Goal: Task Accomplishment & Management: Manage account settings

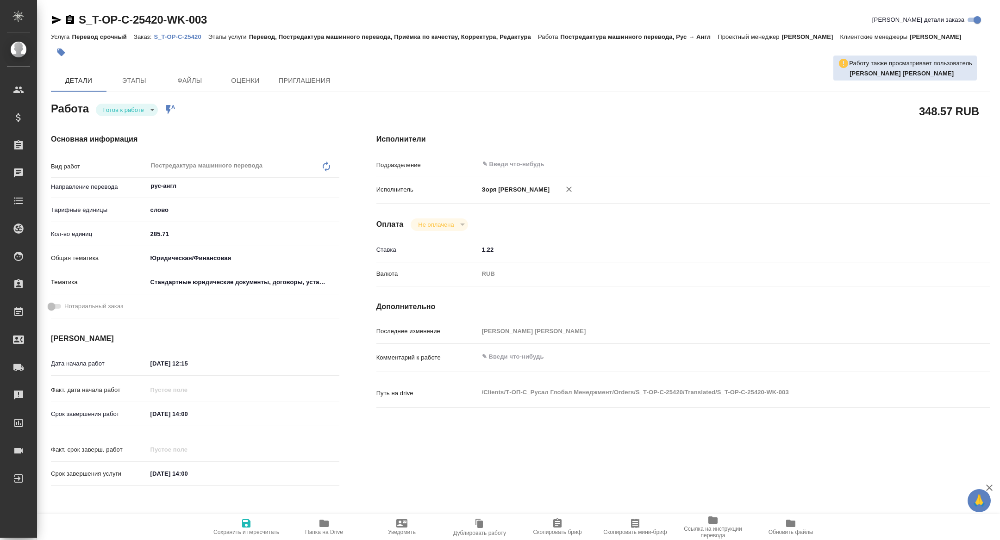
type textarea "x"
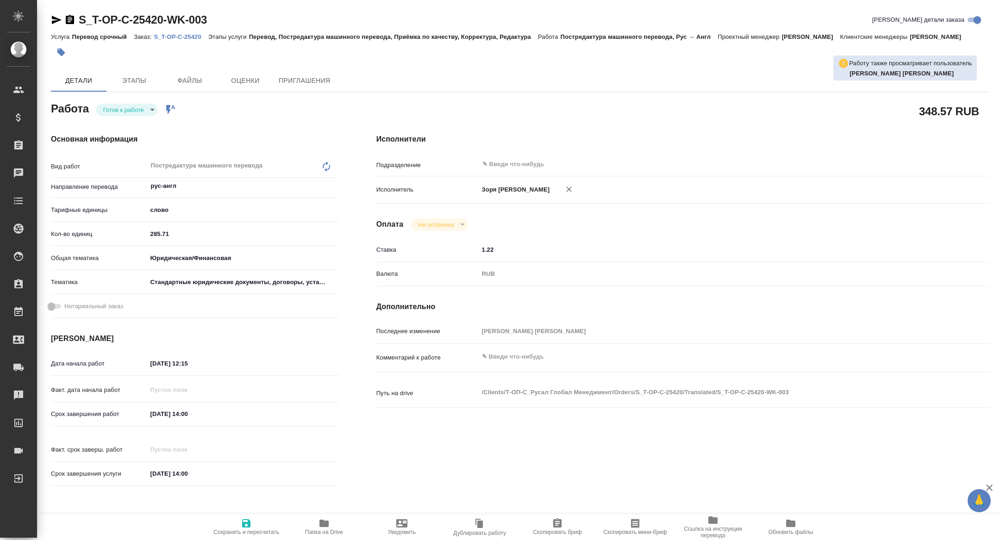
type textarea "x"
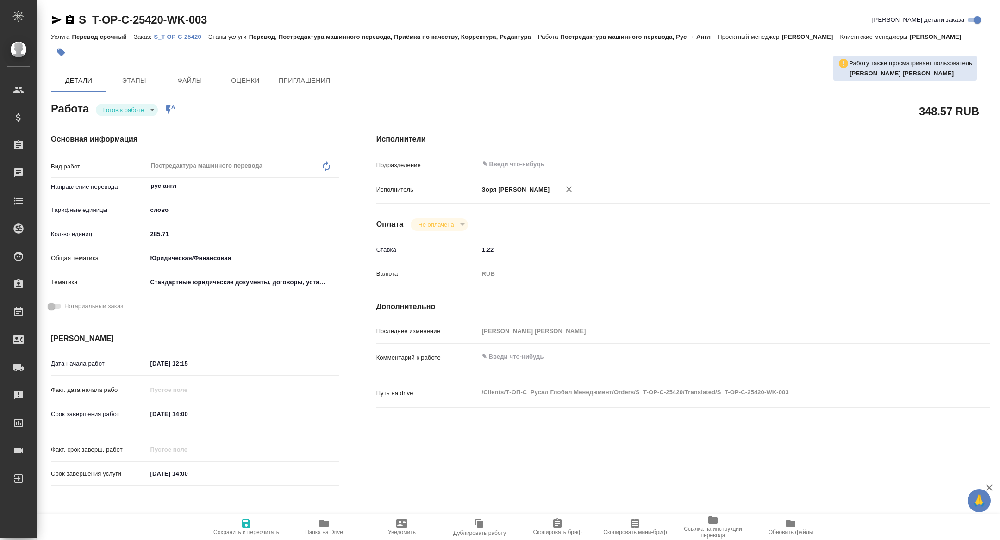
type textarea "x"
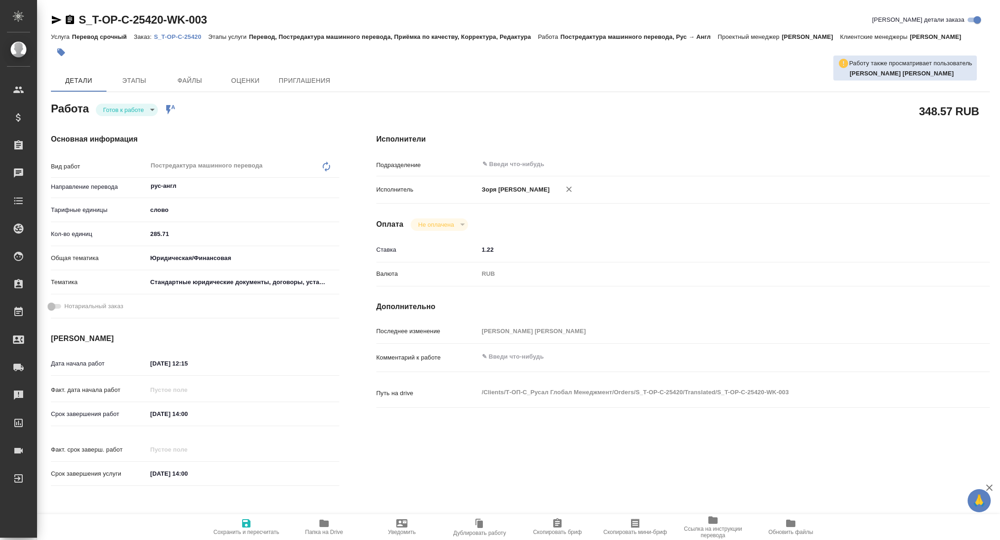
click at [182, 37] on p "S_T-OP-C-25420" at bounding box center [181, 36] width 54 height 7
type textarea "x"
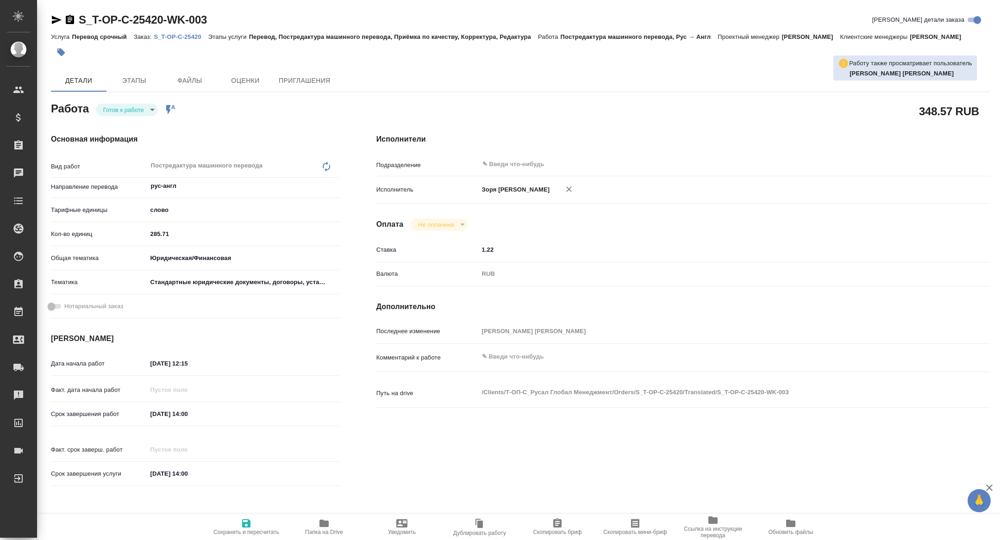
type textarea "x"
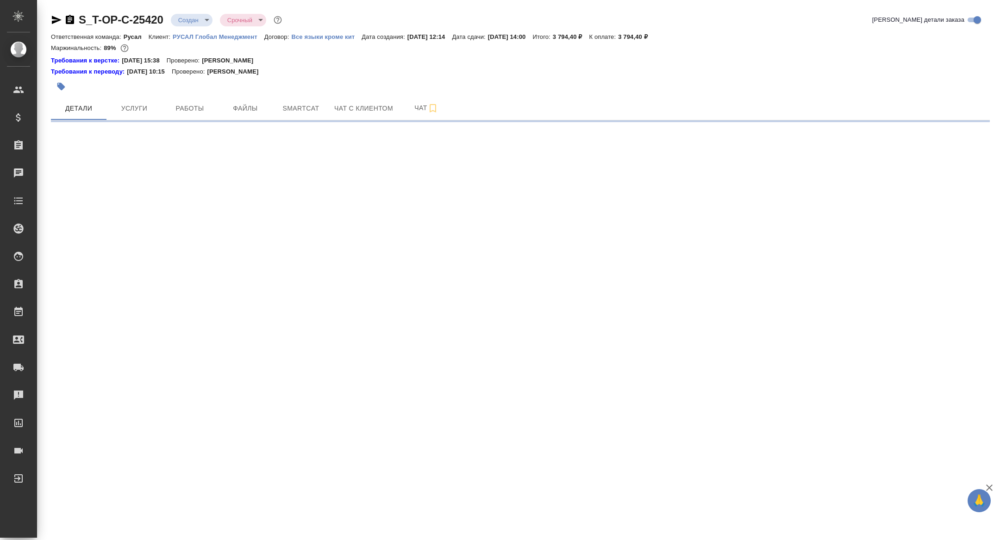
select select "RU"
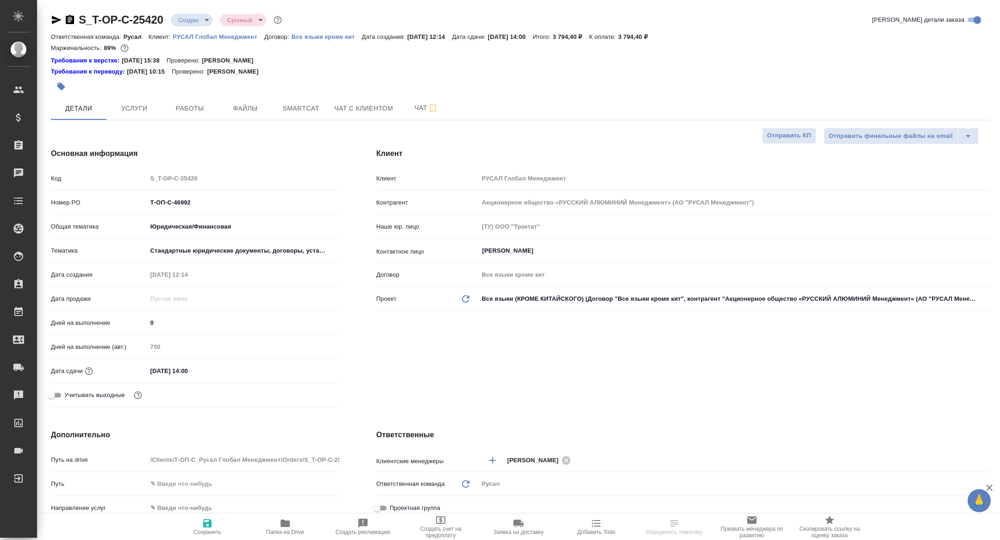
type textarea "x"
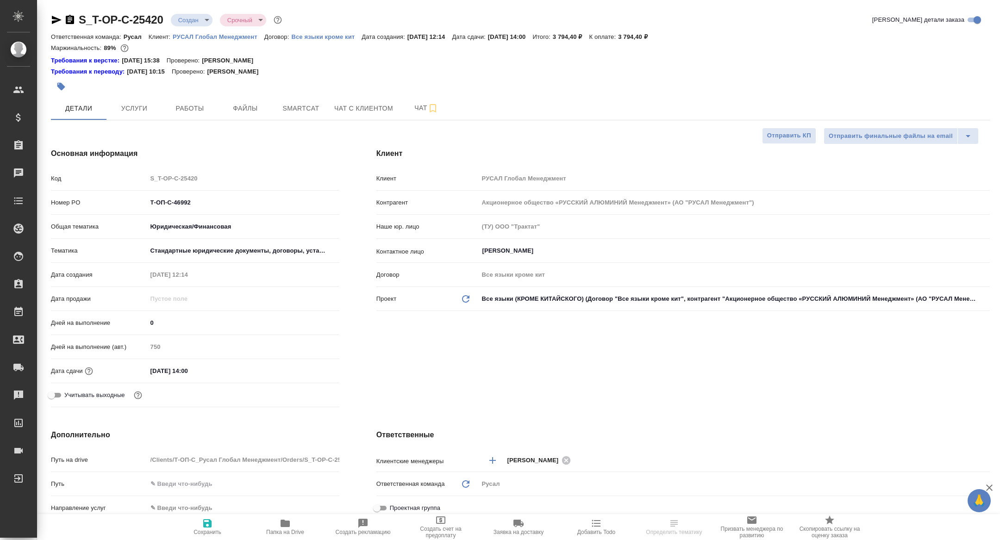
type textarea "x"
type input "[PERSON_NAME]"
type textarea "x"
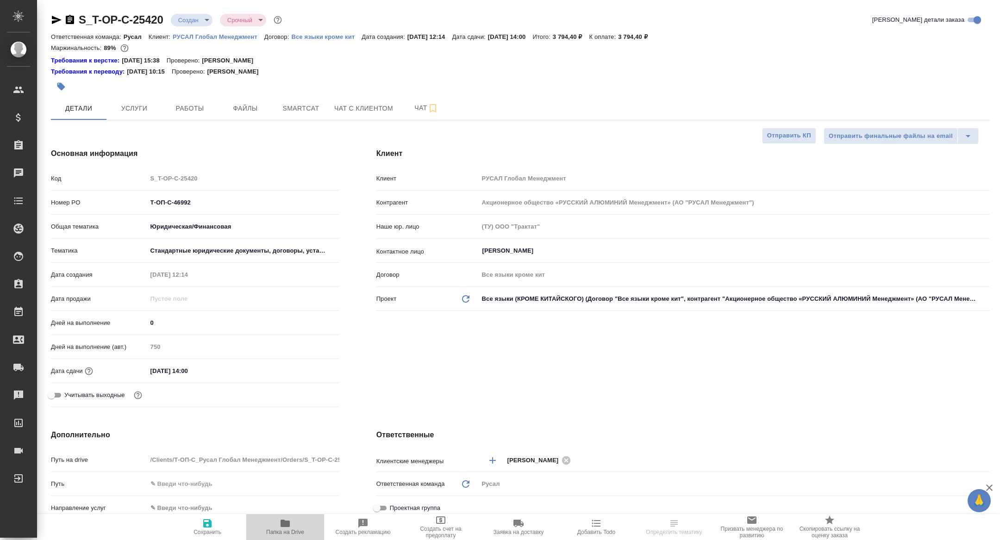
click at [287, 528] on icon "button" at bounding box center [285, 523] width 11 height 11
type textarea "x"
select select "RU"
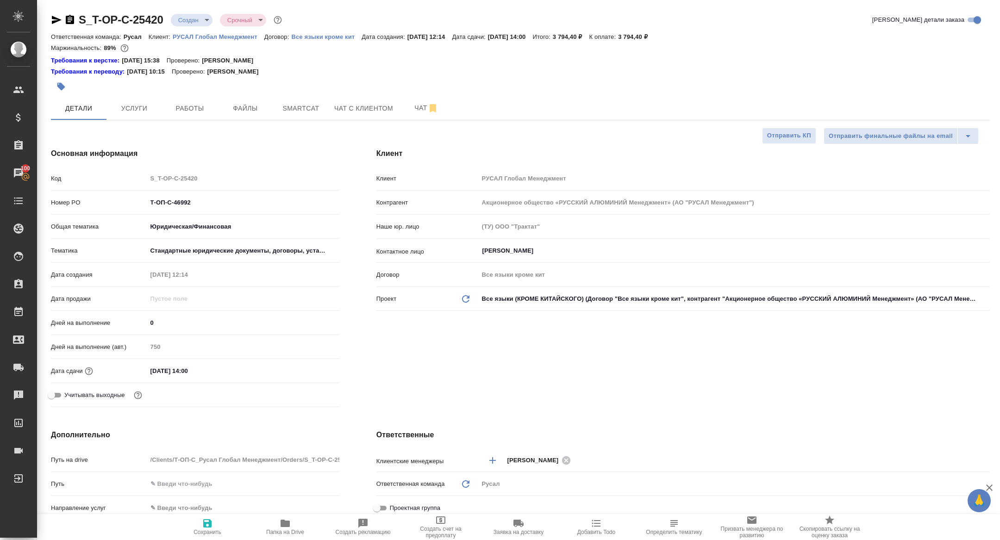
type textarea "x"
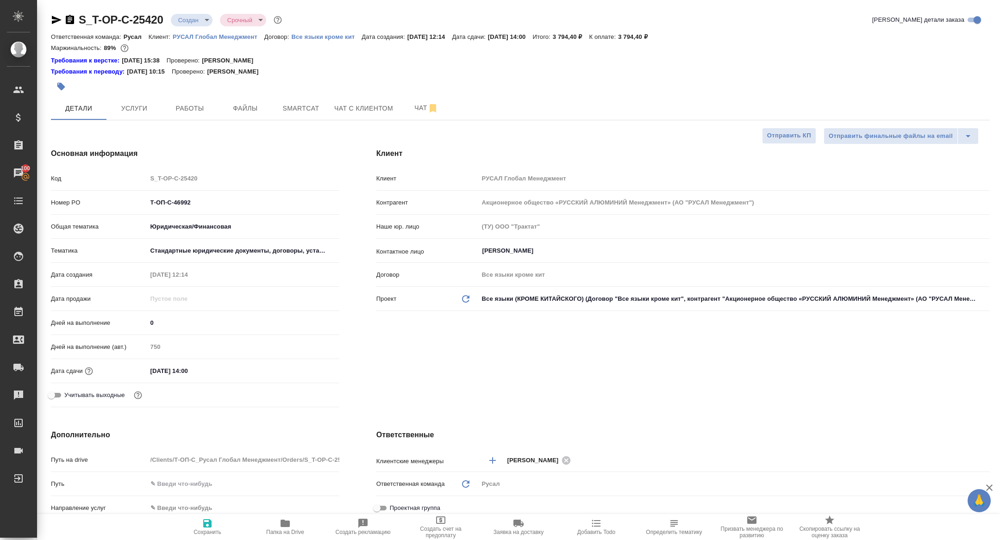
type textarea "x"
drag, startPoint x: 196, startPoint y: 202, endPoint x: 65, endPoint y: 201, distance: 130.6
click at [66, 201] on div "Номер PO Т-ОП-С-46992" at bounding box center [195, 203] width 289 height 16
type textarea "x"
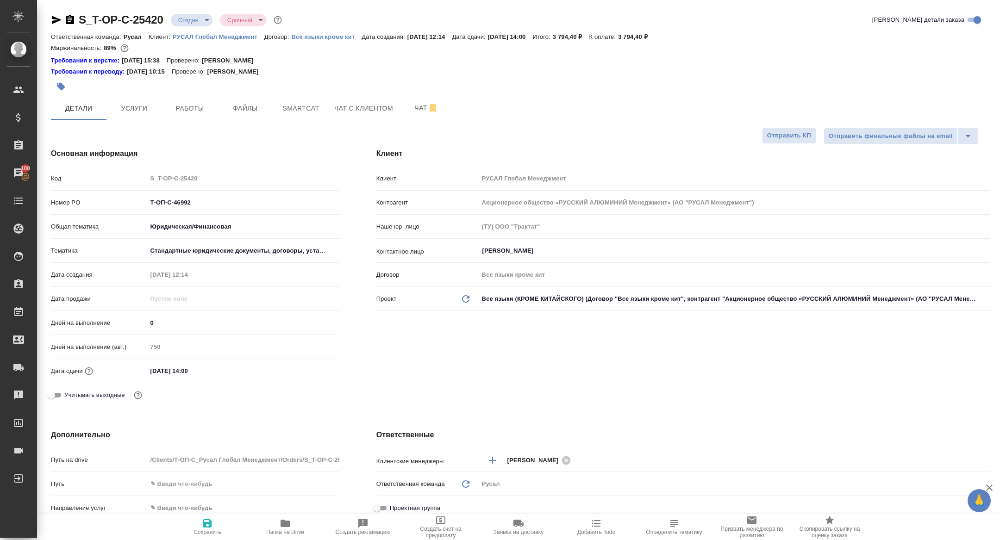
type textarea "x"
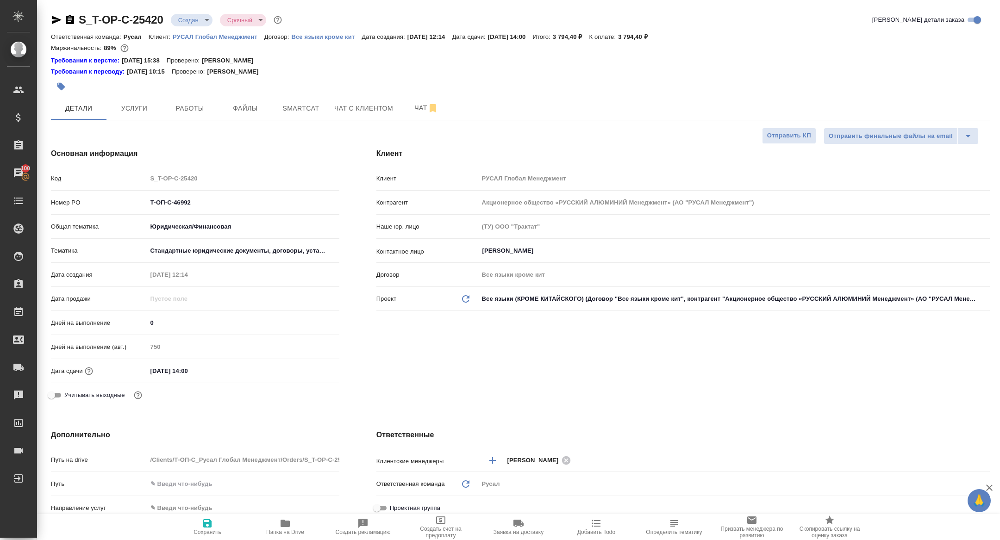
type textarea "x"
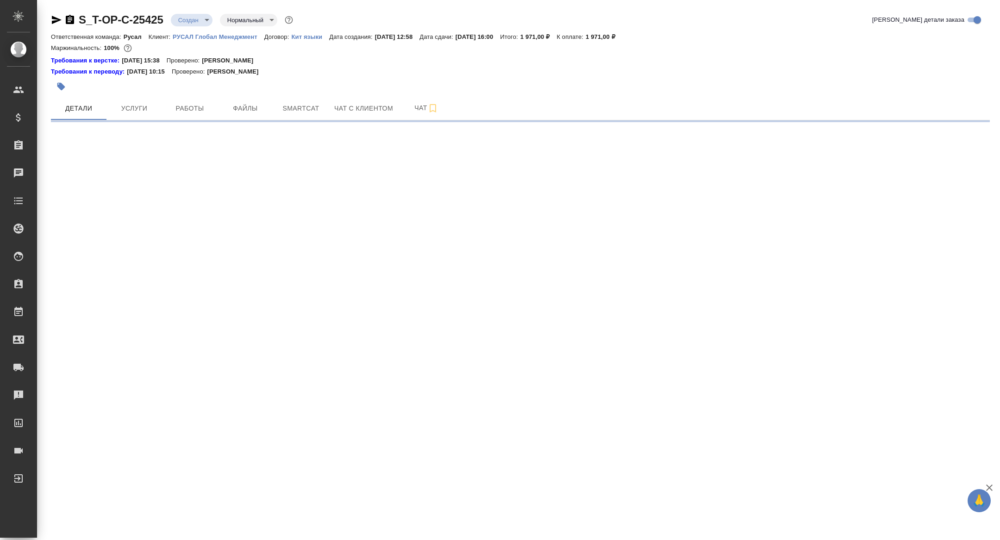
select select "RU"
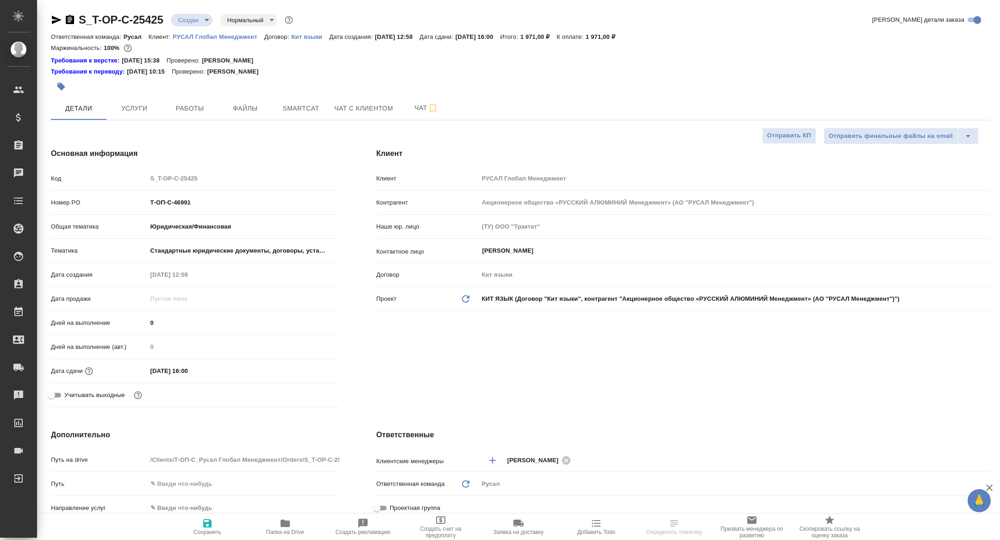
type textarea "x"
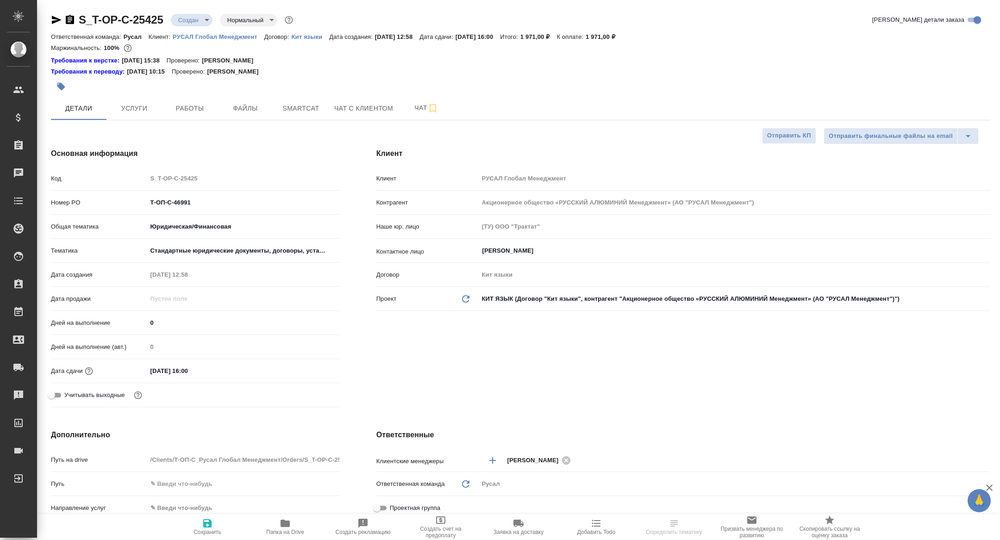
type textarea "x"
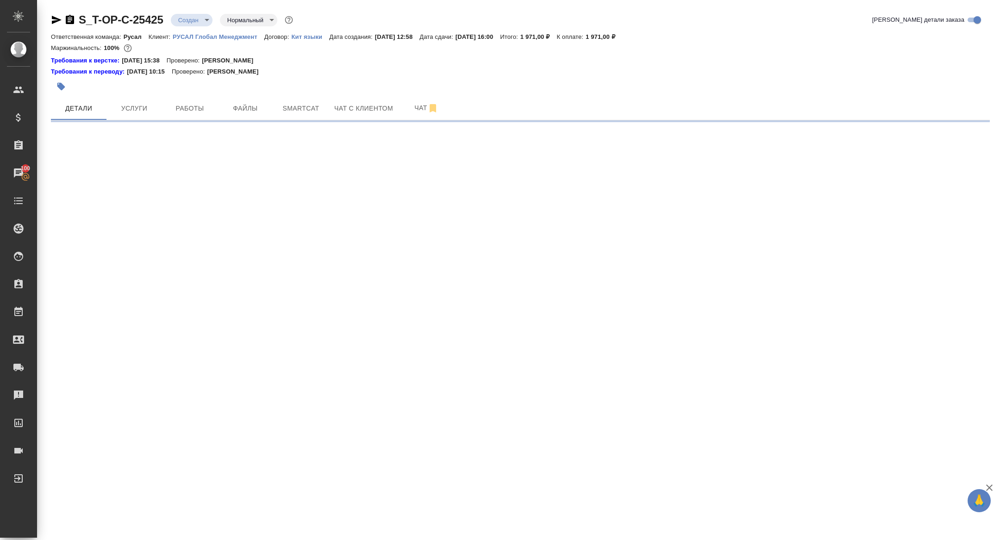
select select "RU"
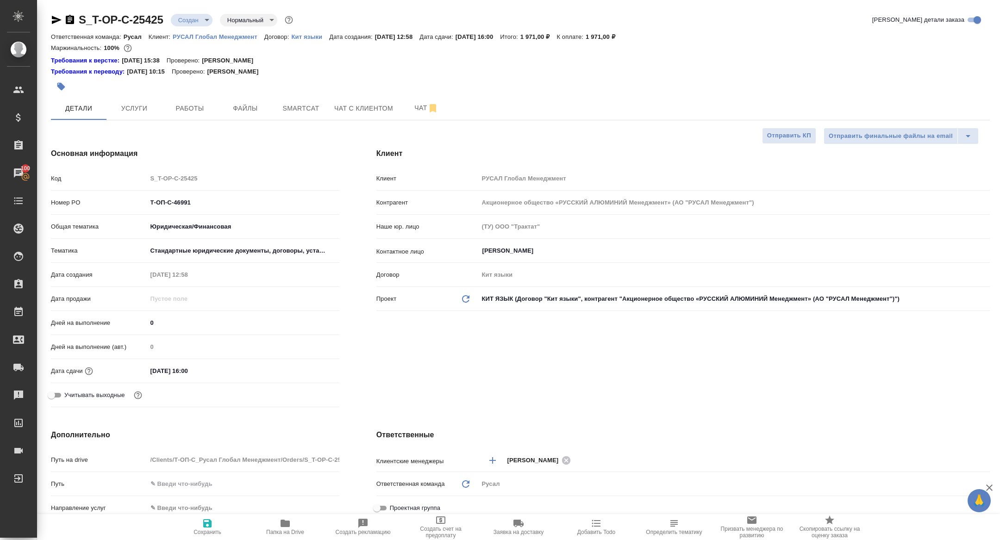
type textarea "x"
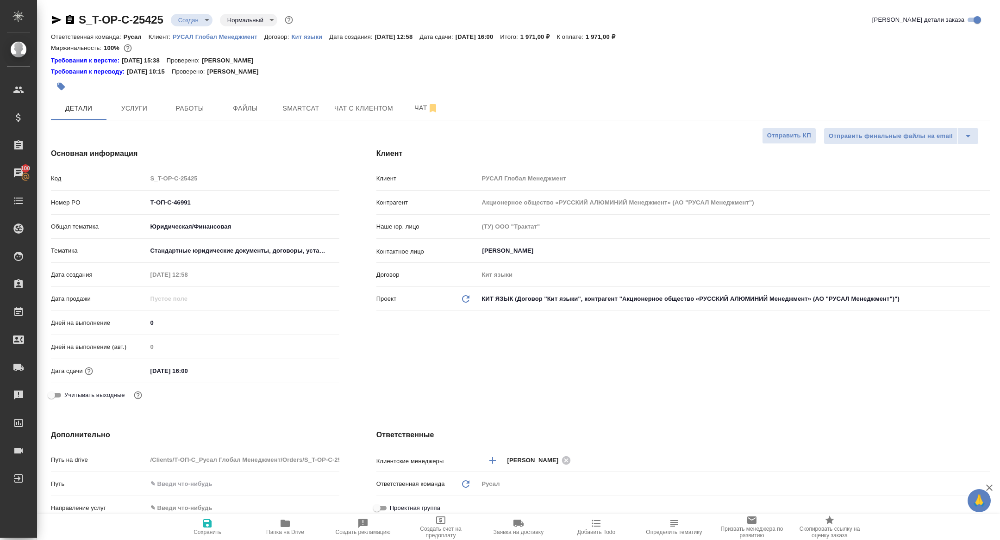
type textarea "x"
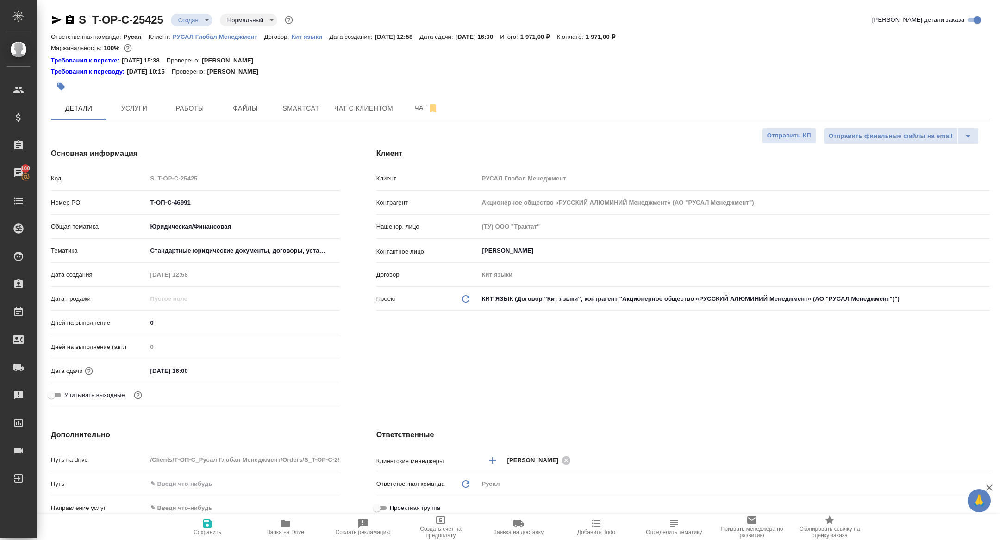
type textarea "x"
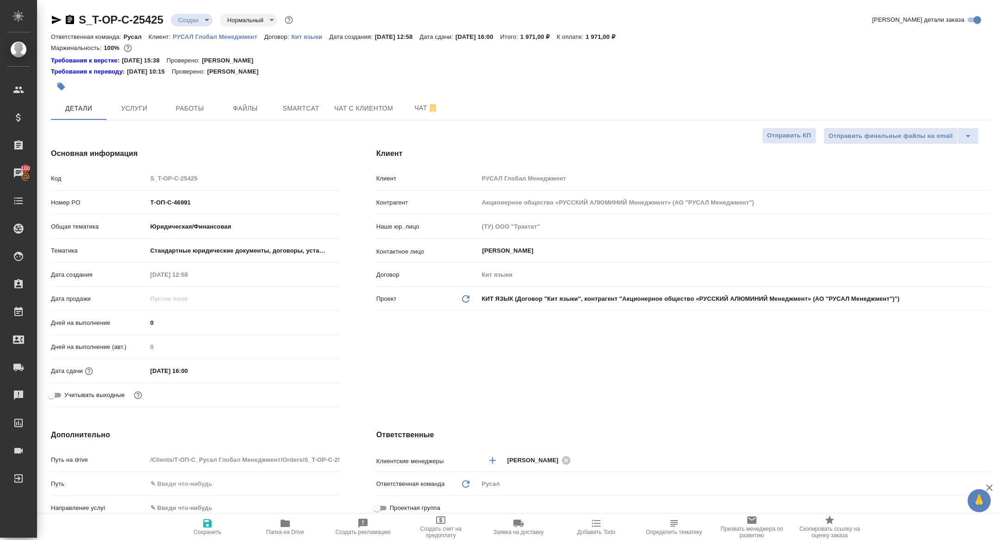
click at [301, 528] on span "Папка на Drive" at bounding box center [285, 527] width 67 height 18
type textarea "x"
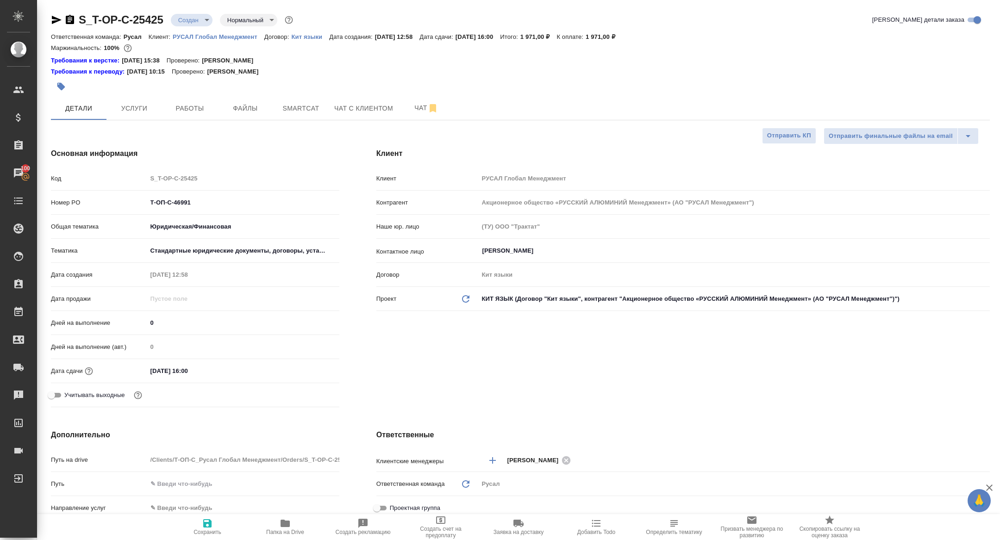
type textarea "x"
click at [145, 106] on span "Услуги" at bounding box center [134, 109] width 44 height 12
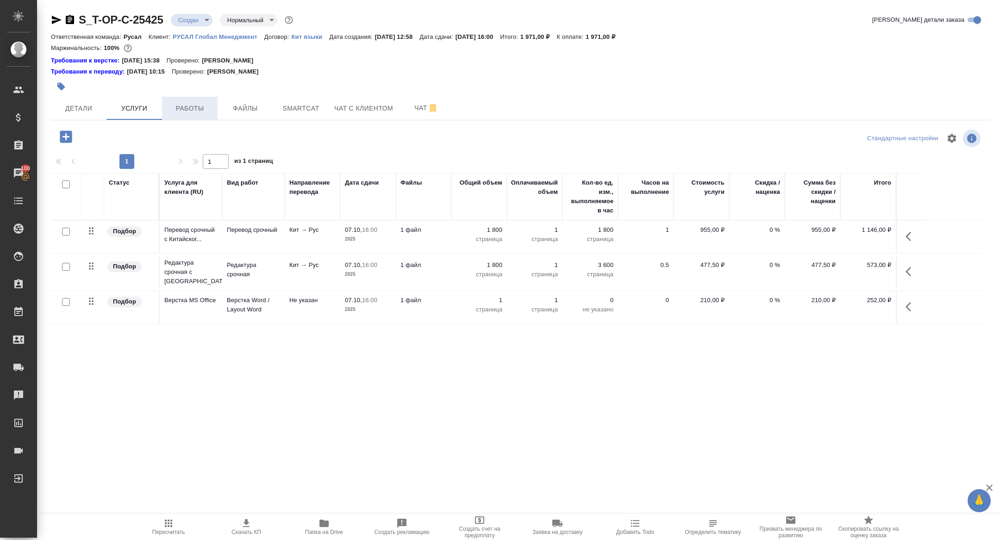
click at [178, 118] on button "Работы" at bounding box center [190, 108] width 56 height 23
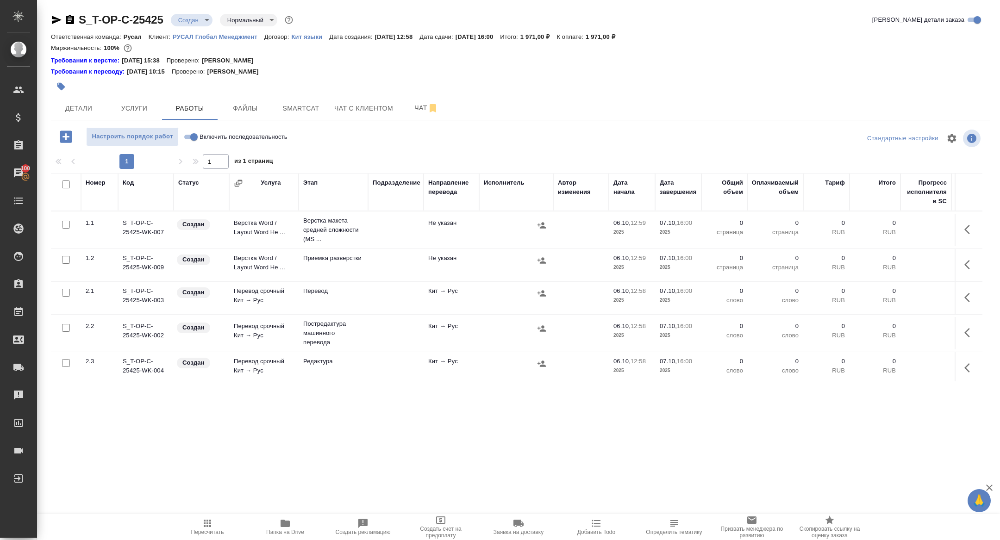
click at [979, 227] on button "button" at bounding box center [970, 230] width 22 height 22
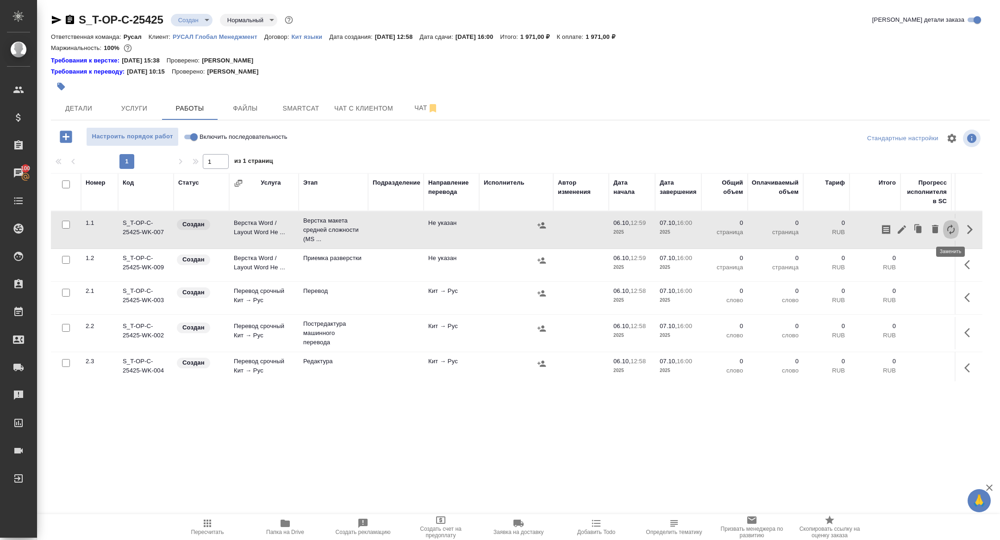
click at [948, 226] on icon "button" at bounding box center [951, 229] width 11 height 11
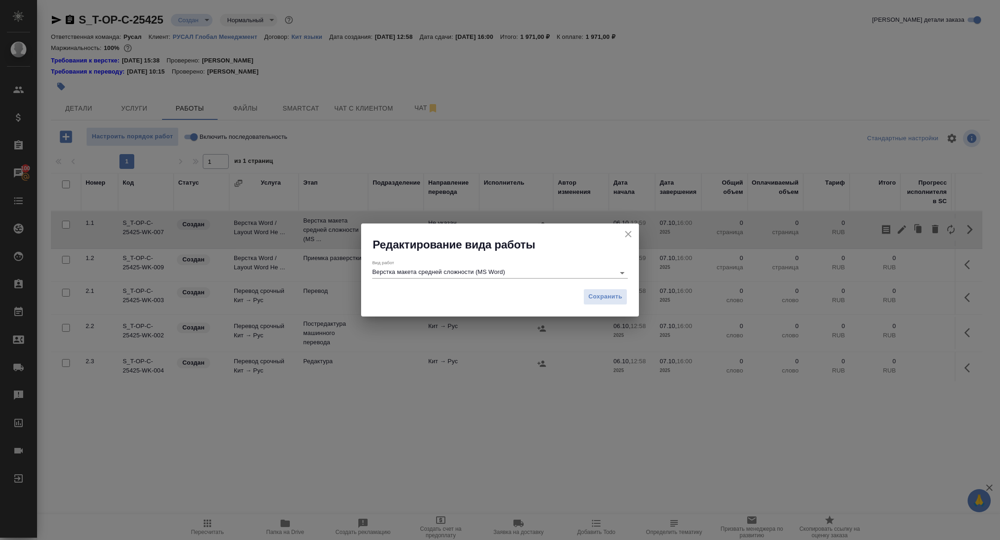
click at [474, 279] on div "Вид работ Верстка макета средней сложности (MS Word)" at bounding box center [500, 268] width 256 height 25
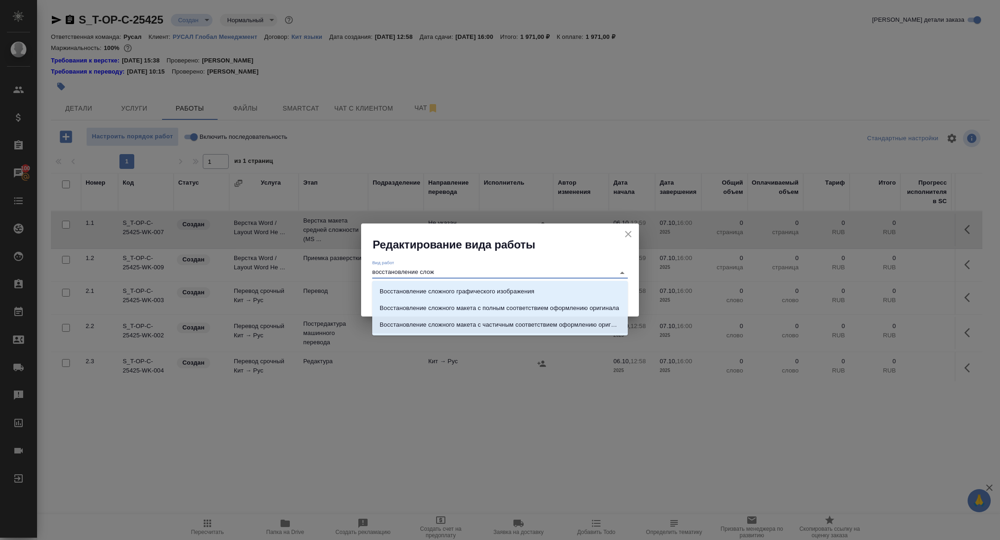
click at [531, 326] on p "Восстановление сложного макета с частичным соответствием оформлению оригинала" at bounding box center [500, 324] width 241 height 9
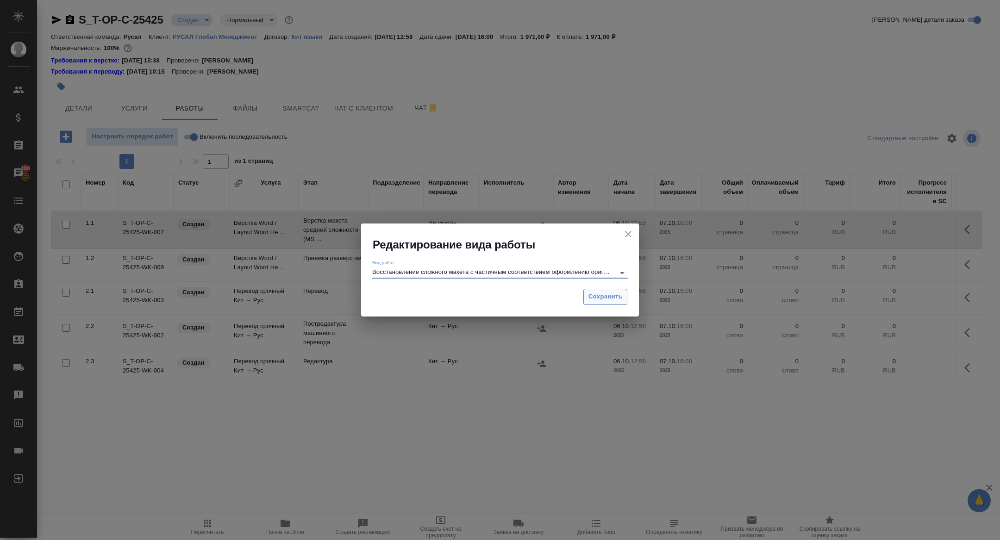
type input "Восстановление сложного макета с частичным соответствием оформлению оригинала"
click at [596, 294] on span "Сохранить" at bounding box center [606, 297] width 34 height 11
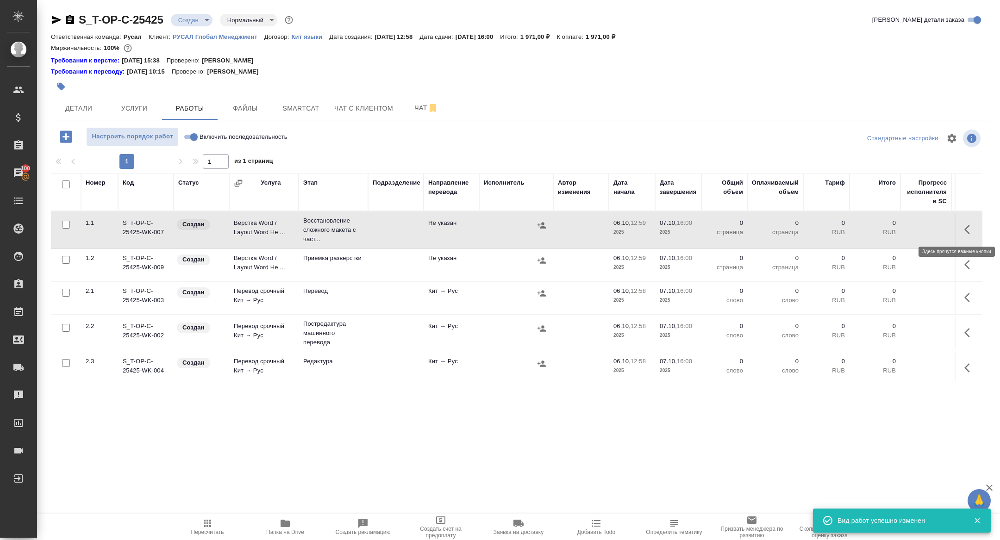
click at [970, 223] on button "button" at bounding box center [970, 230] width 22 height 22
click at [903, 226] on icon "button" at bounding box center [902, 229] width 11 height 11
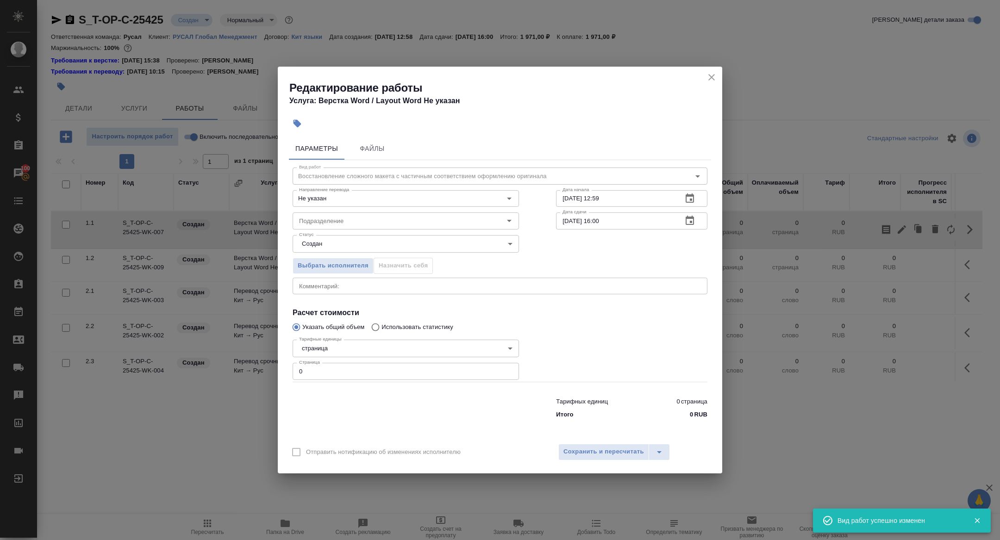
click at [349, 291] on div "x Комментарий:" at bounding box center [500, 286] width 415 height 17
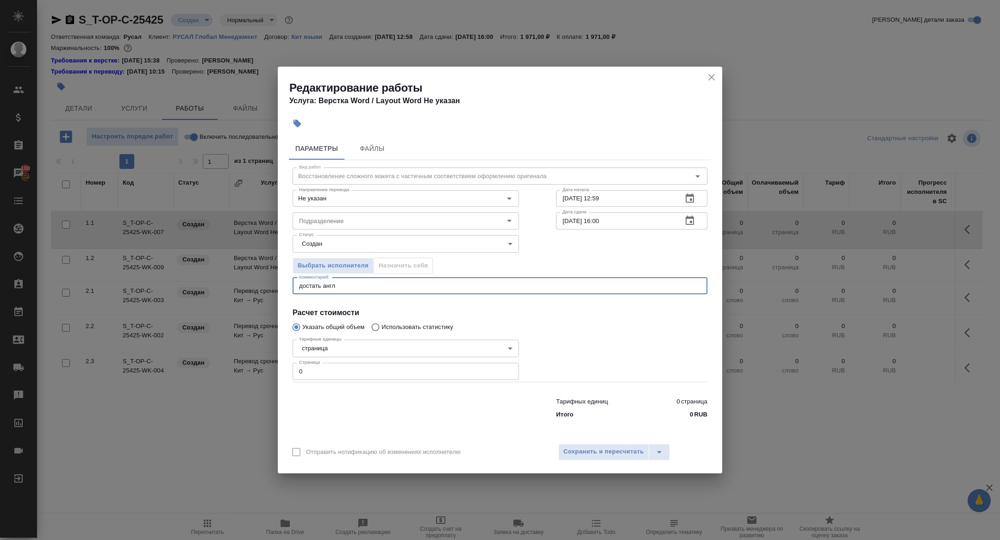
type textarea "достать англ"
click at [340, 248] on body "🙏 .cls-1 fill:#fff; AWATERA Zhuravleva Alexandra Клиенты Спецификации Заказы 10…" at bounding box center [500, 270] width 1000 height 540
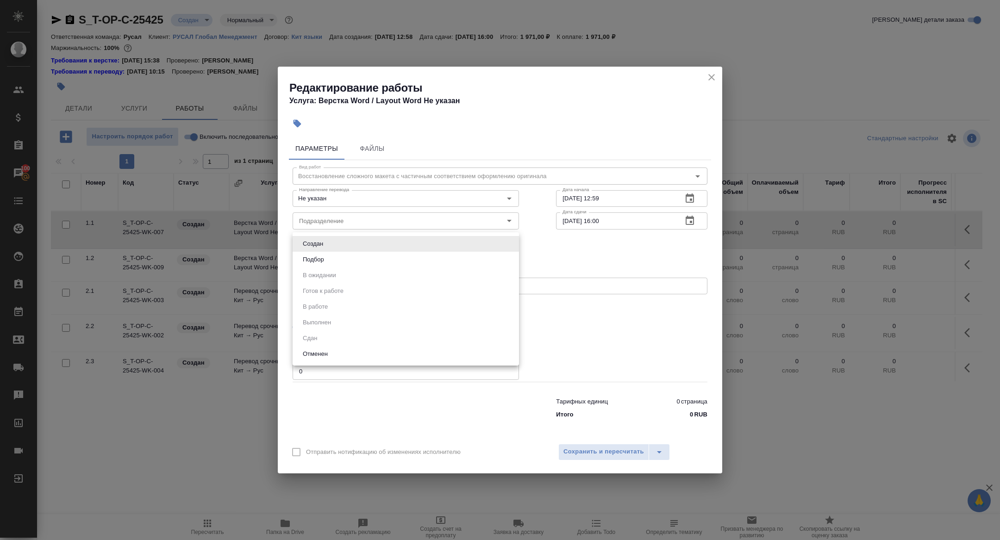
click at [320, 263] on button "Подбор" at bounding box center [313, 260] width 27 height 10
type input "recruiting"
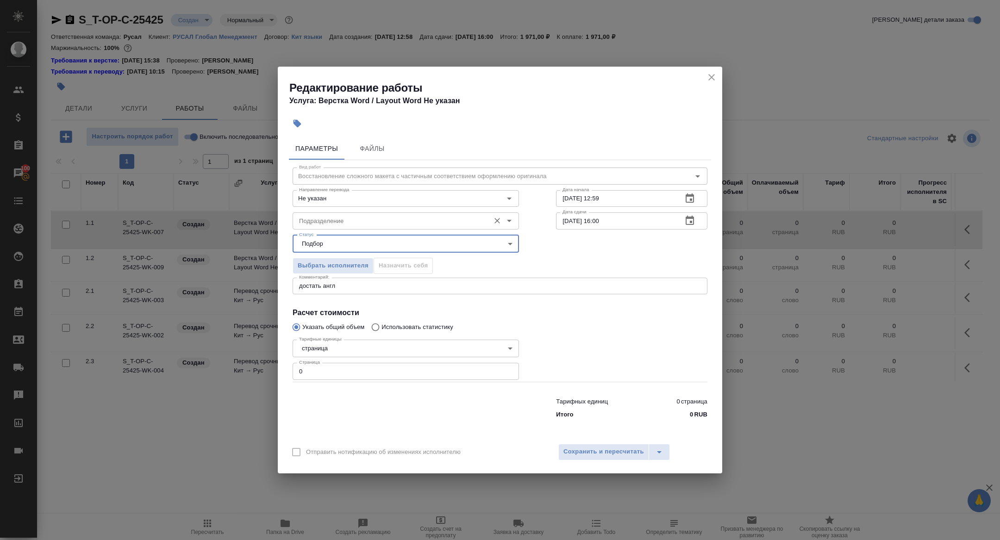
click at [332, 224] on input "Подразделение" at bounding box center [390, 220] width 190 height 11
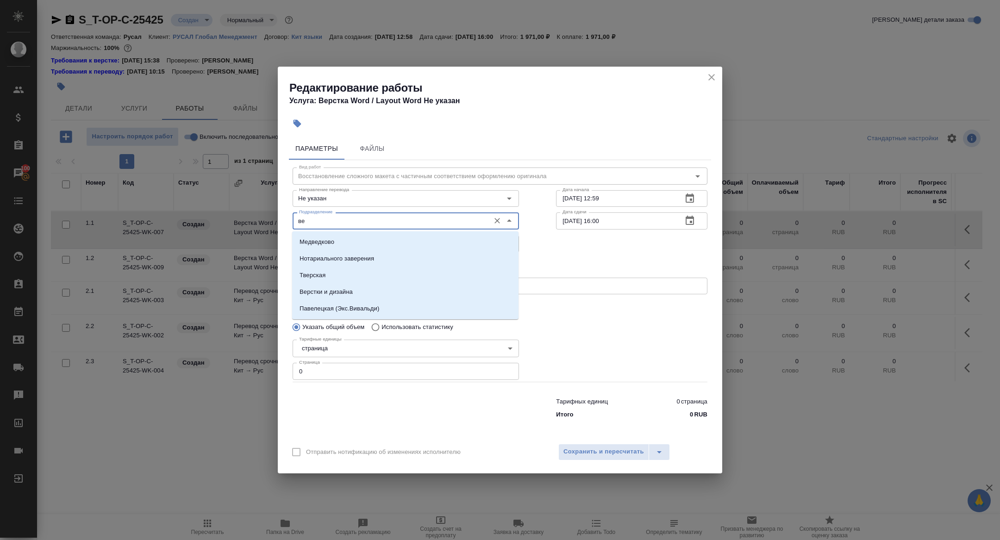
type input "в"
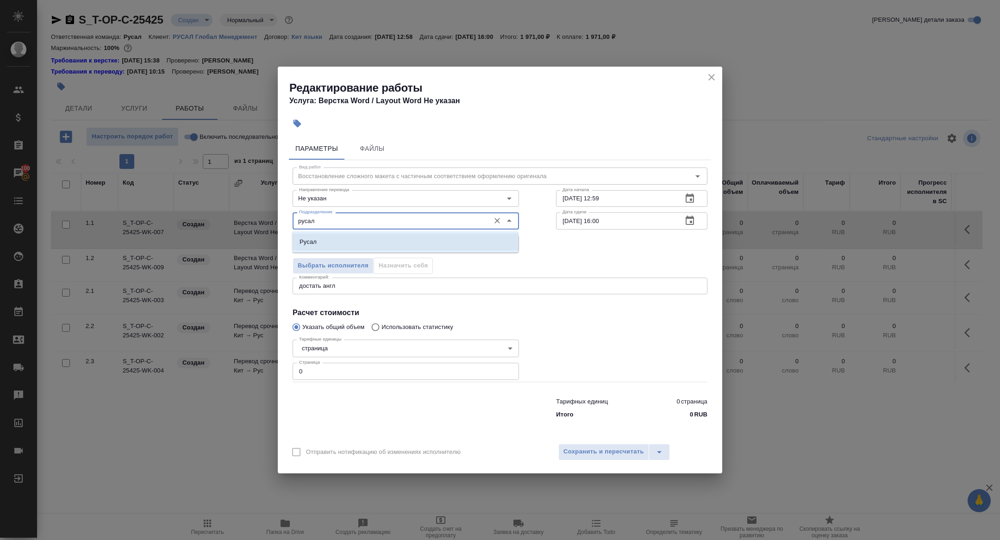
click at [343, 240] on li "Русал" at bounding box center [405, 242] width 226 height 17
type input "Русал"
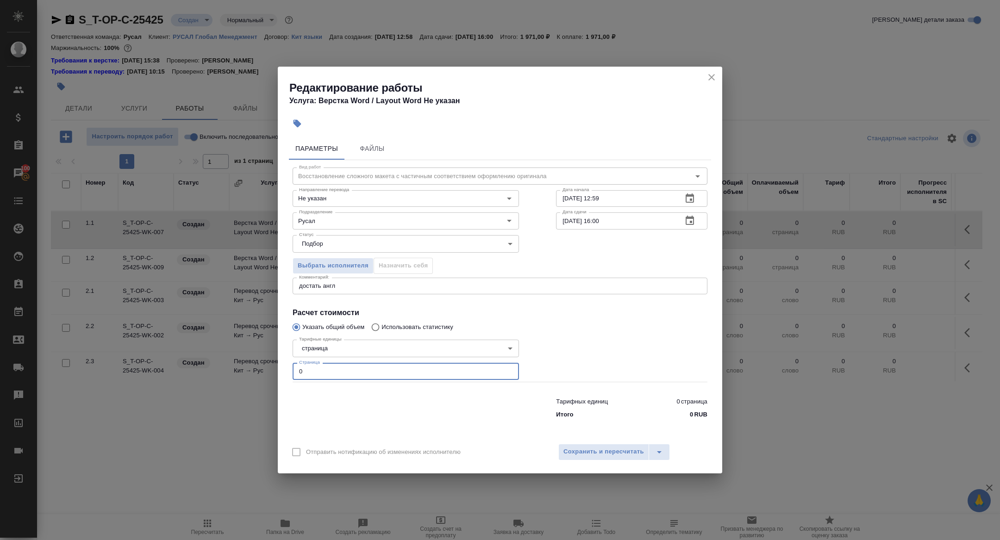
drag, startPoint x: 317, startPoint y: 377, endPoint x: 251, endPoint y: 360, distance: 68.0
click at [251, 360] on div "Редактирование работы Услуга: Верстка Word / Layout Word Не указан Параметры Фа…" at bounding box center [500, 270] width 1000 height 540
type input "3"
click at [685, 217] on icon "button" at bounding box center [690, 220] width 11 height 11
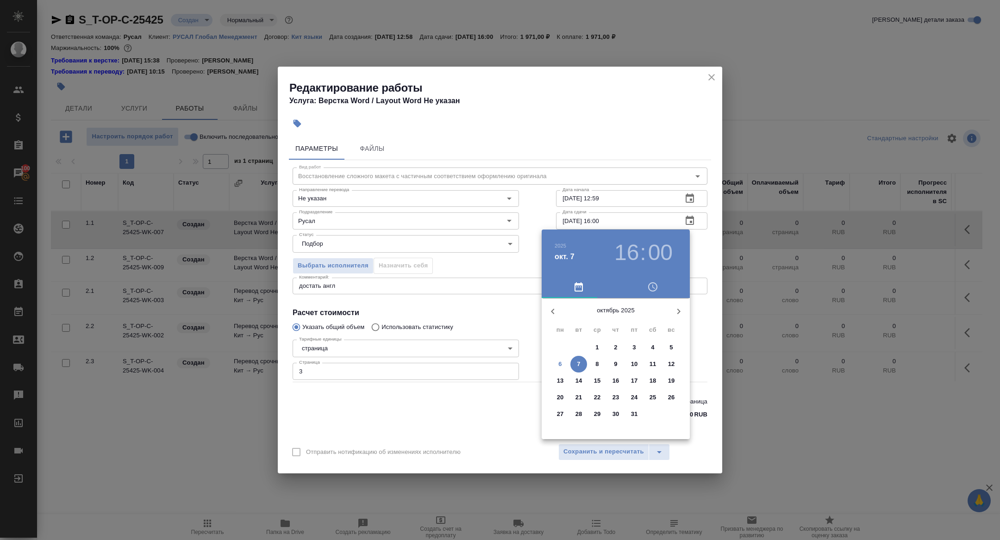
click at [559, 365] on p "6" at bounding box center [560, 364] width 3 height 9
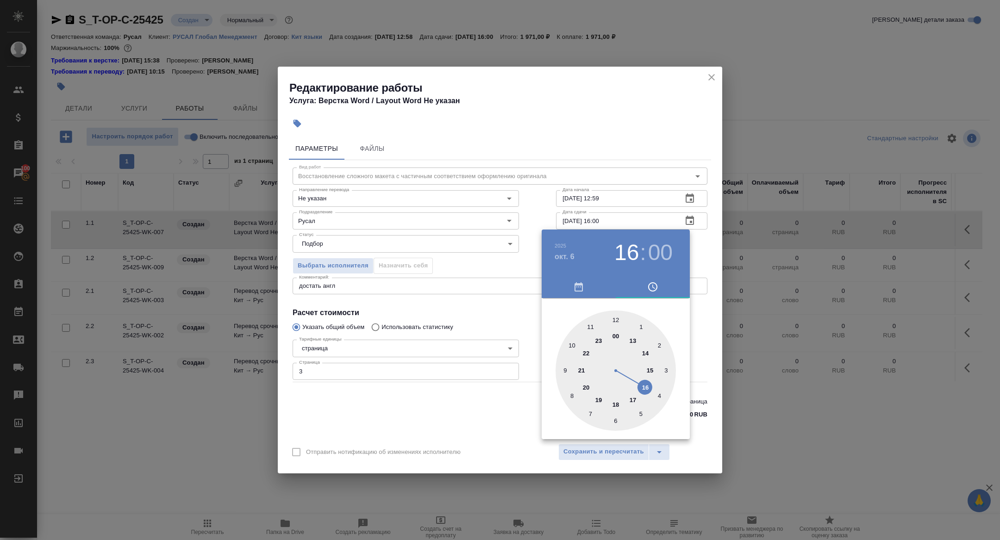
click at [649, 369] on div at bounding box center [616, 371] width 120 height 120
type input "[DATE] 15:00"
click at [472, 346] on div at bounding box center [500, 270] width 1000 height 540
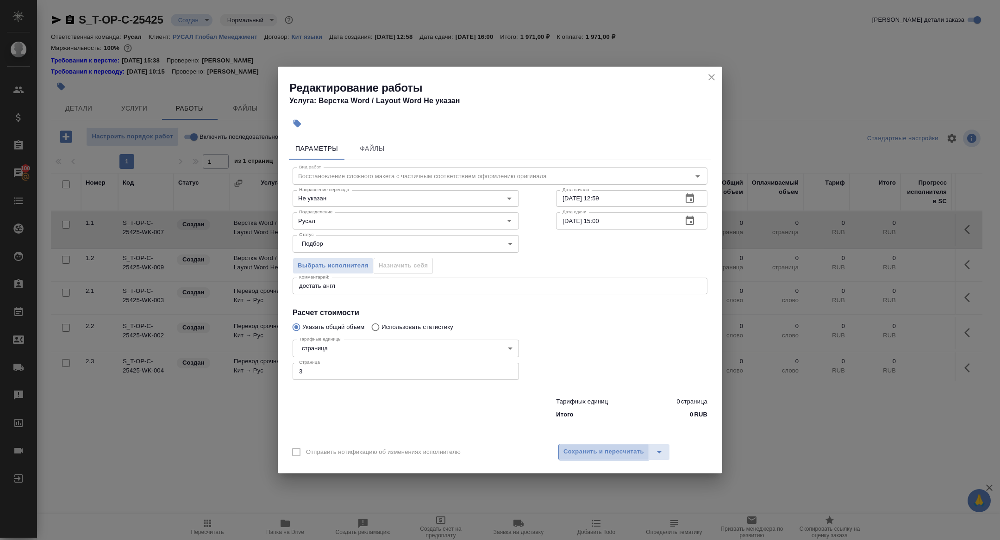
click at [565, 449] on span "Сохранить и пересчитать" at bounding box center [604, 452] width 81 height 11
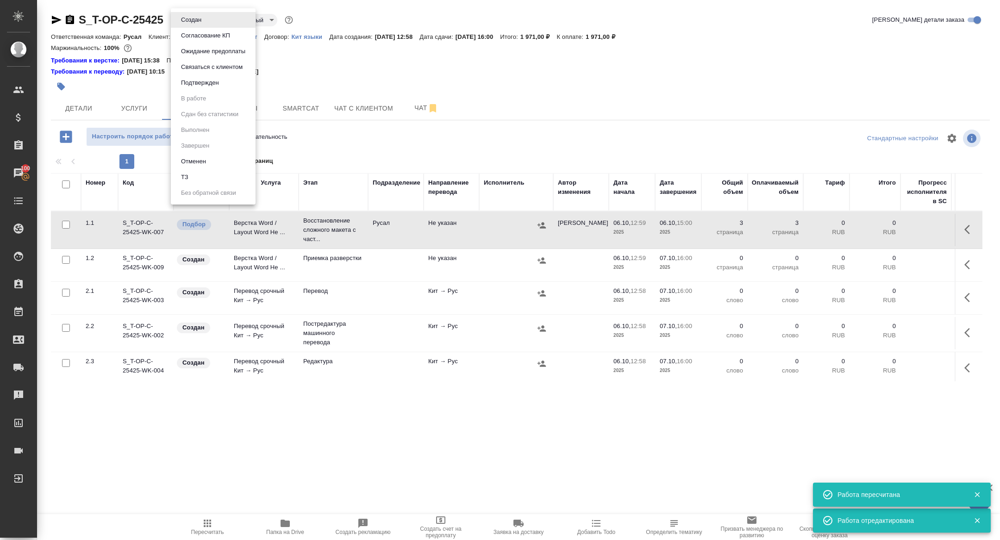
click at [188, 21] on body "🙏 .cls-1 fill:#fff; AWATERA Zhuravleva Alexandra Клиенты Спецификации Заказы 10…" at bounding box center [500, 270] width 1000 height 540
click at [197, 81] on button "Подтвержден" at bounding box center [200, 83] width 44 height 10
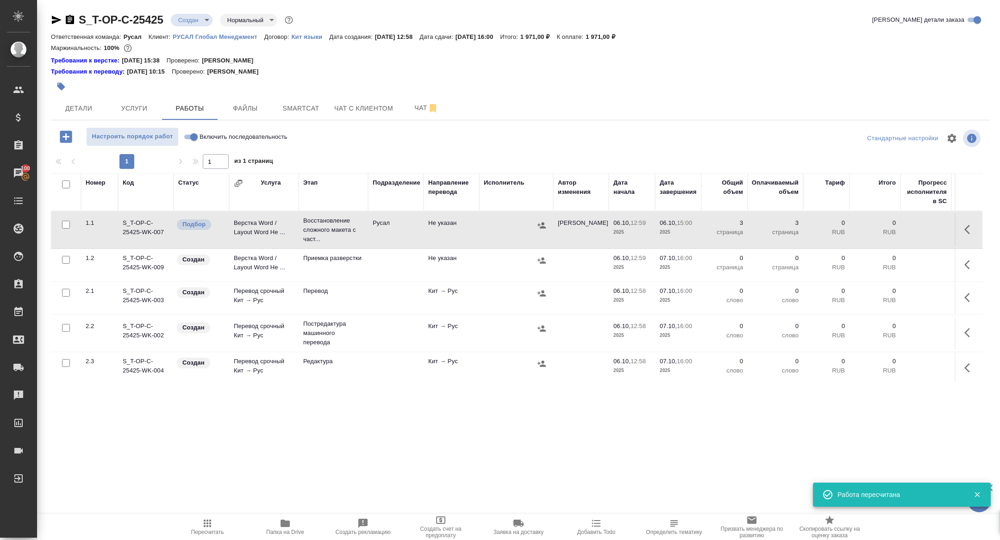
click at [255, 232] on td "Верстка Word / Layout Word Не ..." at bounding box center [263, 230] width 69 height 32
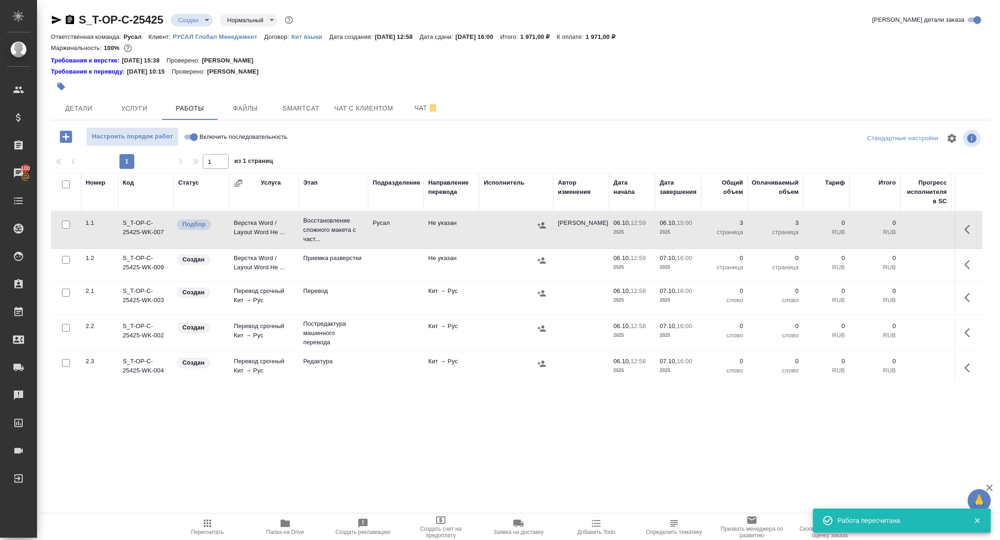
click at [255, 232] on td "Верстка Word / Layout Word Не ..." at bounding box center [263, 230] width 69 height 32
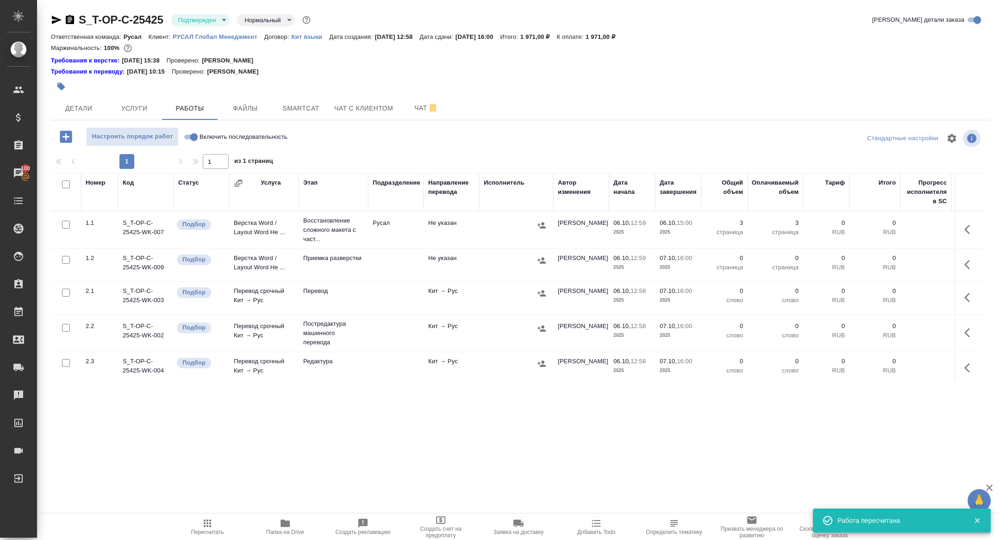
click at [413, 96] on div at bounding box center [364, 86] width 626 height 20
click at [421, 109] on span "Чат" at bounding box center [426, 108] width 44 height 12
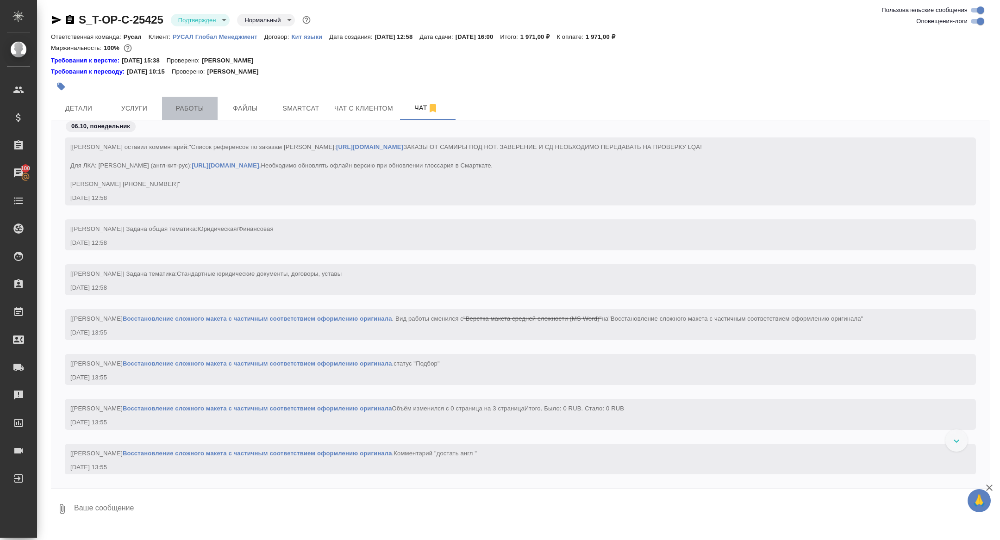
click at [186, 115] on button "Работы" at bounding box center [190, 108] width 56 height 23
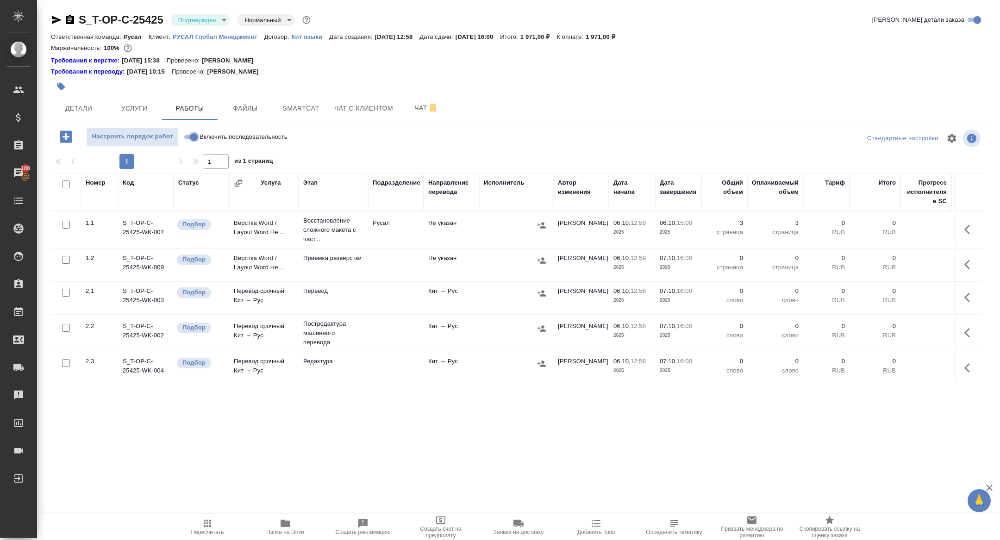
click at [192, 135] on input "Включить последовательность" at bounding box center [193, 137] width 33 height 11
checkbox input "true"
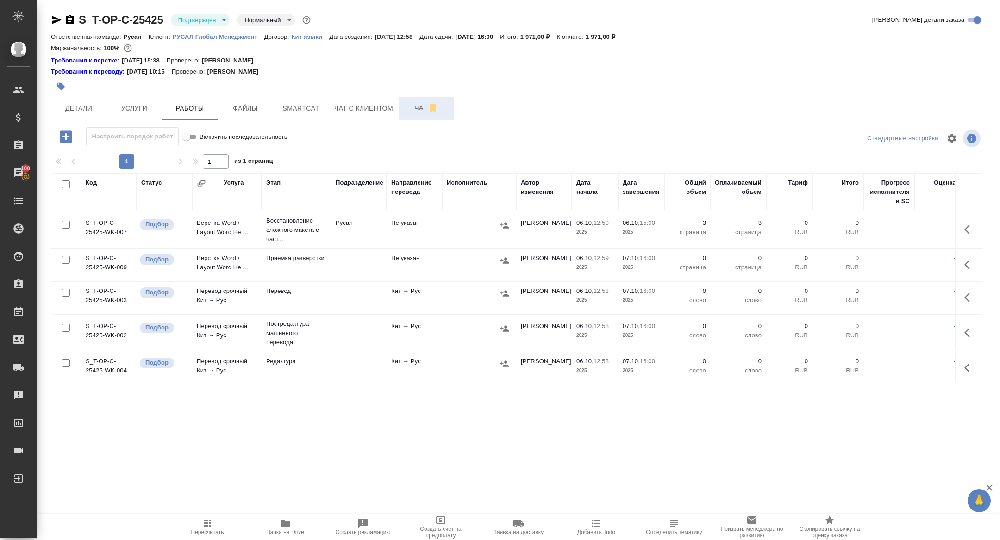
click at [409, 107] on span "Чат" at bounding box center [426, 108] width 44 height 12
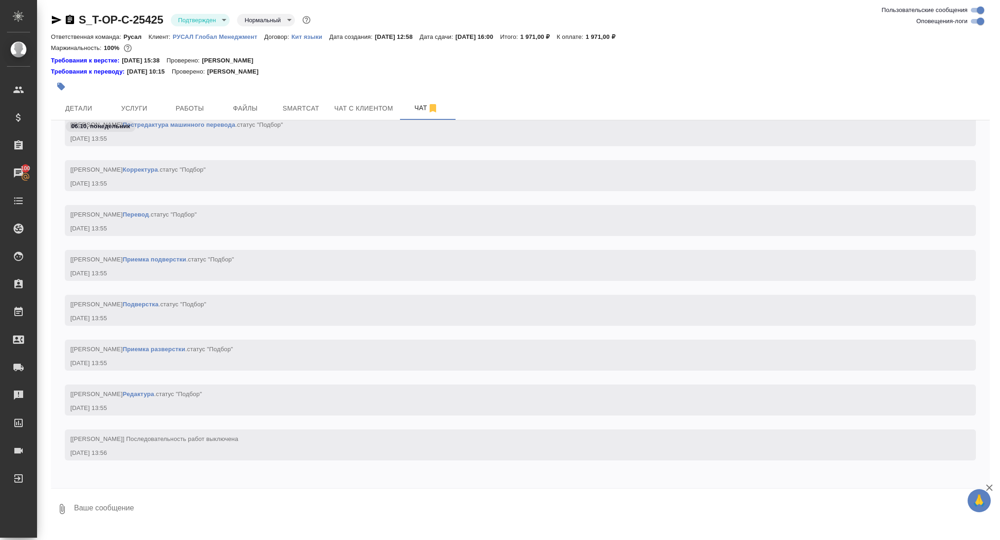
scroll to position [1327, 0]
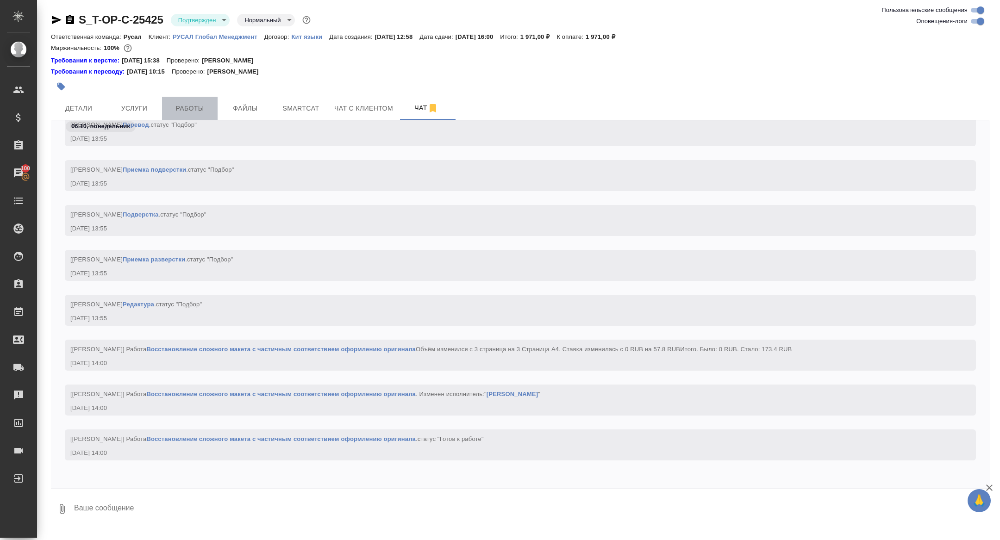
click at [184, 115] on button "Работы" at bounding box center [190, 108] width 56 height 23
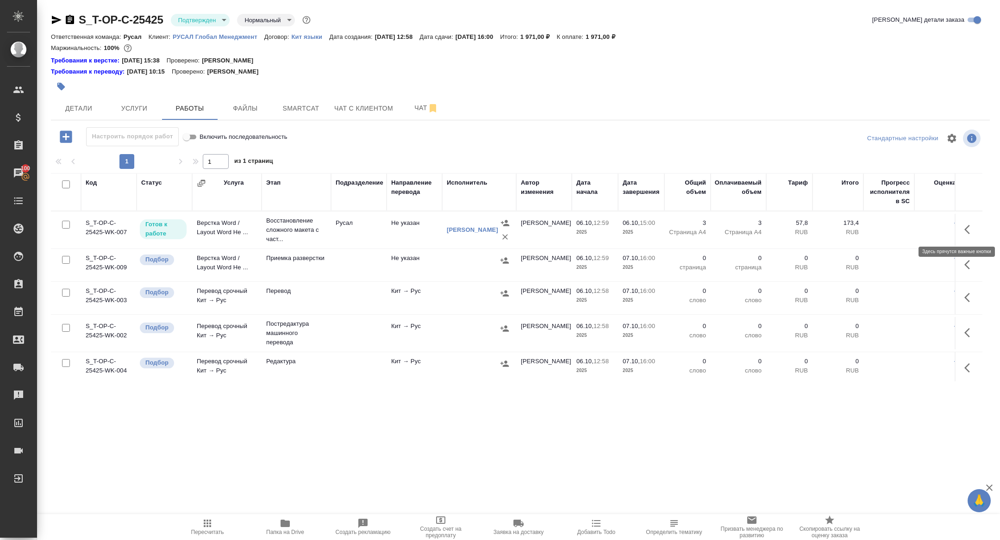
click at [967, 228] on icon "button" at bounding box center [968, 229] width 6 height 9
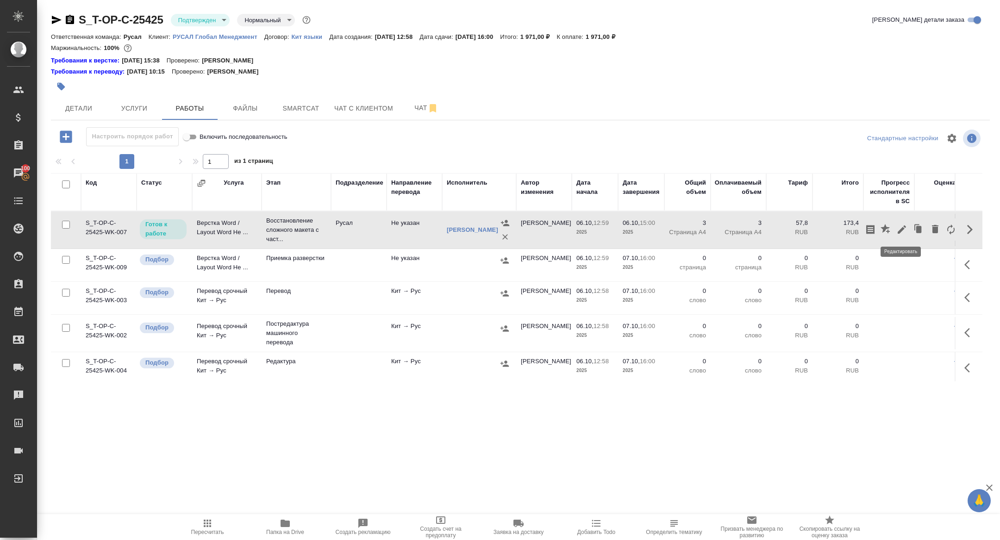
click at [905, 224] on icon "button" at bounding box center [902, 229] width 11 height 11
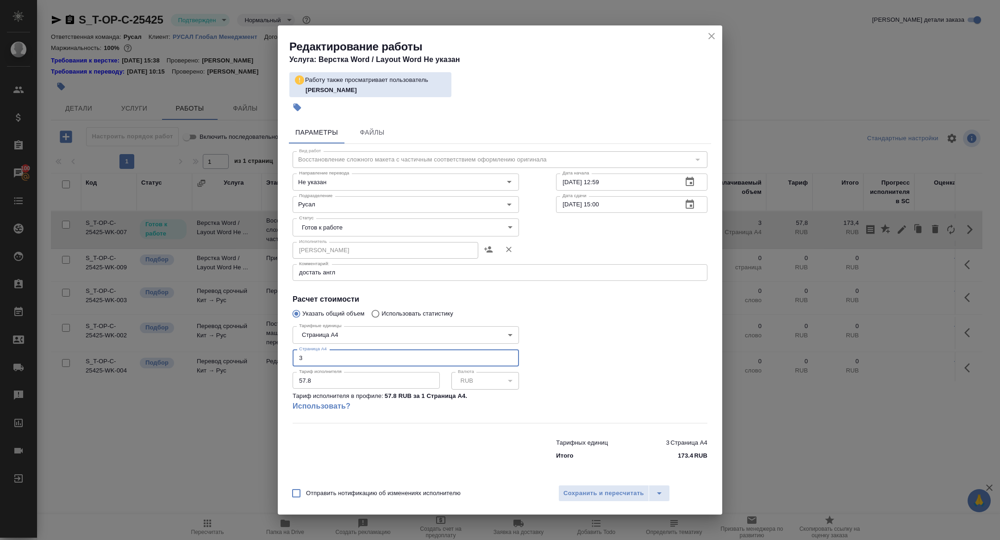
drag, startPoint x: 317, startPoint y: 359, endPoint x: 249, endPoint y: 349, distance: 68.8
click at [250, 350] on div "Редактирование работы Услуга: Верстка Word / Layout Word Не указан Работу также…" at bounding box center [500, 270] width 1000 height 540
type input "1"
click at [575, 486] on button "Сохранить и пересчитать" at bounding box center [604, 493] width 91 height 17
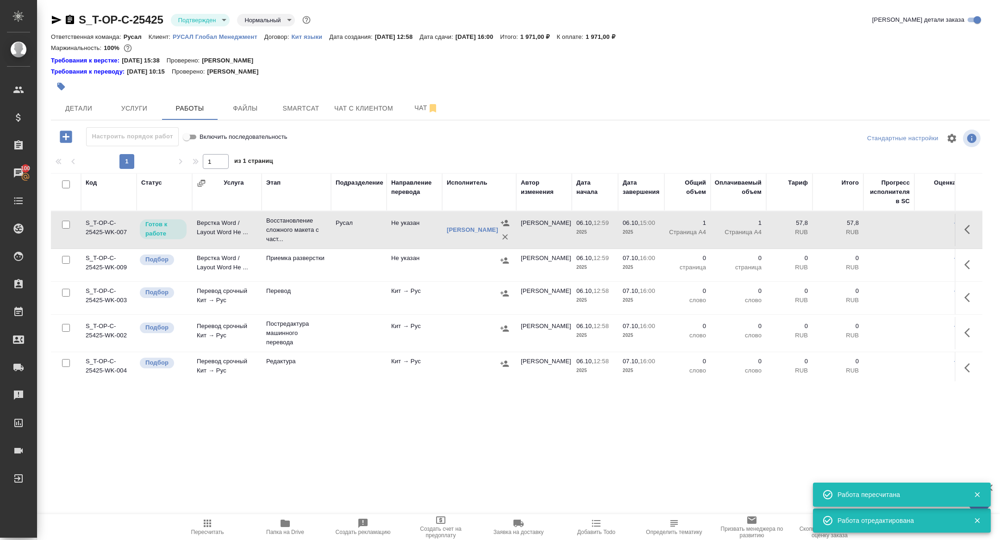
click at [266, 535] on span "Папка на Drive" at bounding box center [285, 532] width 38 height 6
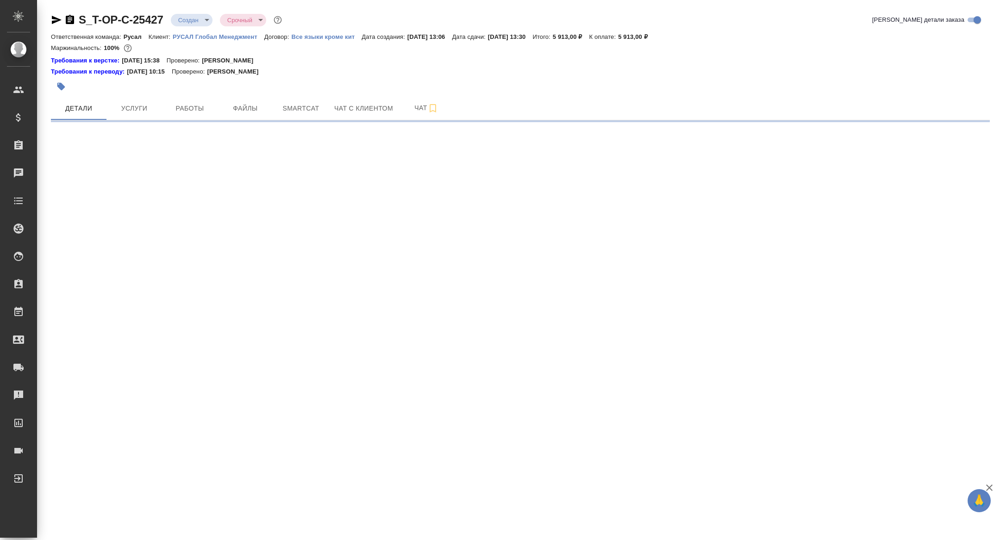
select select "RU"
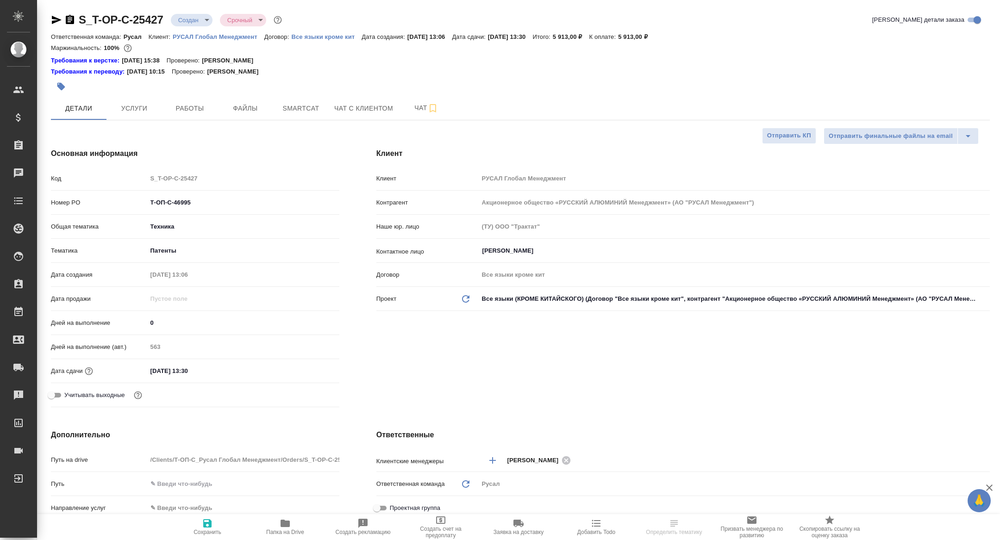
type textarea "x"
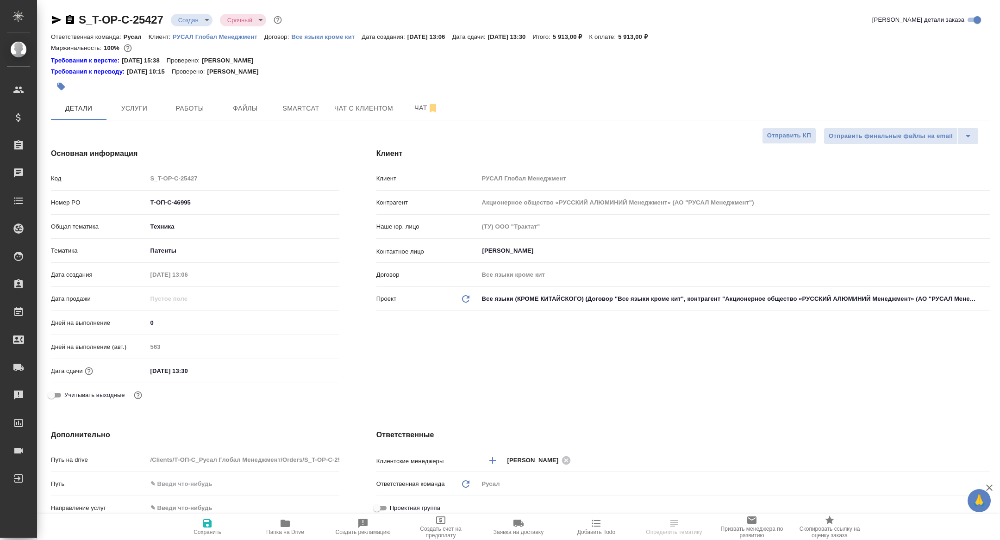
type textarea "x"
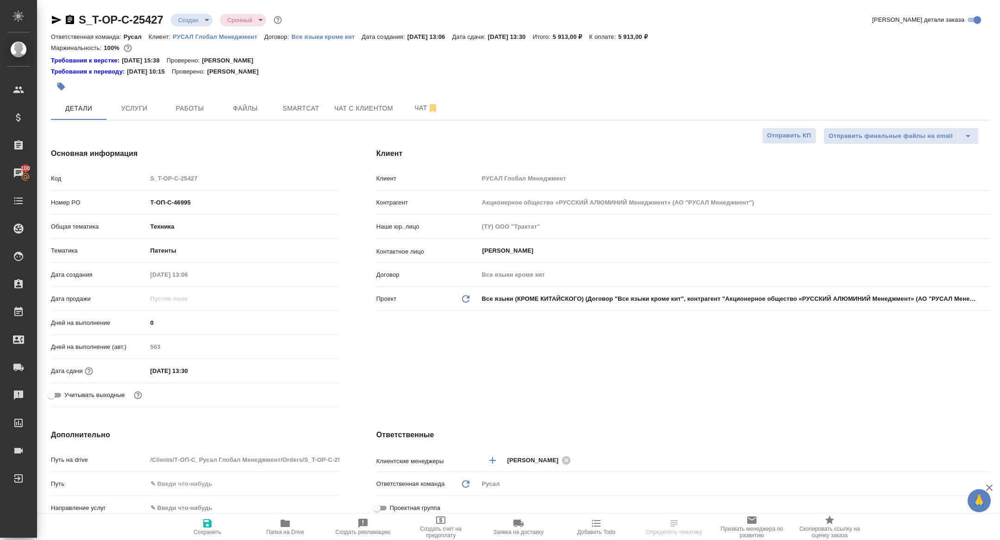
type textarea "x"
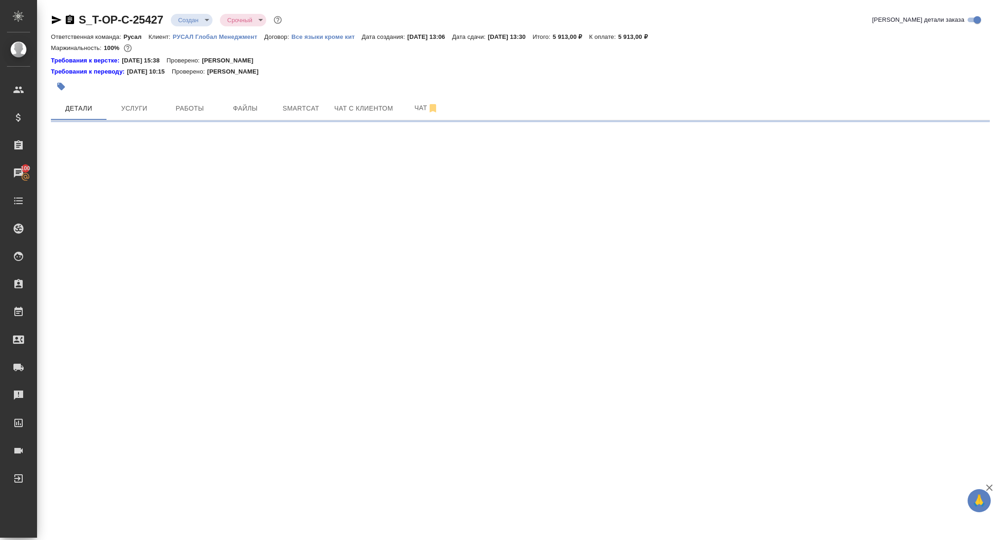
select select "RU"
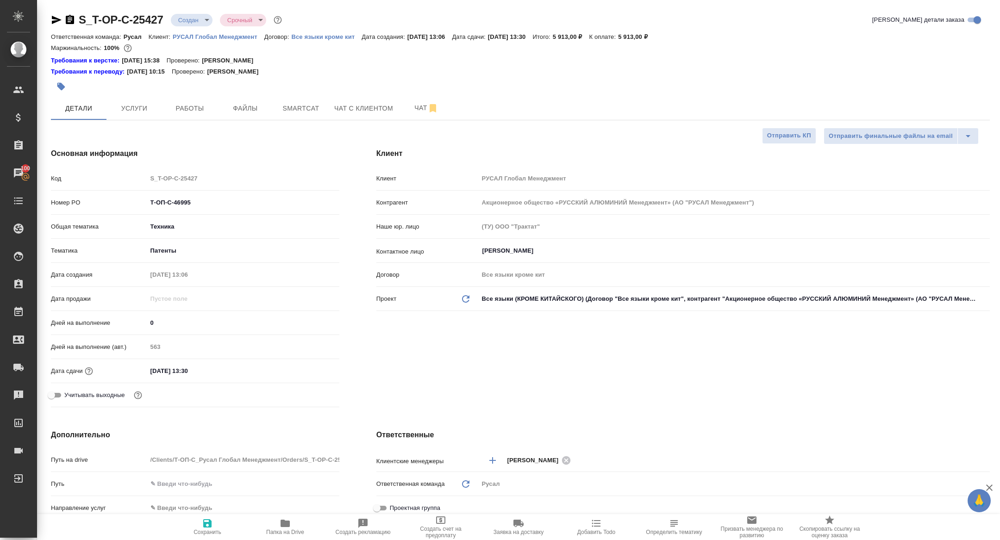
type textarea "x"
click at [284, 540] on button "Папка на Drive" at bounding box center [285, 528] width 78 height 26
type textarea "x"
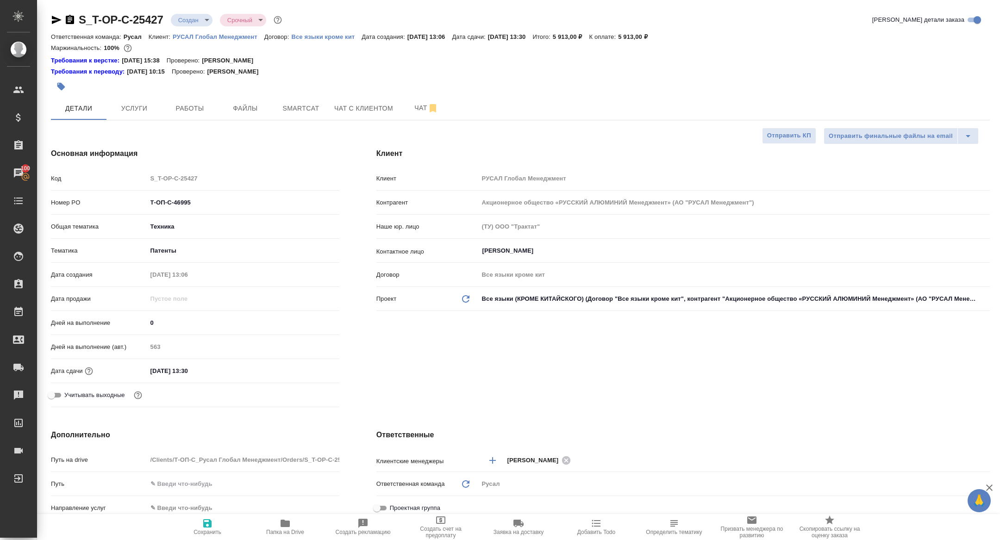
type textarea "x"
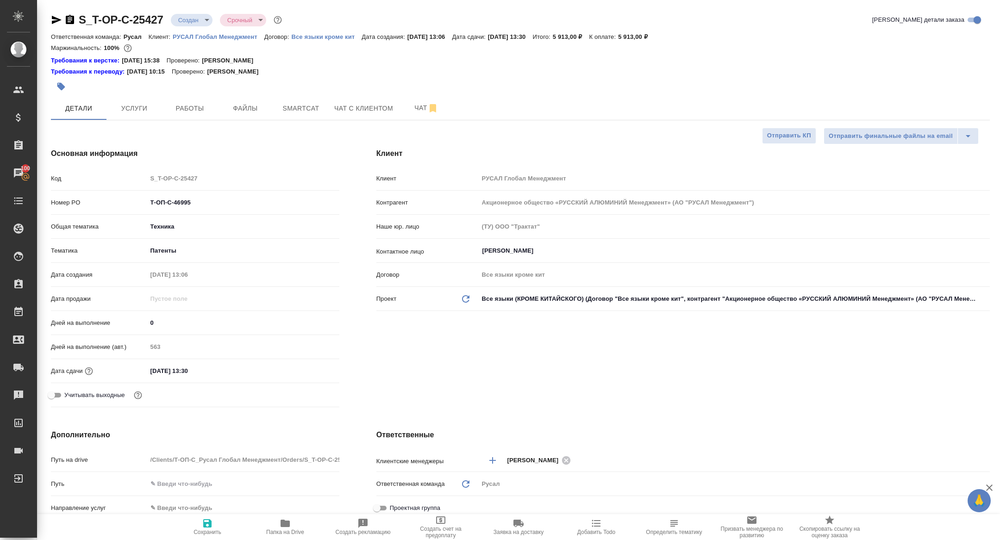
type textarea "x"
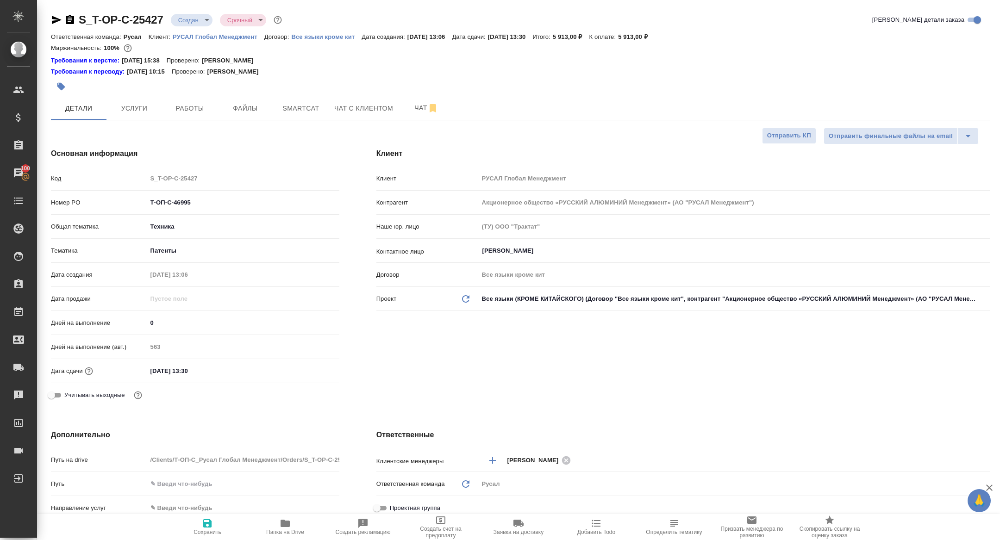
type textarea "x"
click at [195, 98] on button "Работы" at bounding box center [190, 108] width 56 height 23
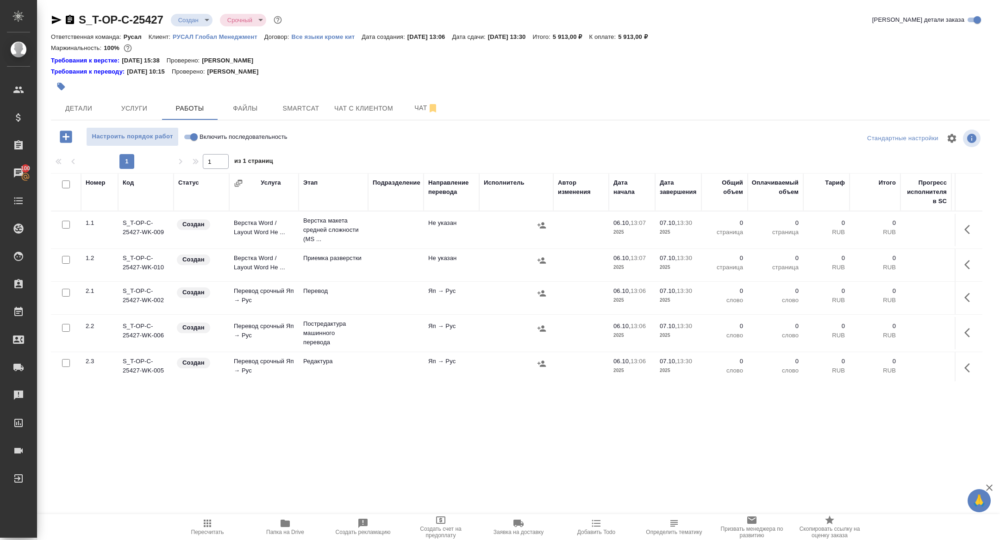
click at [969, 226] on icon "button" at bounding box center [968, 229] width 6 height 9
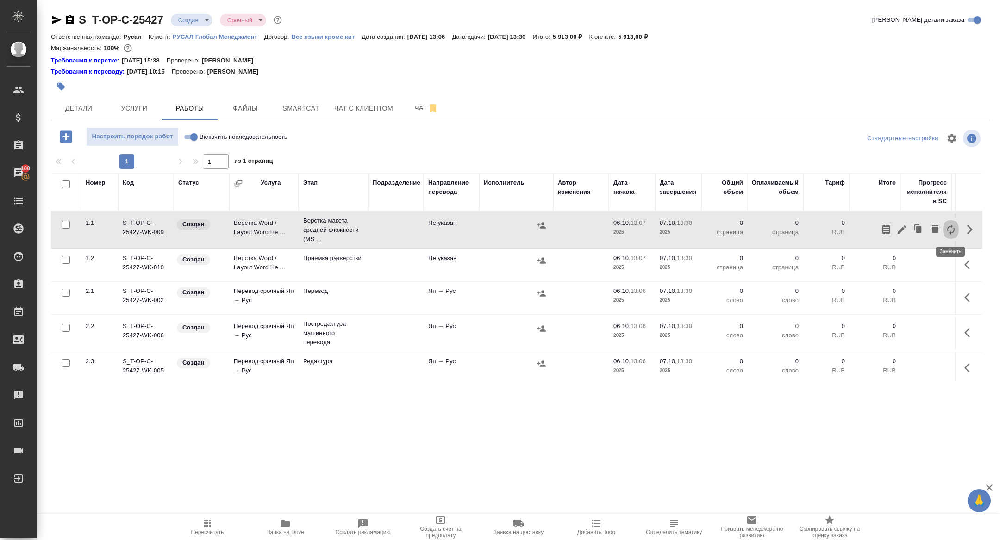
click at [947, 231] on icon "button" at bounding box center [951, 229] width 11 height 11
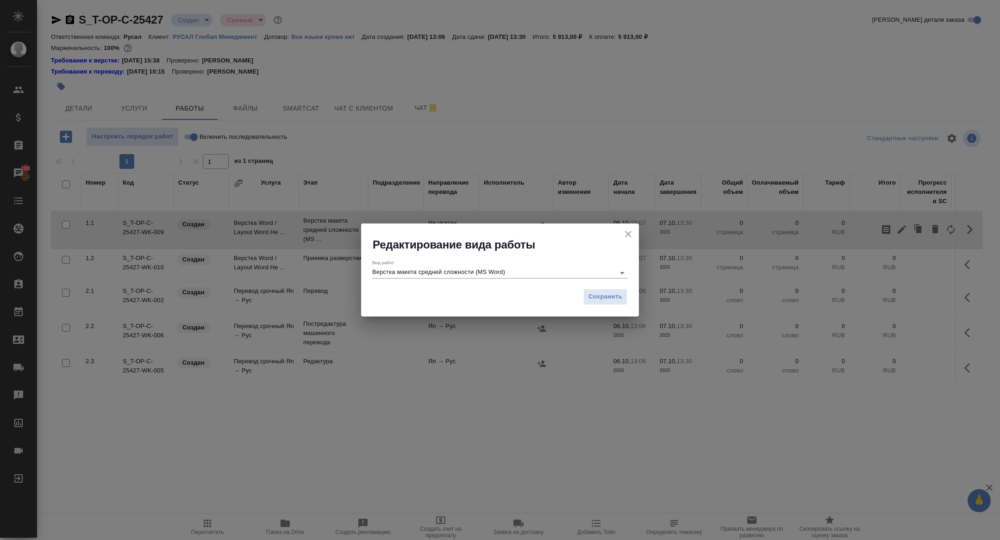
click at [428, 276] on input "Верстка макета средней сложности (MS Word)" at bounding box center [491, 272] width 238 height 11
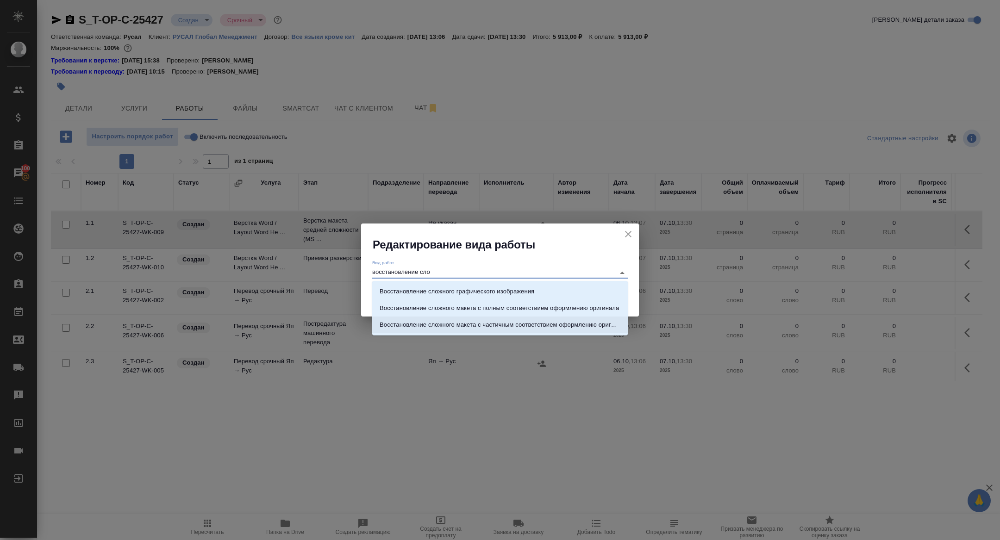
click at [486, 329] on p "Восстановление сложного макета с частичным соответствием оформлению оригинала" at bounding box center [500, 324] width 241 height 9
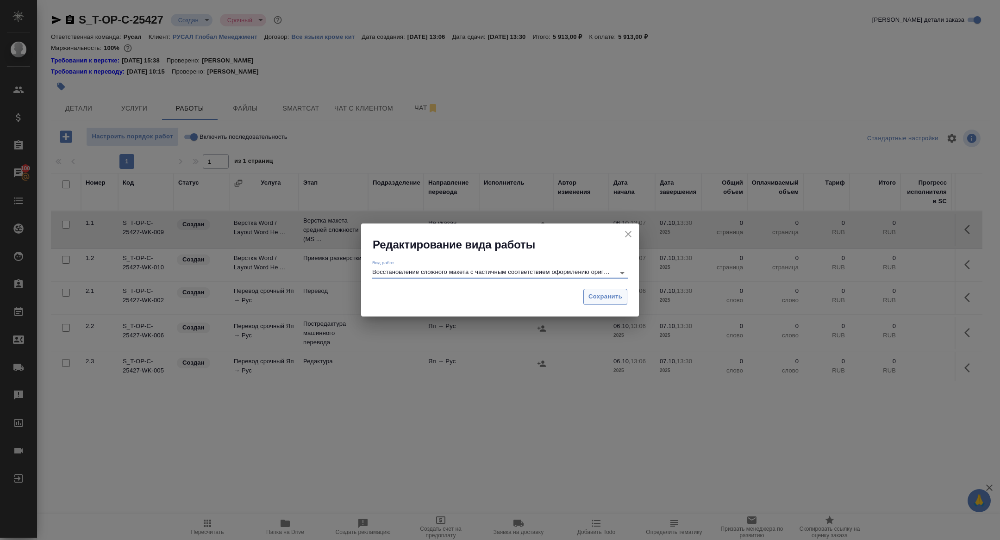
type input "Восстановление сложного макета с частичным соответствием оформлению оригинала"
click at [591, 304] on button "Сохранить" at bounding box center [606, 297] width 44 height 16
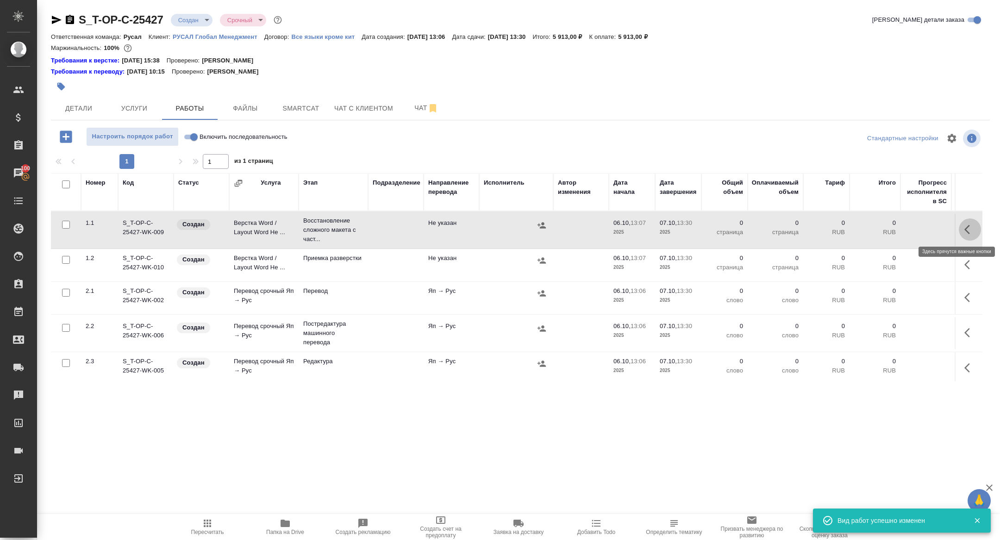
click at [970, 232] on icon "button" at bounding box center [970, 229] width 11 height 11
click at [903, 226] on icon "button" at bounding box center [902, 229] width 11 height 11
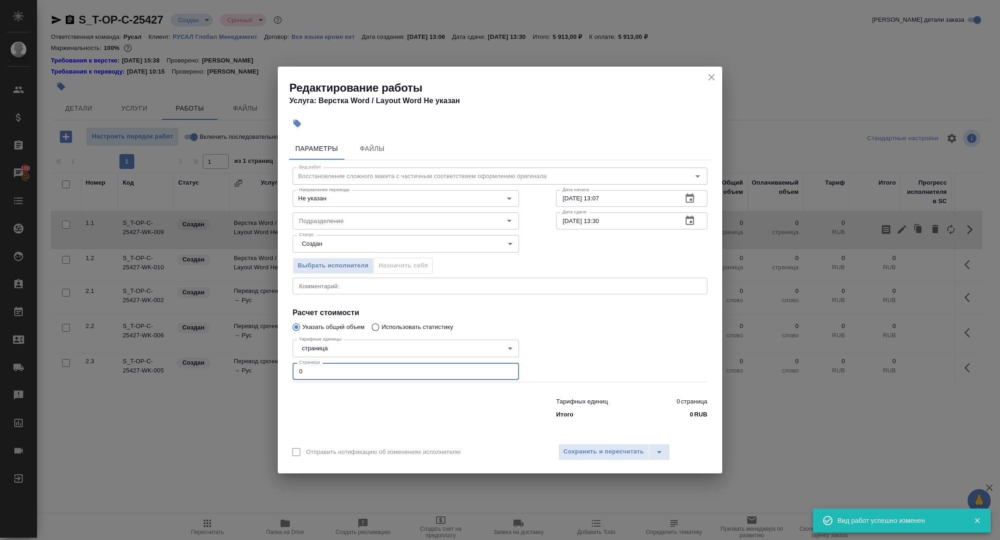
drag, startPoint x: 332, startPoint y: 371, endPoint x: 222, endPoint y: 371, distance: 109.3
click at [223, 371] on div "Редактирование работы Услуга: Верстка Word / Layout Word Не указан Параметры Фа…" at bounding box center [500, 270] width 1000 height 540
type input "3"
click at [324, 225] on input "Подразделение" at bounding box center [390, 220] width 190 height 11
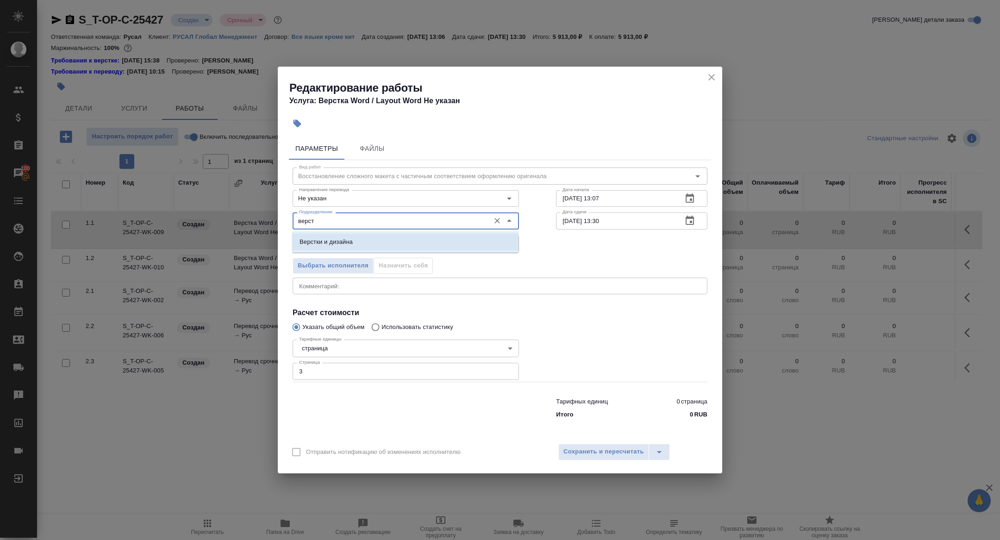
drag, startPoint x: 331, startPoint y: 213, endPoint x: 283, endPoint y: 216, distance: 48.7
click at [283, 216] on div "Параметры Файлы Вид работ Восстановление сложного макета с частичным соответств…" at bounding box center [500, 286] width 445 height 304
drag, startPoint x: 328, startPoint y: 220, endPoint x: 271, endPoint y: 219, distance: 56.5
click at [271, 219] on div "Редактирование работы Услуга: Верстка Word / Layout Word Не указан Параметры Фа…" at bounding box center [500, 270] width 1000 height 540
click at [317, 243] on li "Русал" at bounding box center [405, 242] width 226 height 17
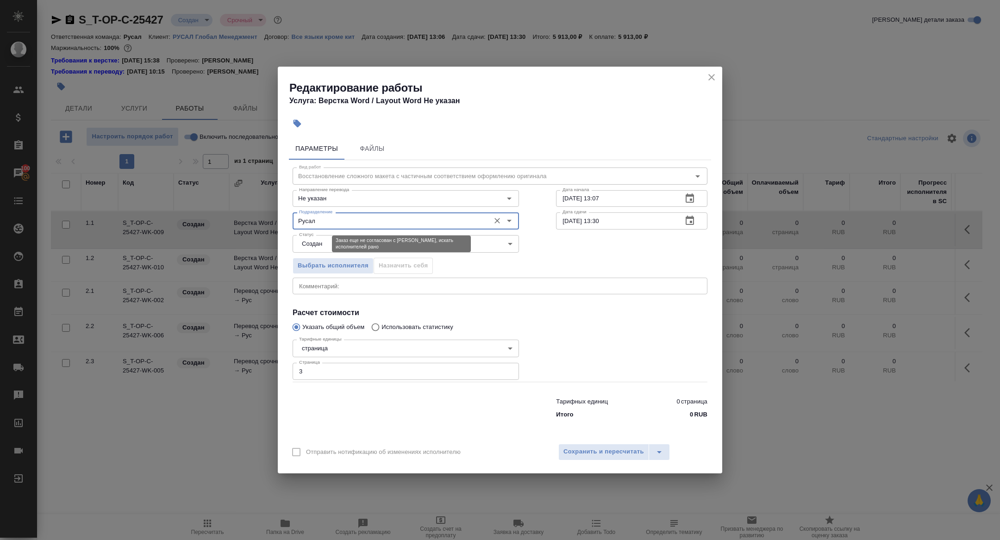
type input "Русал"
click at [317, 249] on body "🙏 .cls-1 fill:#fff; AWATERA Zhuravleva Alexandra Клиенты Спецификации Заказы 10…" at bounding box center [500, 270] width 1000 height 540
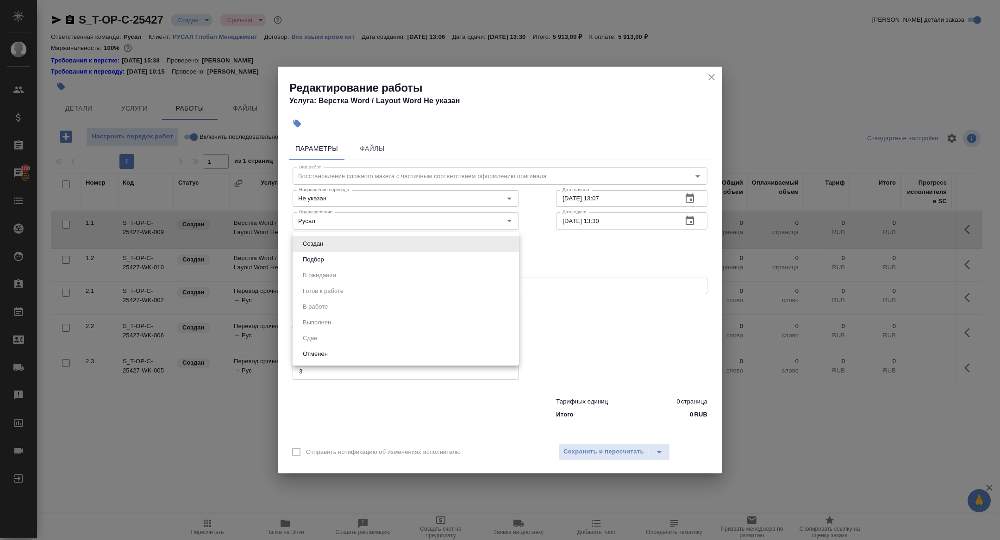
click at [317, 257] on button "Подбор" at bounding box center [313, 260] width 27 height 10
type input "recruiting"
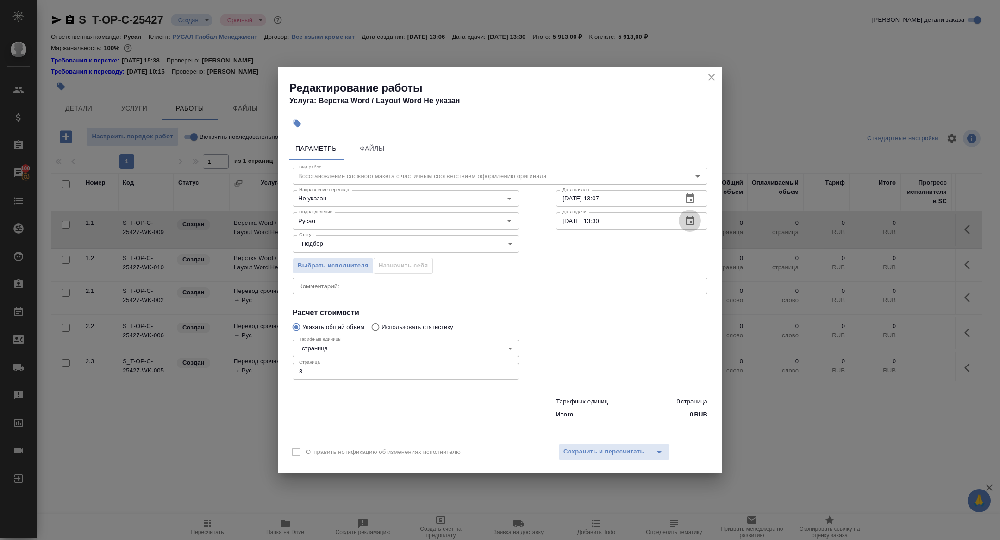
click at [686, 224] on icon "button" at bounding box center [690, 220] width 8 height 9
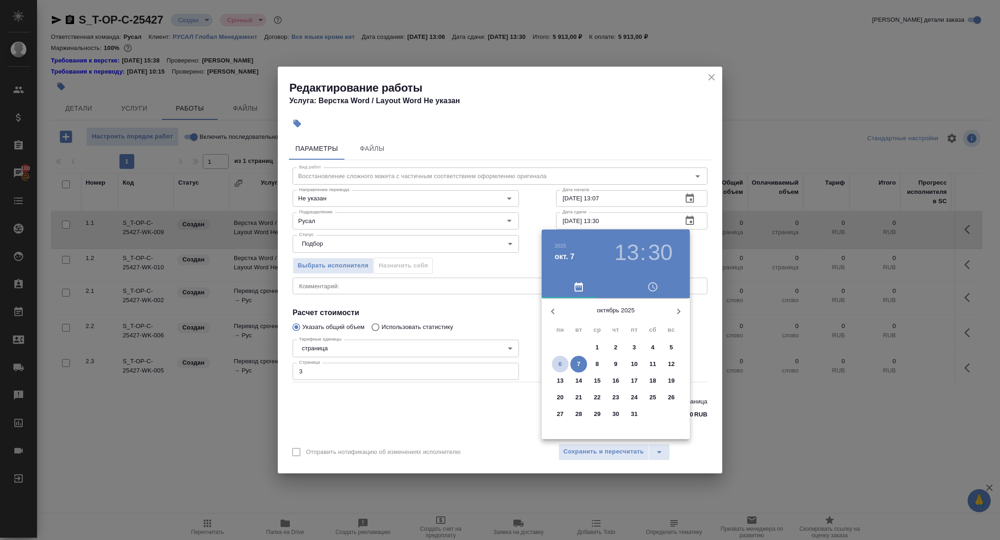
click at [560, 362] on p "6" at bounding box center [560, 364] width 3 height 9
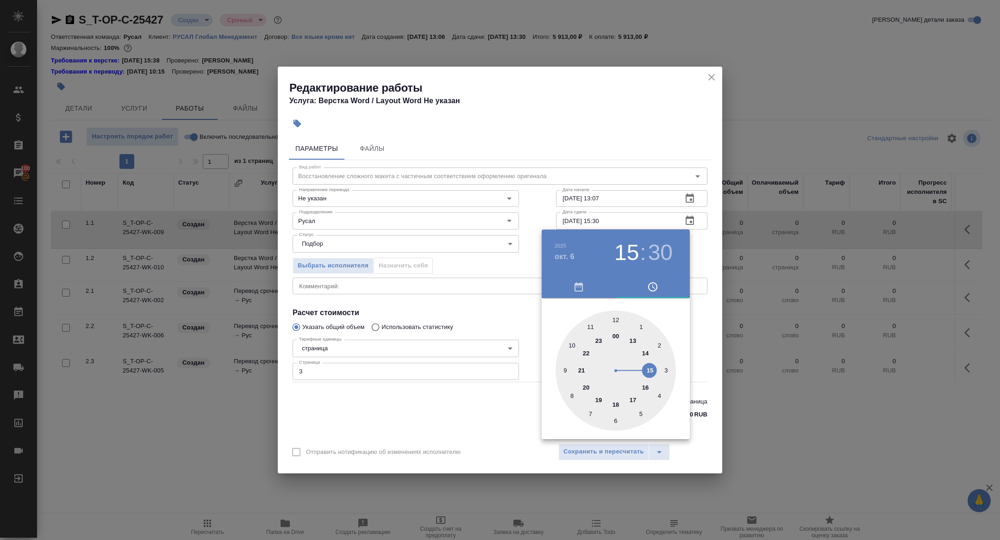
click at [651, 368] on div at bounding box center [616, 371] width 120 height 120
type input "06.10.2025 15:00"
click at [615, 317] on div at bounding box center [616, 371] width 120 height 120
drag, startPoint x: 434, startPoint y: 308, endPoint x: 462, endPoint y: 321, distance: 31.7
click at [434, 308] on div at bounding box center [500, 270] width 1000 height 540
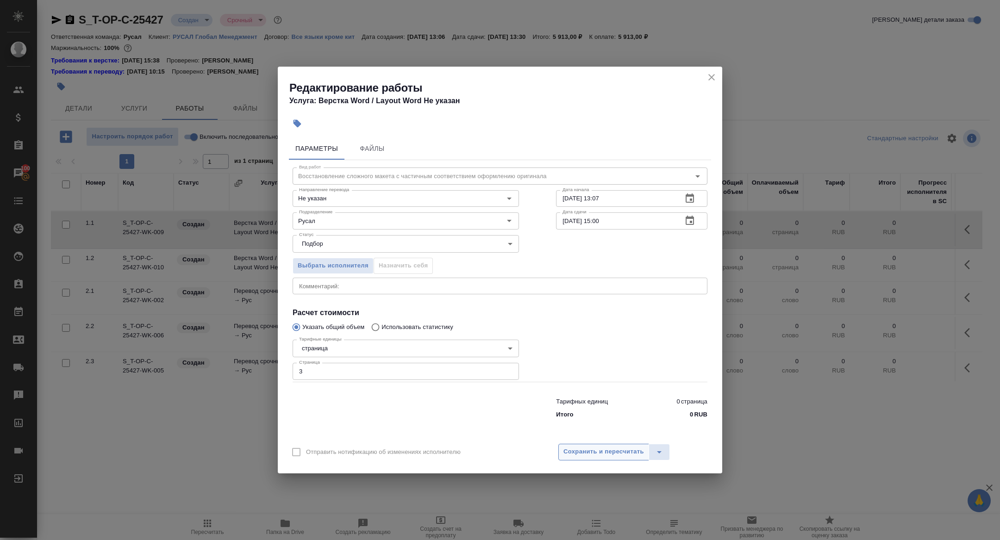
click at [620, 453] on span "Сохранить и пересчитать" at bounding box center [604, 452] width 81 height 11
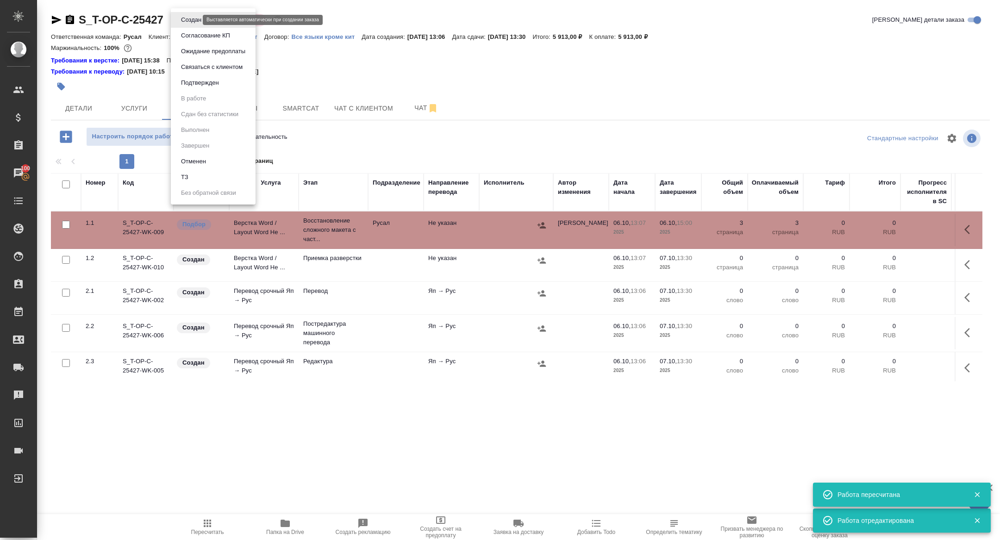
click at [189, 19] on body "🙏 .cls-1 fill:#fff; AWATERA Zhuravleva Alexandra Клиенты Спецификации Заказы 10…" at bounding box center [500, 270] width 1000 height 540
click at [201, 90] on li "Подтвержден" at bounding box center [213, 83] width 85 height 16
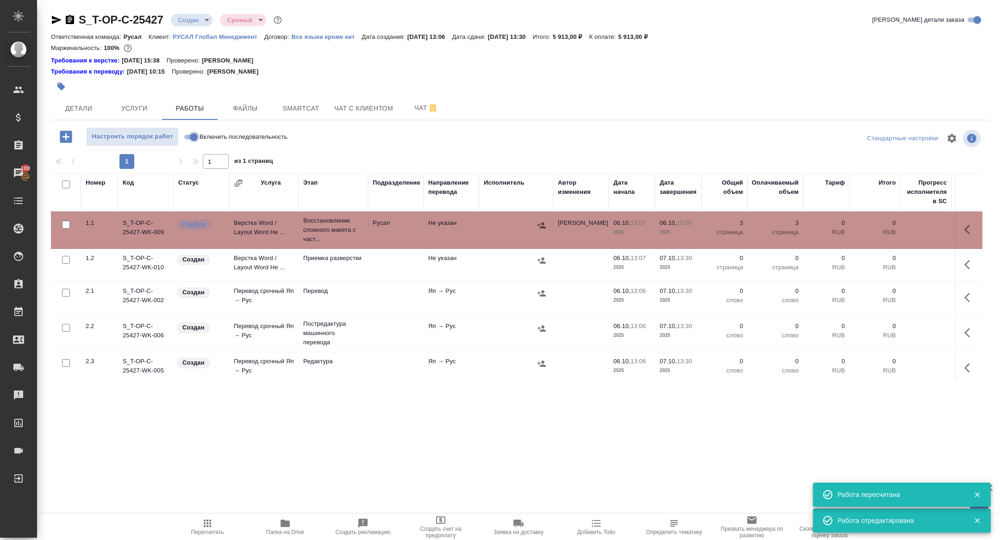
click at [190, 139] on input "Включить последовательность" at bounding box center [193, 137] width 33 height 11
checkbox input "true"
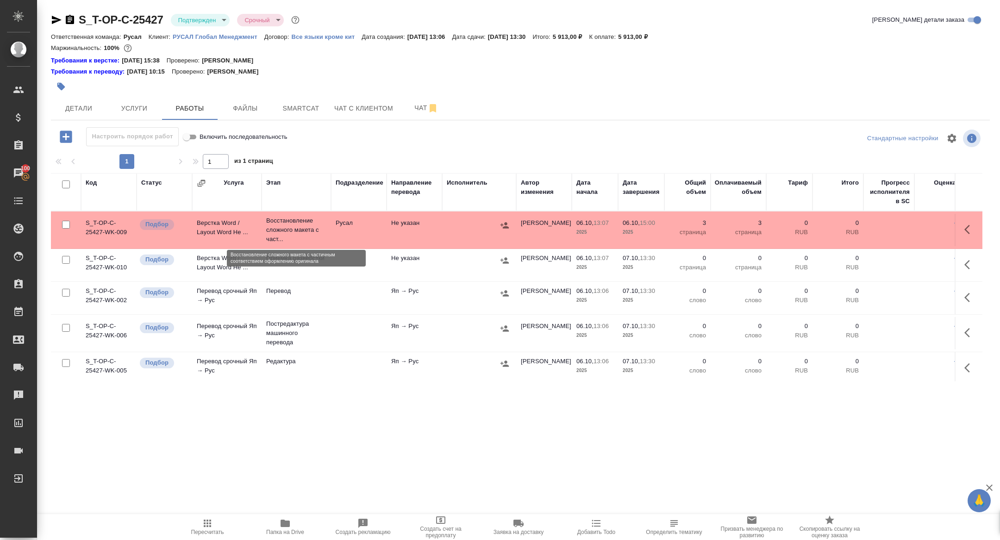
click at [274, 229] on p "Восстановление сложного макета с част..." at bounding box center [296, 230] width 60 height 28
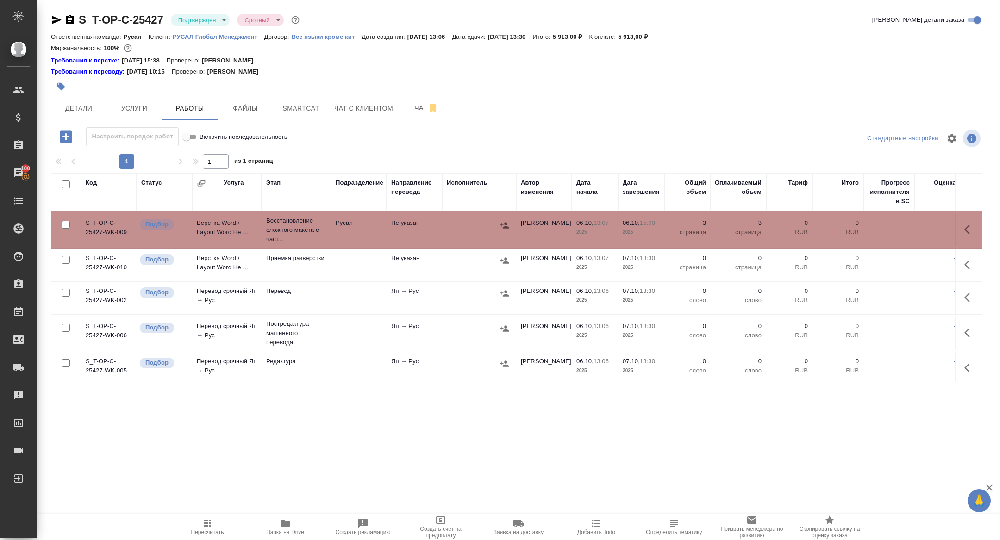
click at [65, 186] on input "checkbox" at bounding box center [66, 185] width 8 height 8
checkbox input "true"
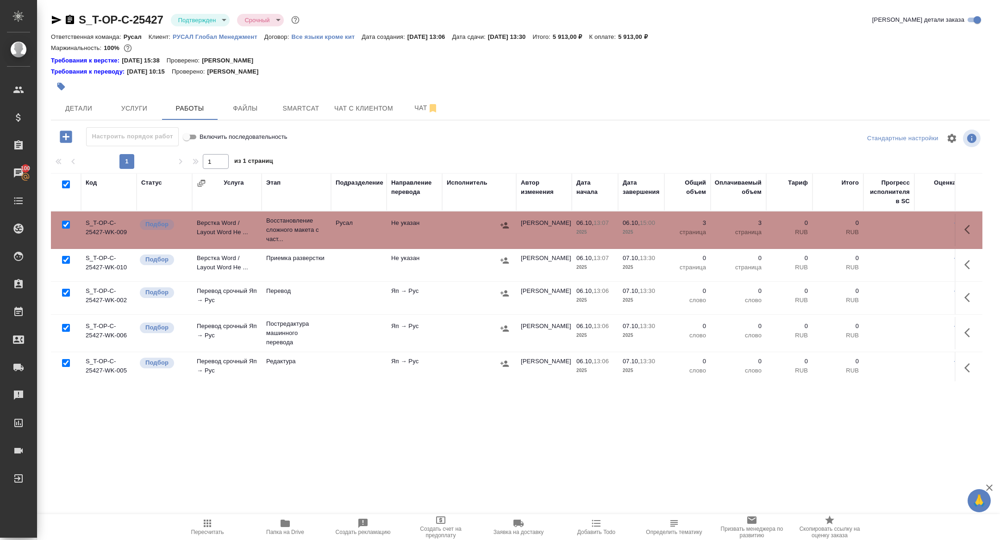
checkbox input "true"
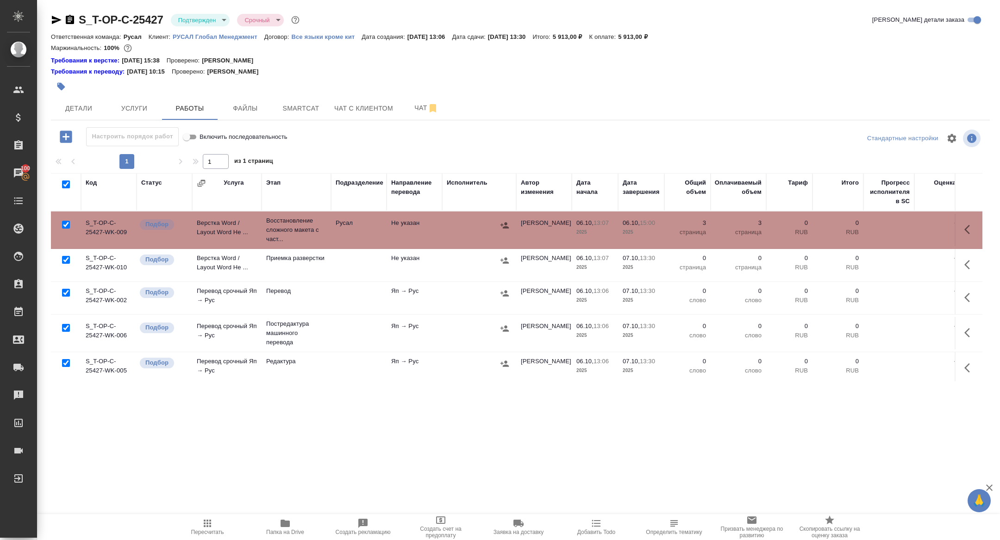
checkbox input "true"
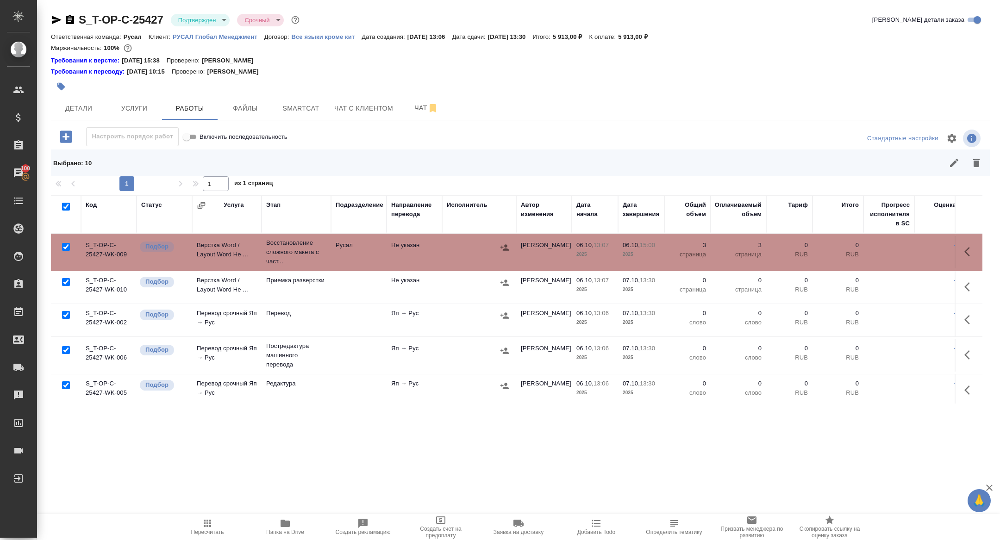
click at [65, 247] on input "checkbox" at bounding box center [66, 247] width 8 height 8
checkbox input "false"
click at [66, 352] on input "checkbox" at bounding box center [66, 350] width 8 height 8
checkbox input "false"
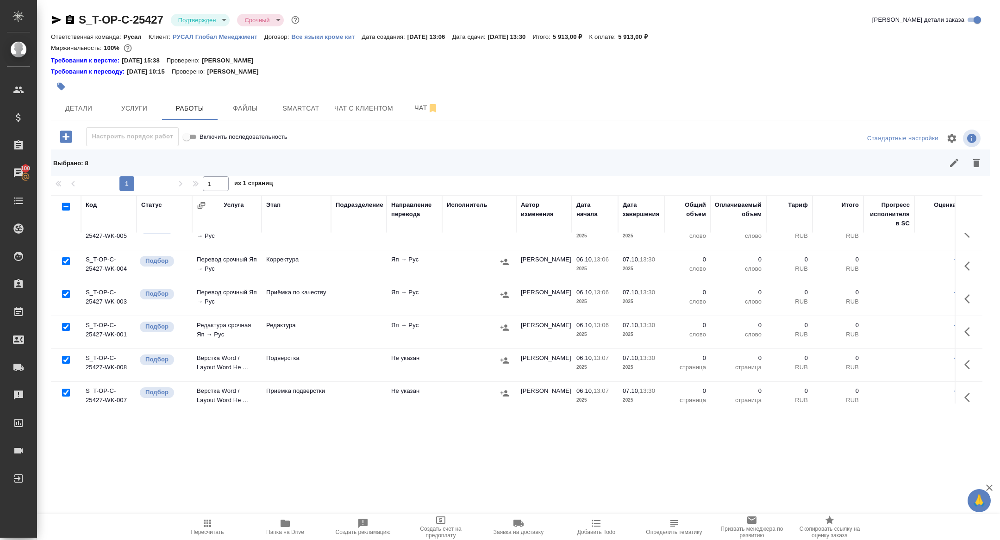
scroll to position [166, 0]
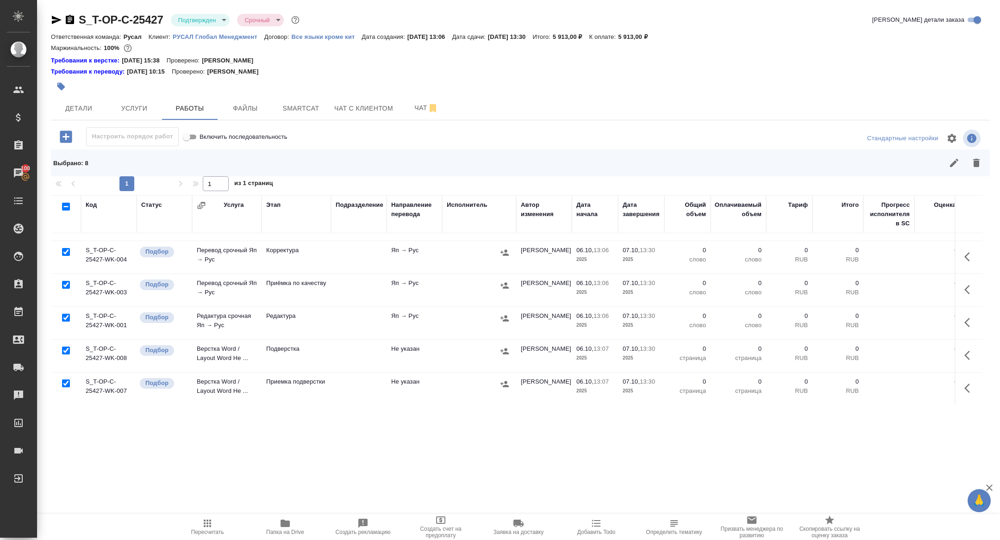
click at [69, 347] on input "checkbox" at bounding box center [66, 351] width 8 height 8
checkbox input "false"
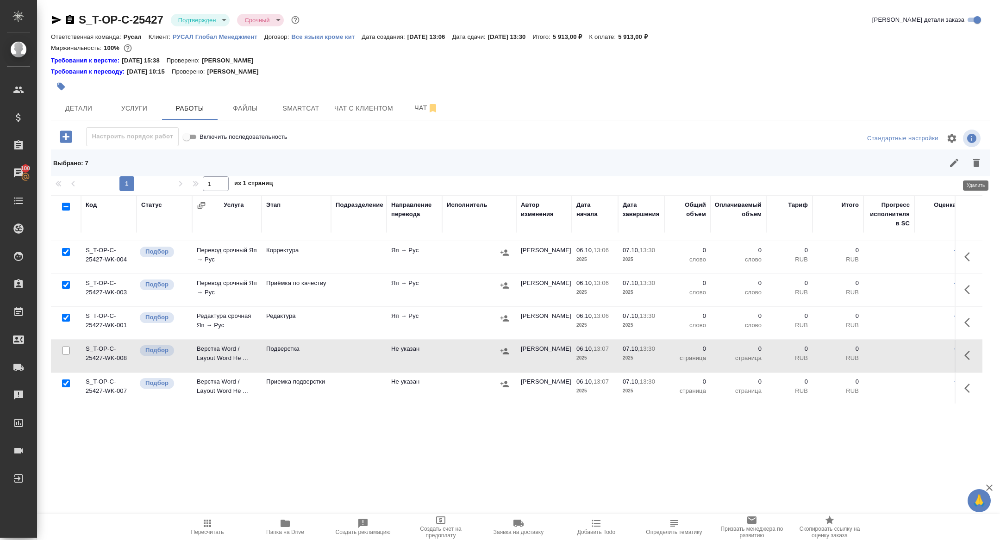
click at [973, 170] on button "button" at bounding box center [977, 163] width 22 height 22
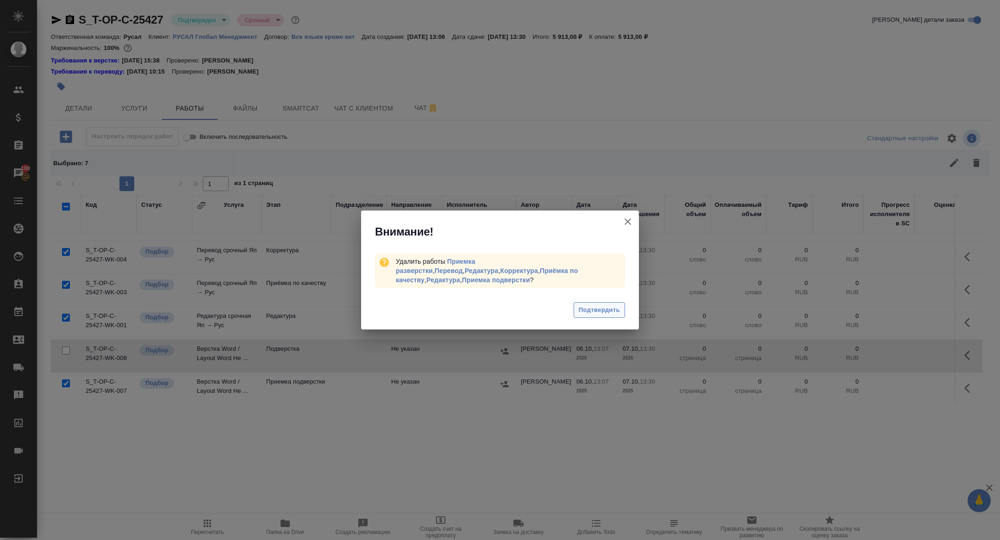
click at [601, 305] on span "Подтвердить" at bounding box center [599, 310] width 41 height 11
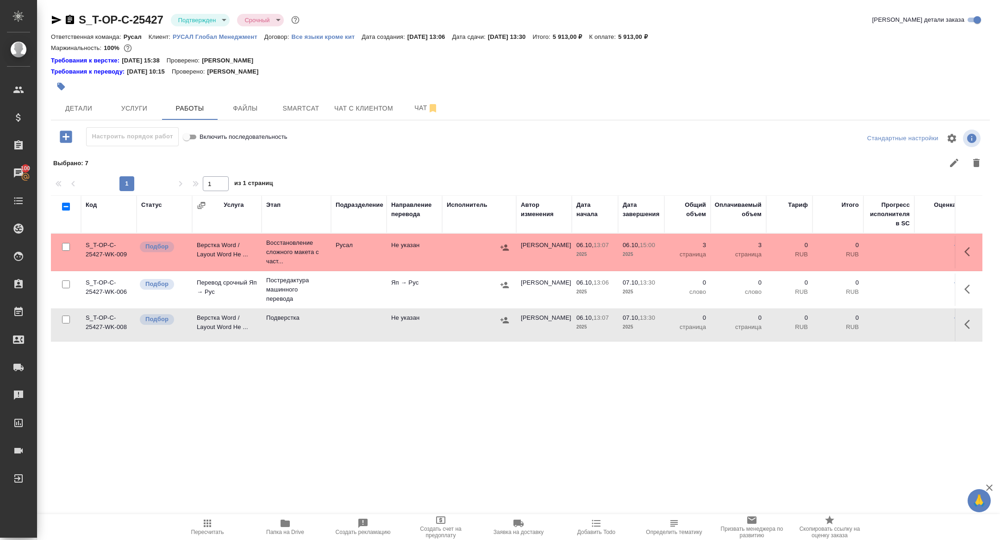
scroll to position [0, 0]
click at [419, 107] on span "Чат" at bounding box center [426, 108] width 44 height 12
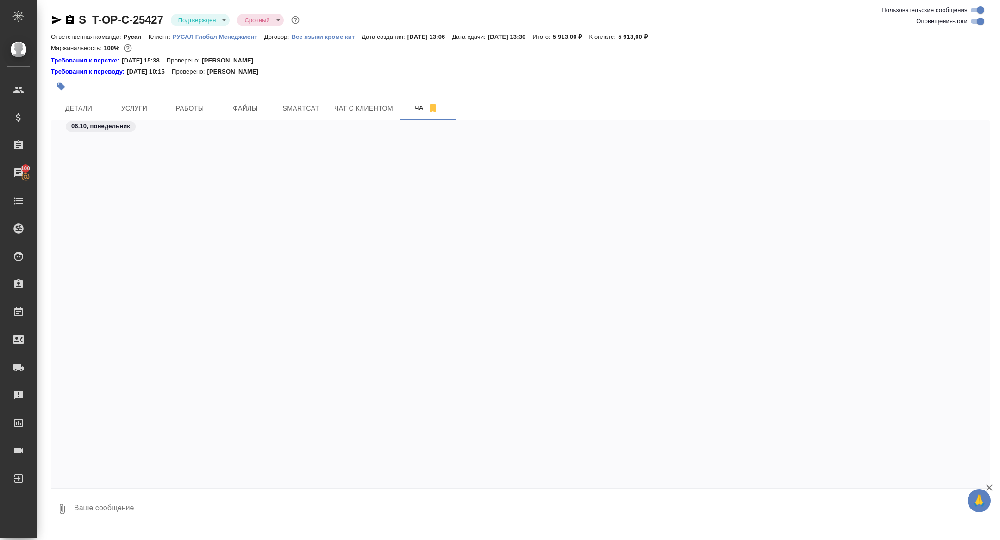
scroll to position [1831, 0]
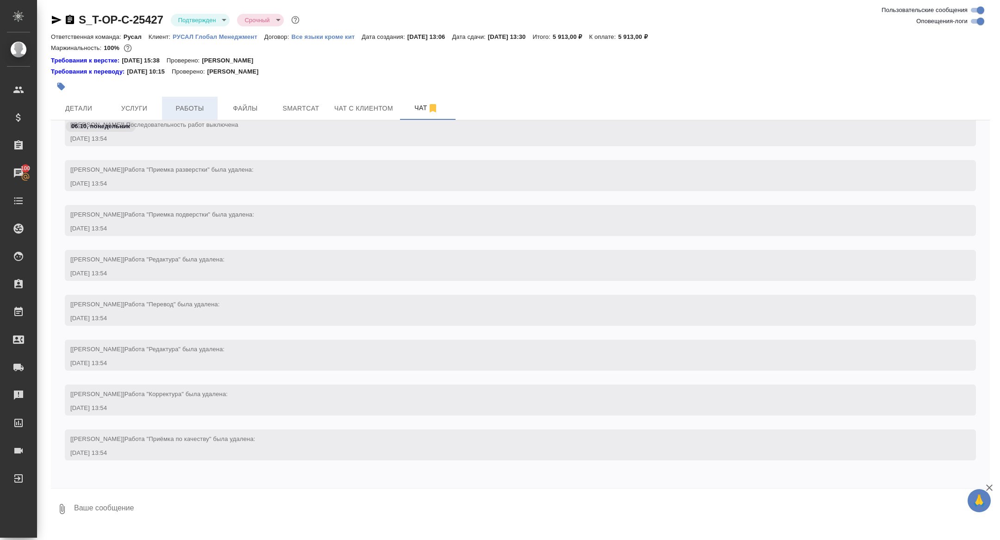
click at [201, 107] on span "Работы" at bounding box center [190, 109] width 44 height 12
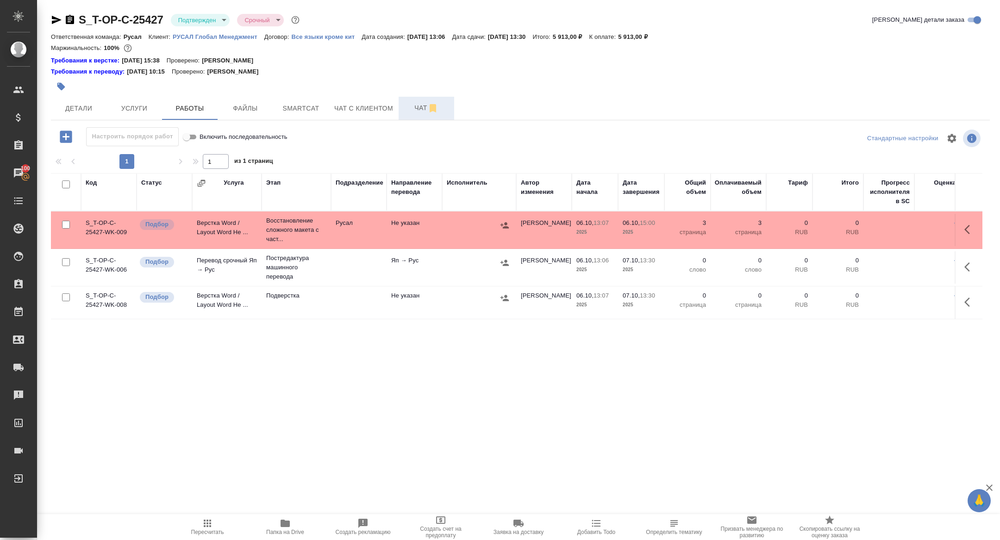
click at [407, 104] on span "Чат" at bounding box center [426, 108] width 44 height 12
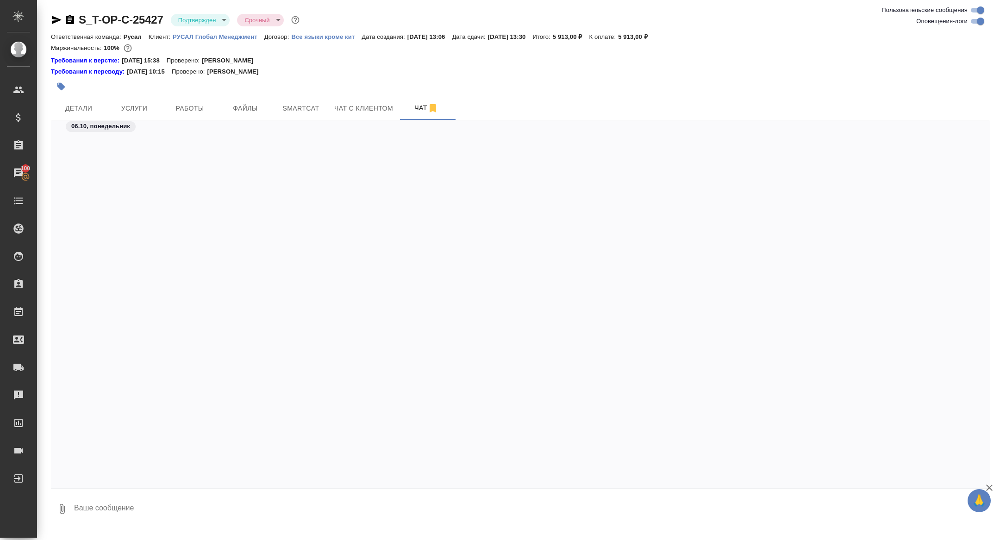
scroll to position [1717, 0]
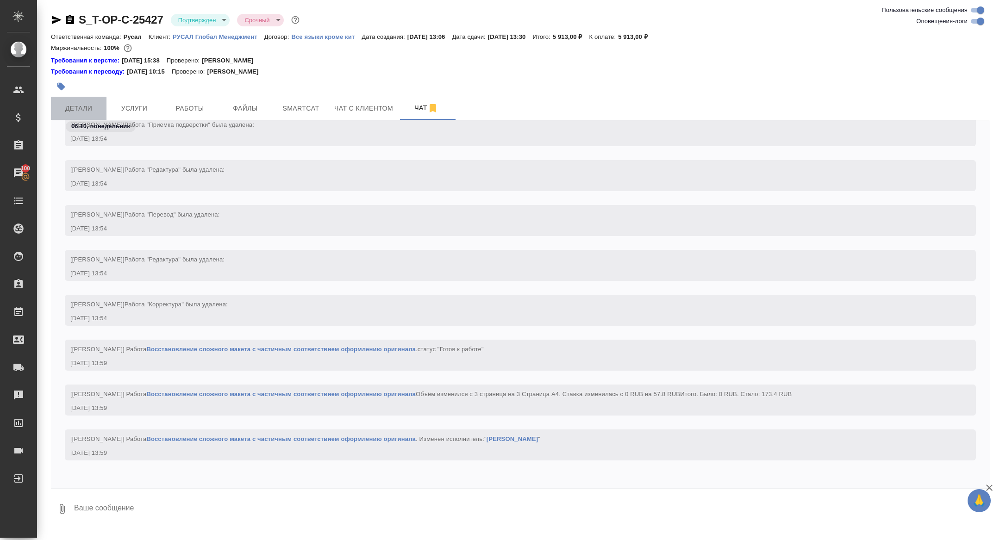
click at [77, 101] on button "Детали" at bounding box center [79, 108] width 56 height 23
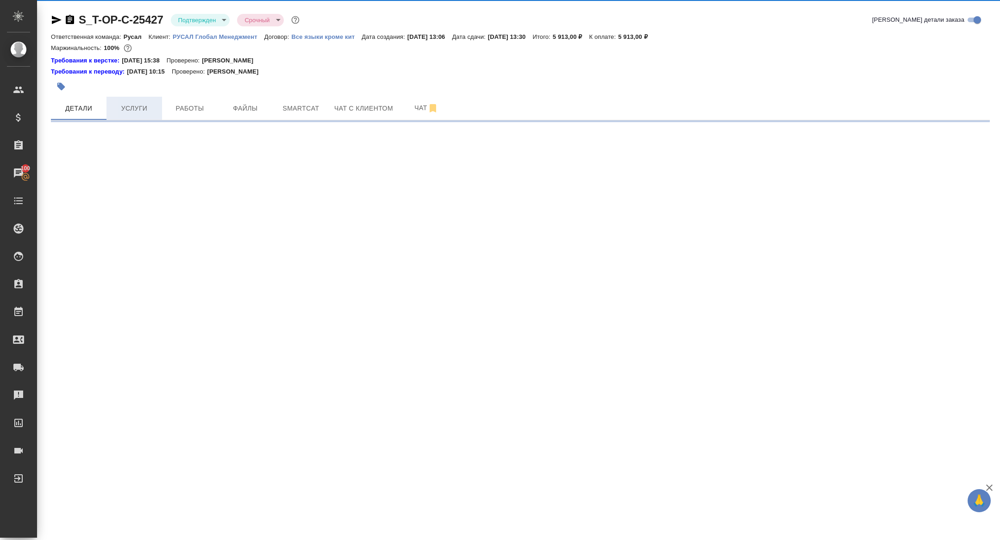
select select "RU"
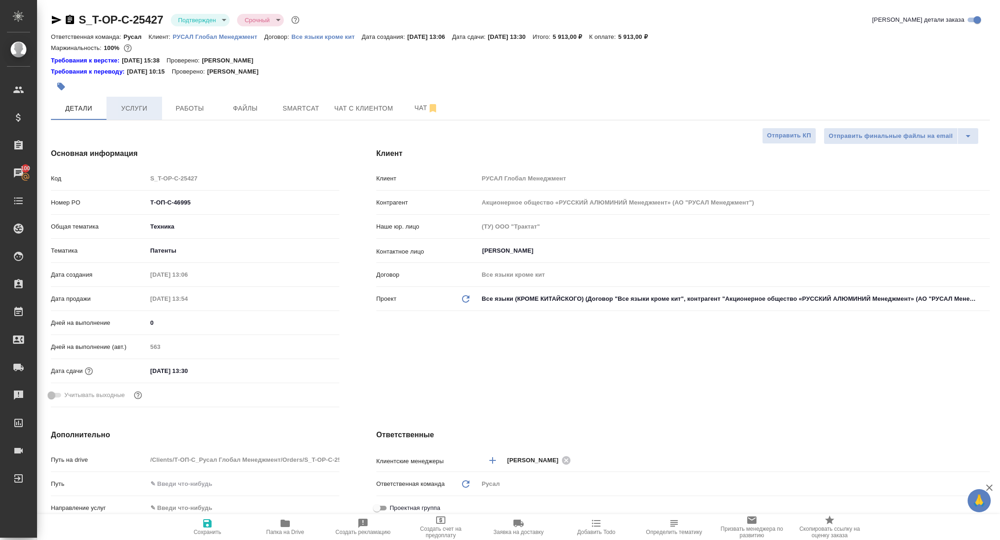
type textarea "x"
click at [126, 110] on span "Услуги" at bounding box center [134, 109] width 44 height 12
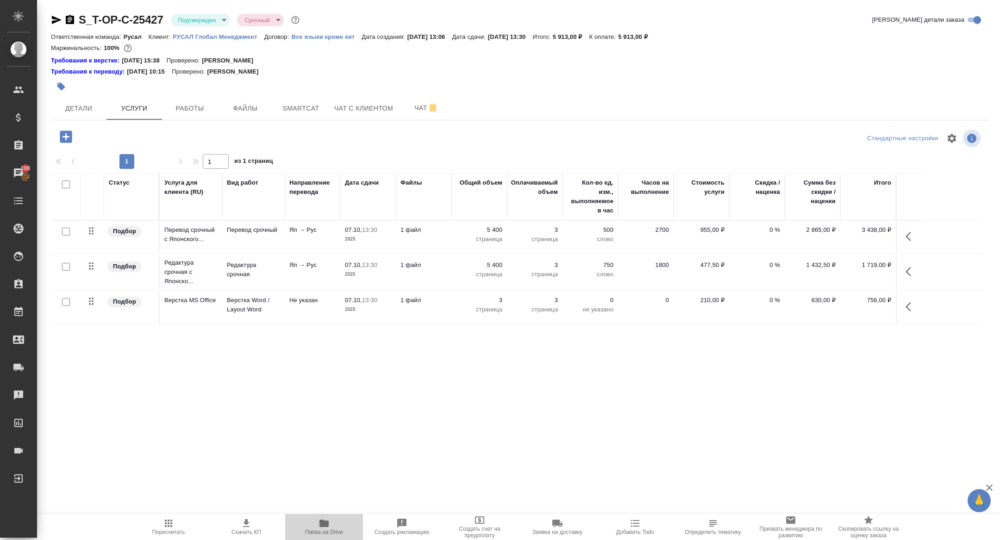
click at [343, 530] on span "Папка на Drive" at bounding box center [324, 527] width 67 height 18
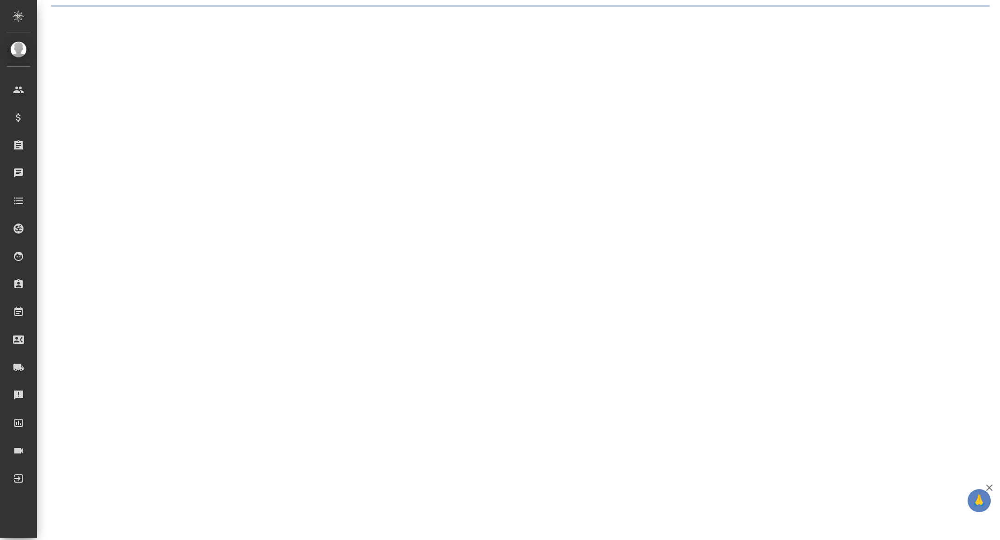
select select "RU"
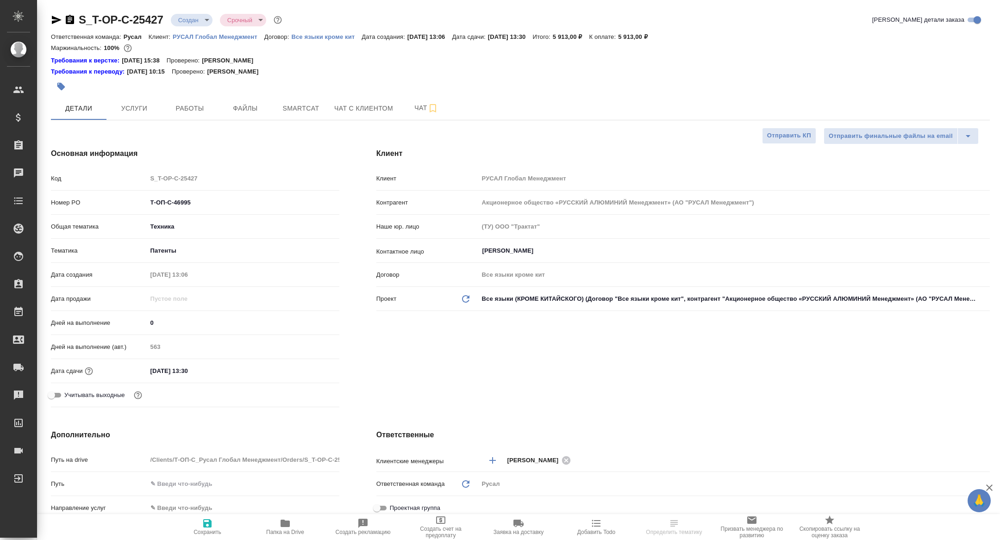
type textarea "x"
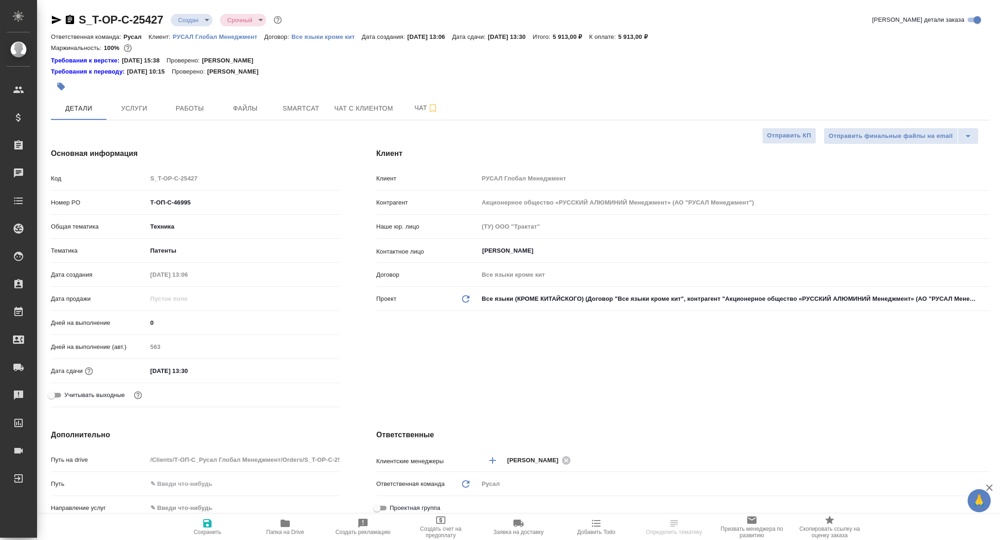
type textarea "x"
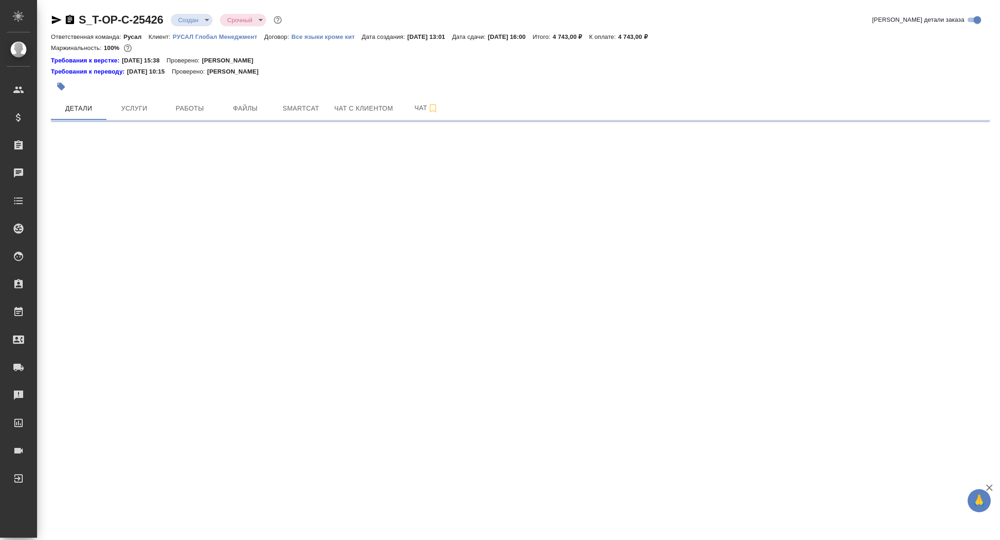
select select "RU"
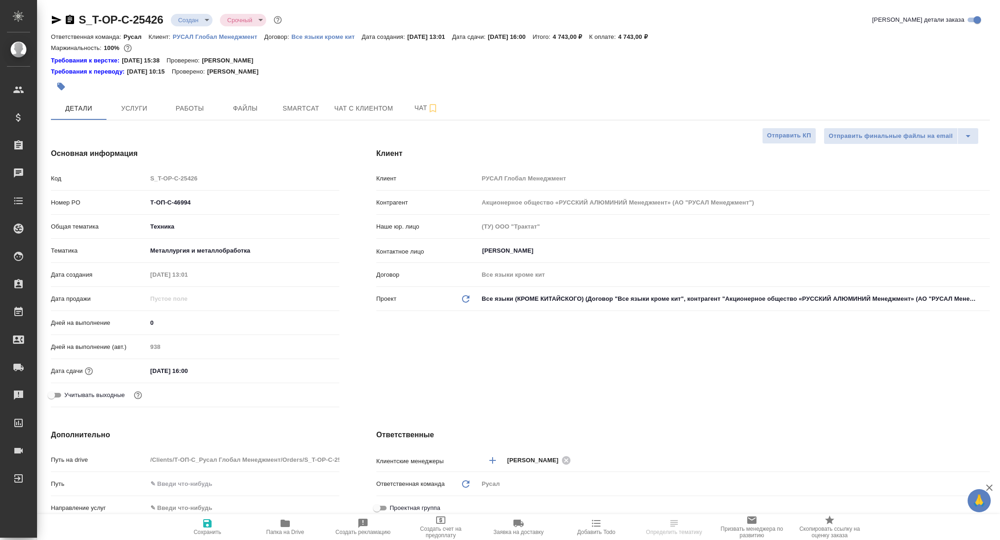
type textarea "x"
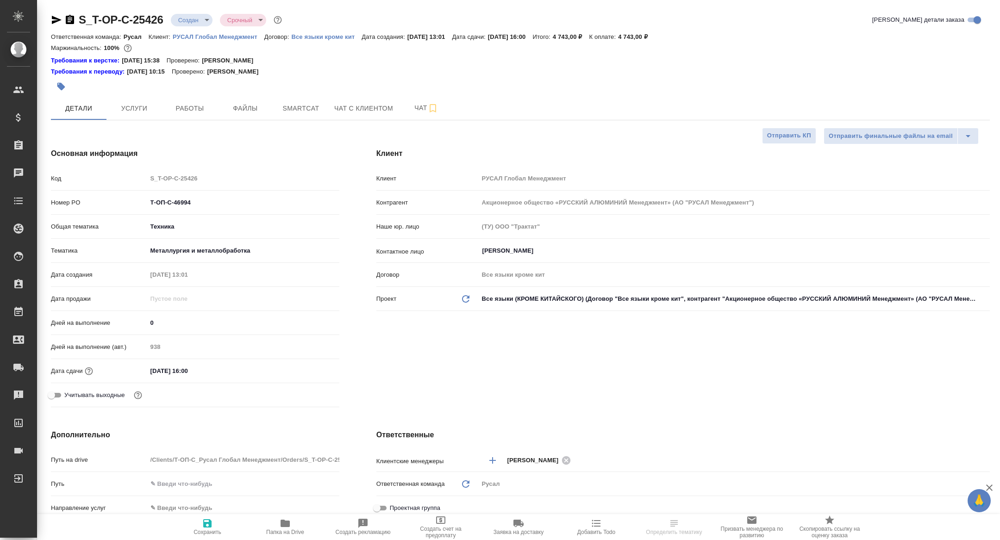
type textarea "x"
click at [294, 533] on span "Папка на Drive" at bounding box center [285, 532] width 38 height 6
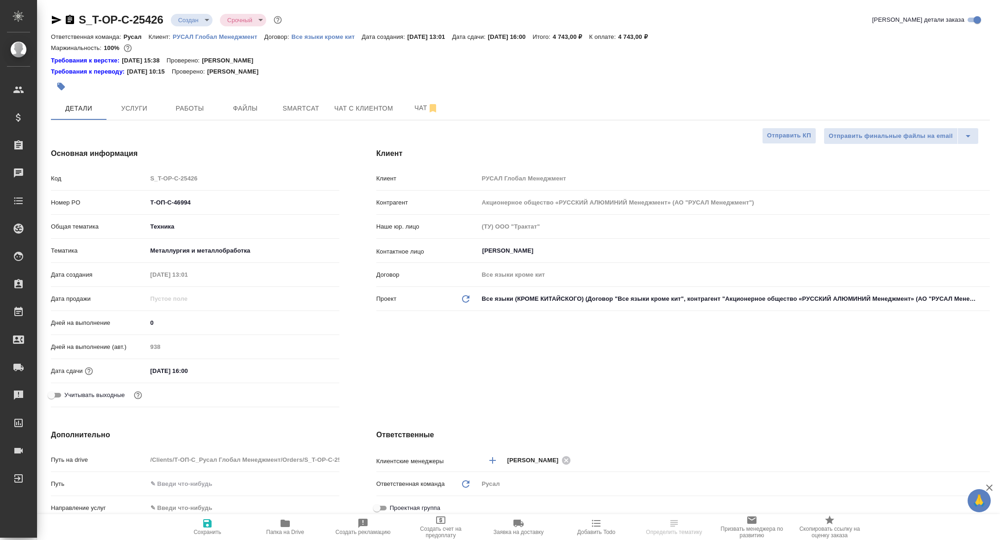
type textarea "x"
select select "RU"
type textarea "x"
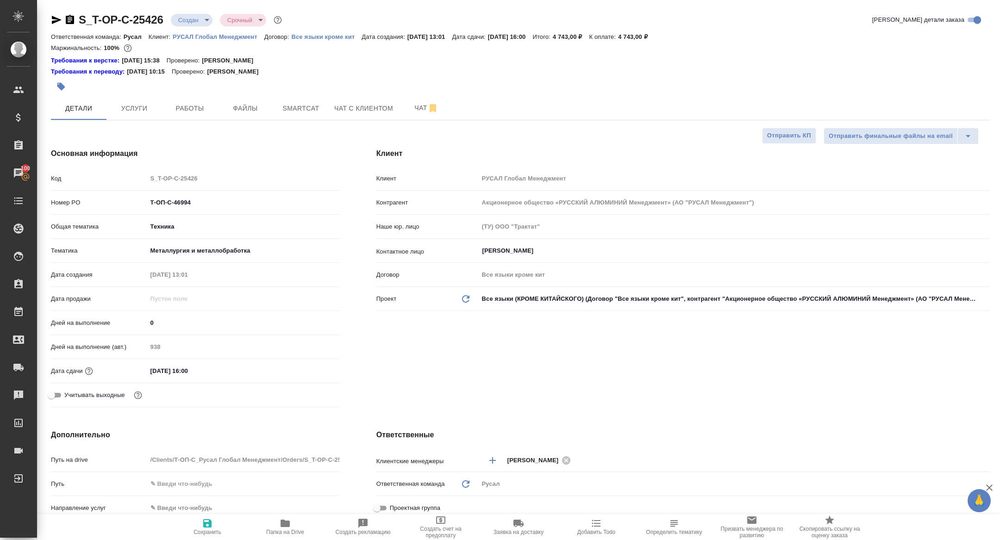
type textarea "x"
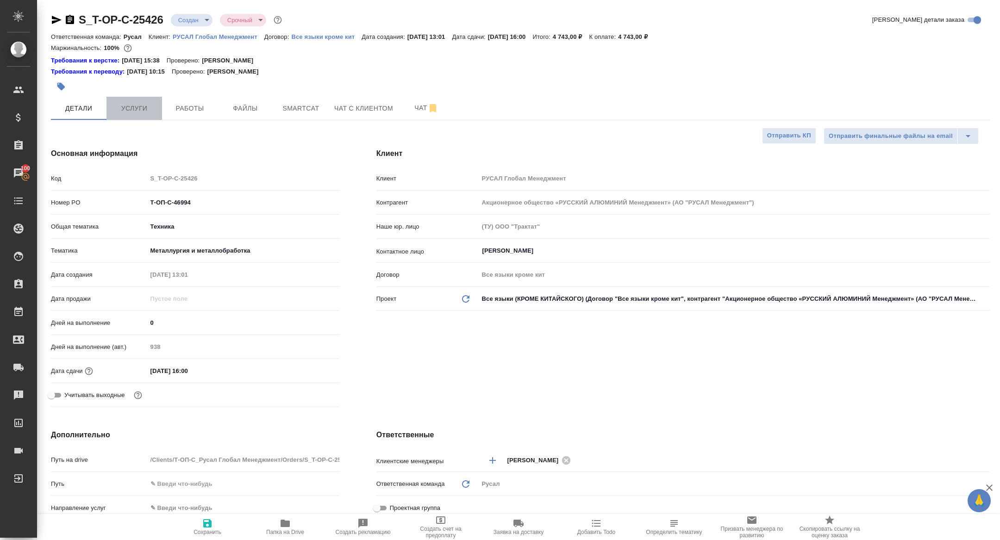
click at [132, 107] on span "Услуги" at bounding box center [134, 109] width 44 height 12
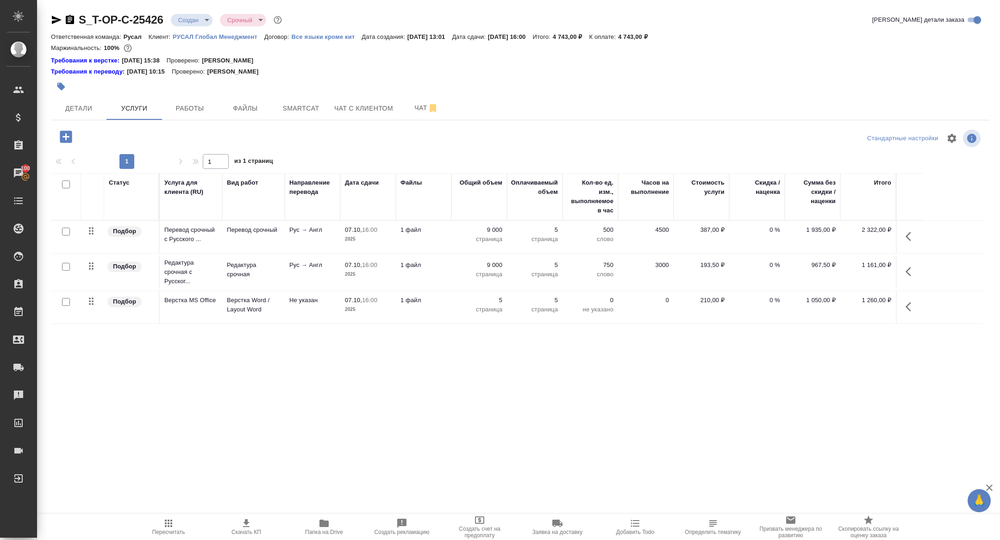
click at [73, 20] on icon "button" at bounding box center [70, 19] width 8 height 9
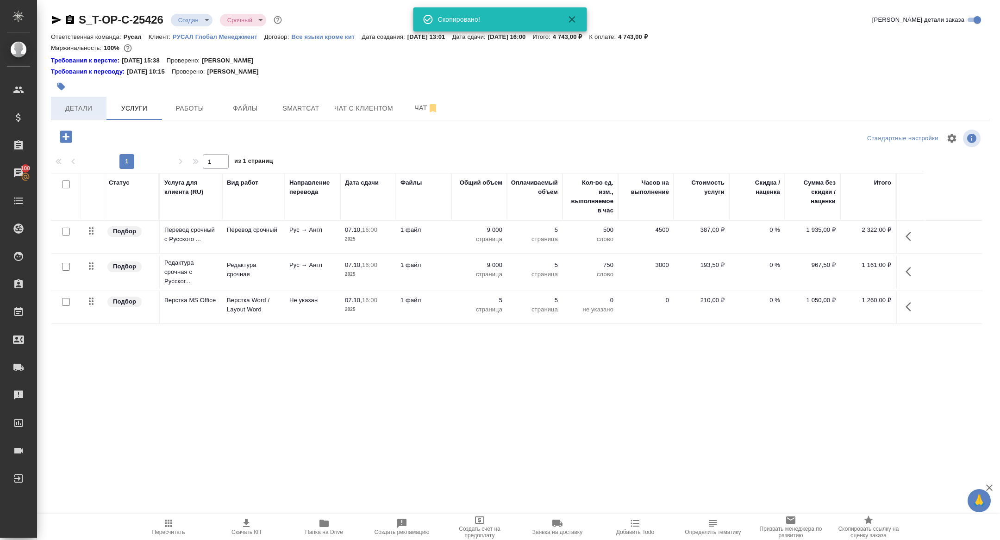
click at [87, 105] on span "Детали" at bounding box center [79, 109] width 44 height 12
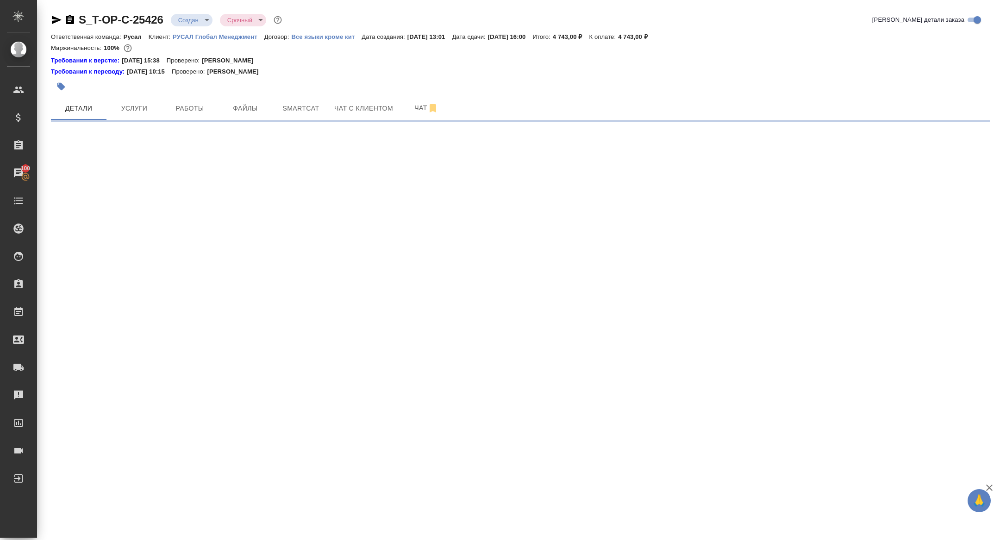
select select "RU"
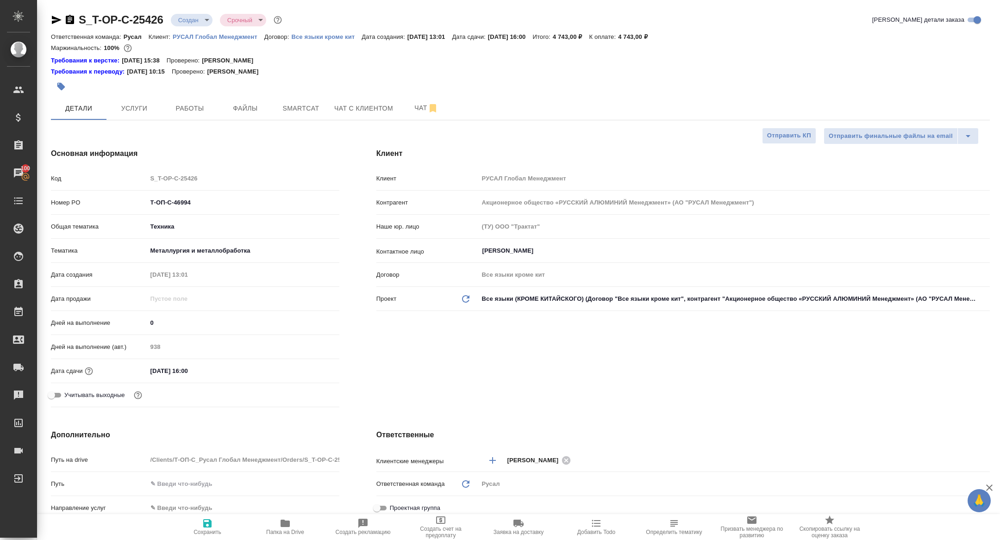
type textarea "x"
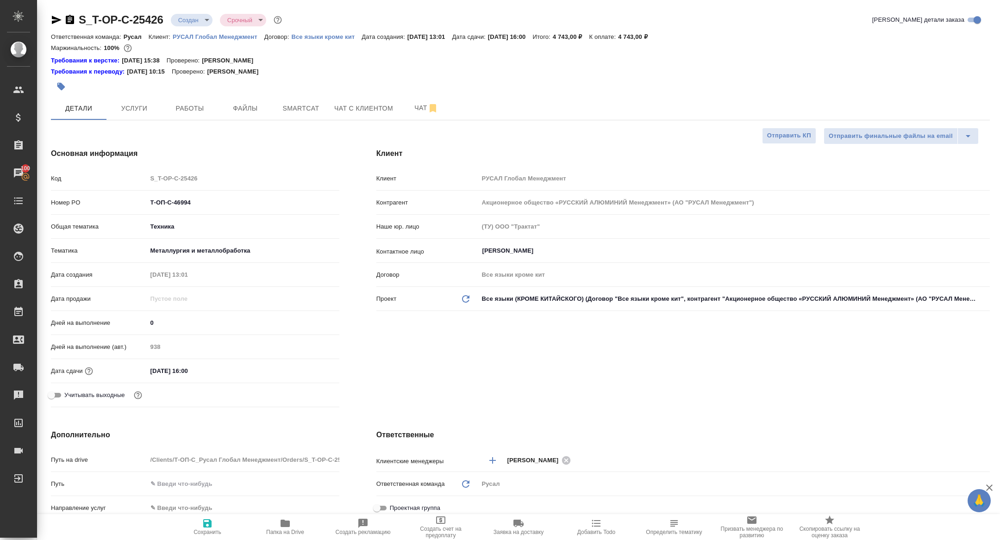
type textarea "x"
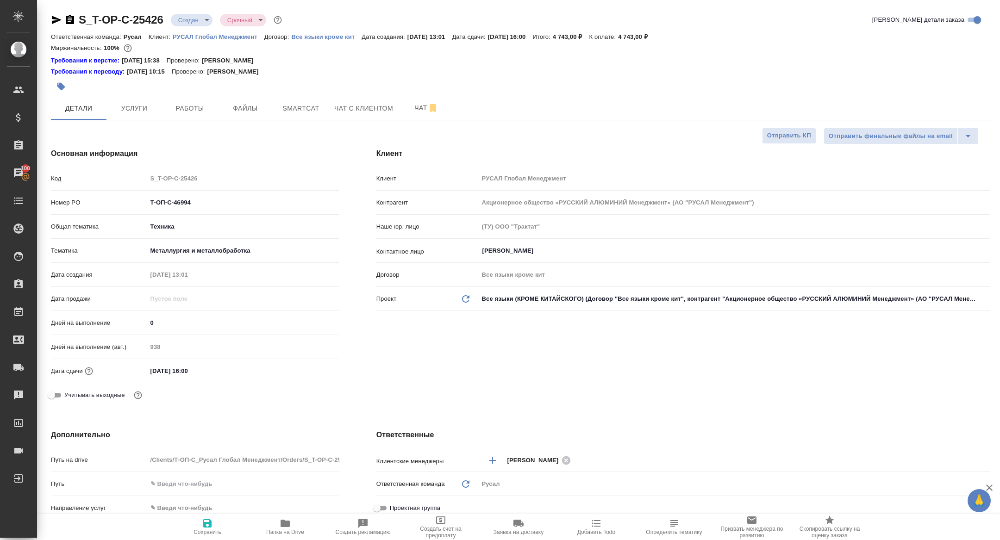
type textarea "x"
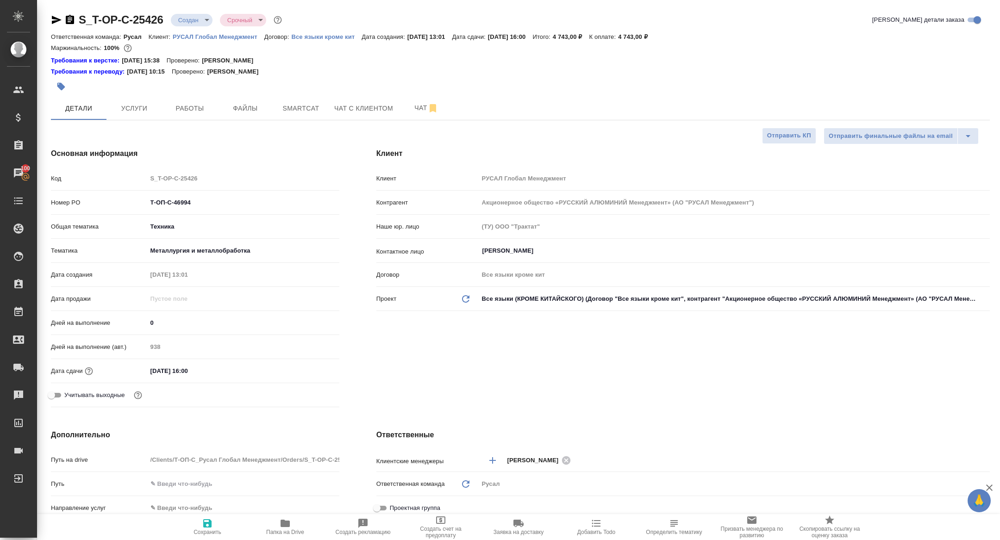
click at [187, 19] on body "🙏 .cls-1 fill:#fff; AWATERA Zhuravleva Alexandra Клиенты Спецификации Заказы 10…" at bounding box center [500, 270] width 1000 height 540
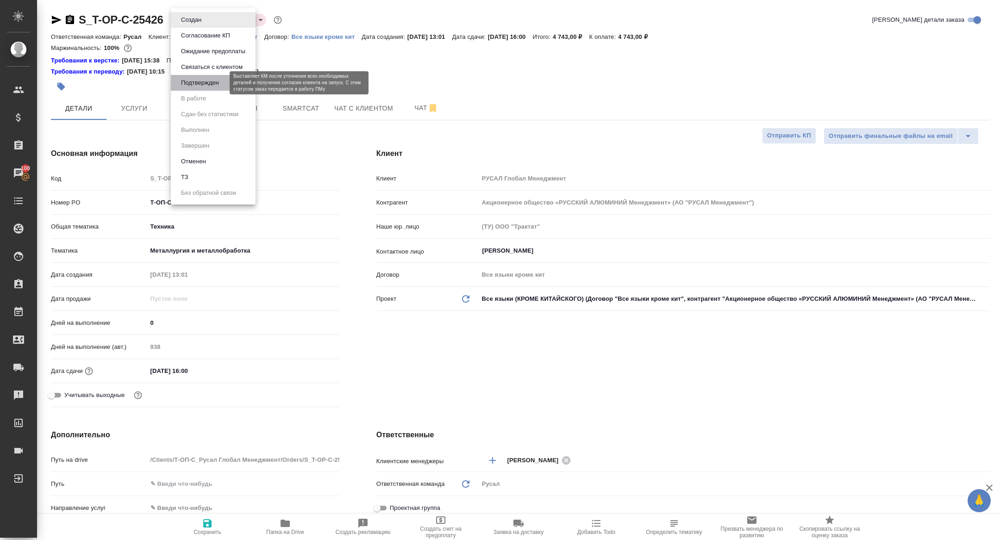
click at [201, 80] on button "Подтвержден" at bounding box center [200, 83] width 44 height 10
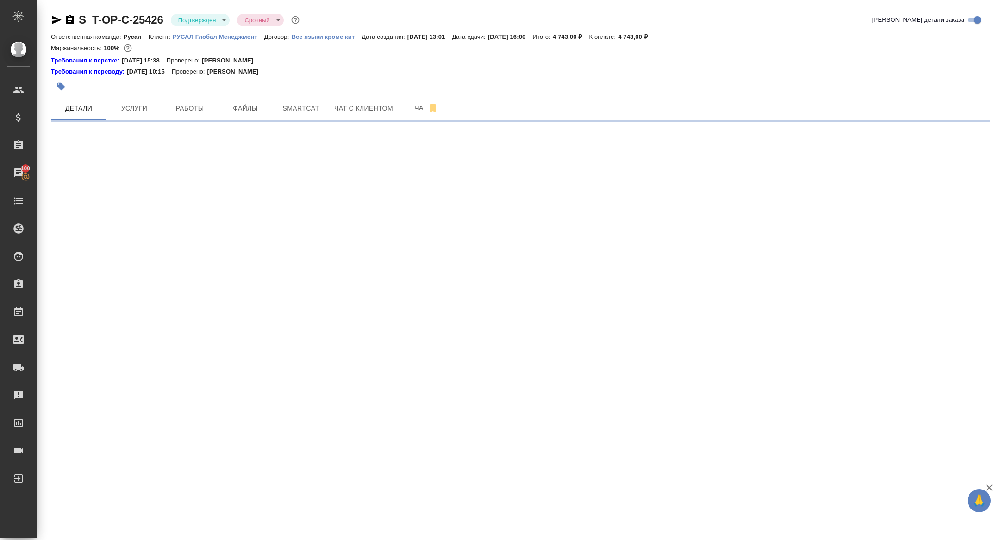
select select "RU"
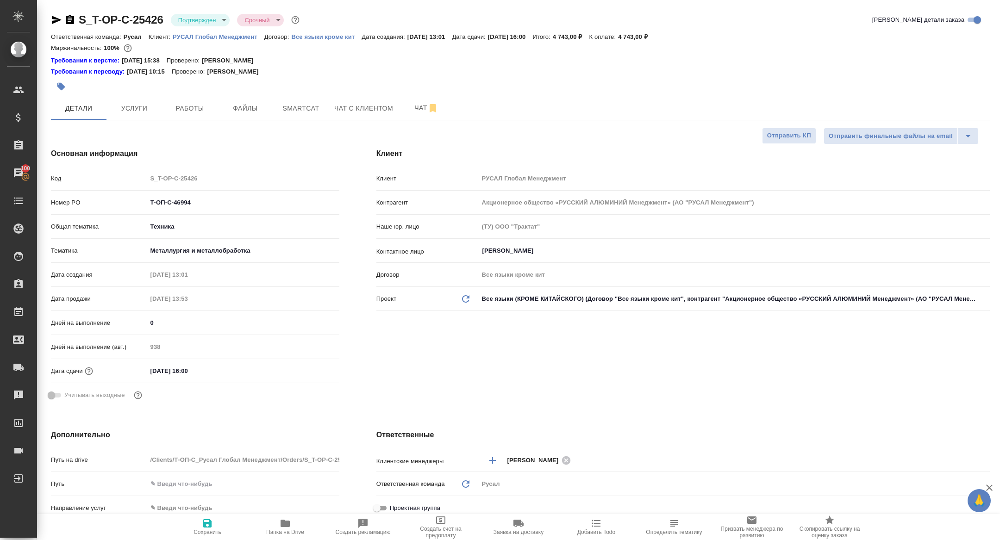
type textarea "x"
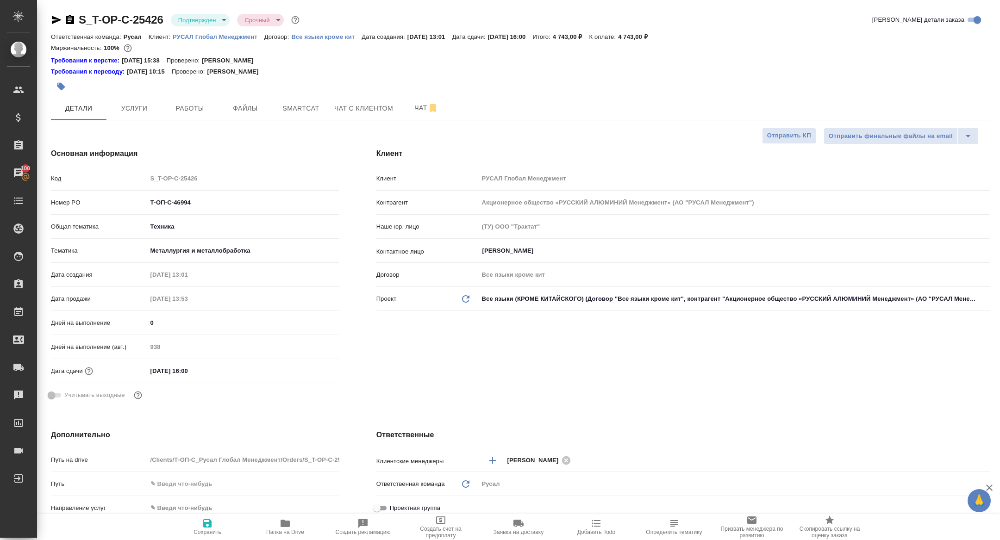
type textarea "x"
click at [191, 101] on button "Работы" at bounding box center [190, 108] width 56 height 23
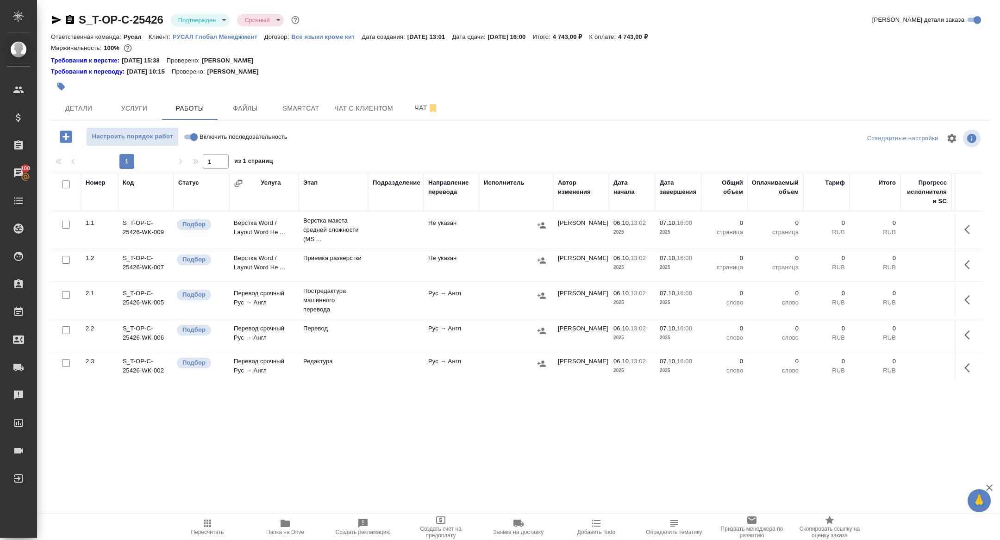
click at [64, 187] on input "checkbox" at bounding box center [66, 185] width 8 height 8
checkbox input "true"
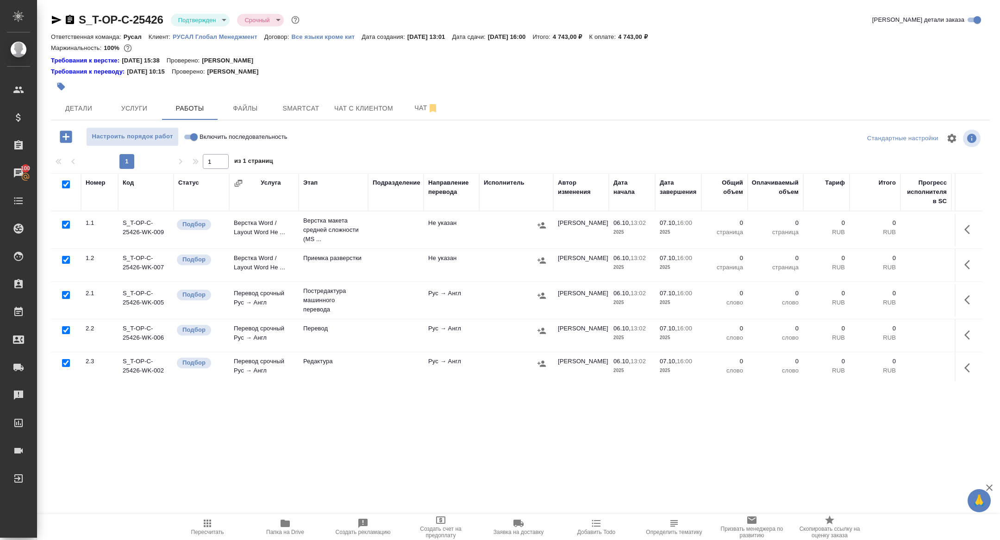
checkbox input "true"
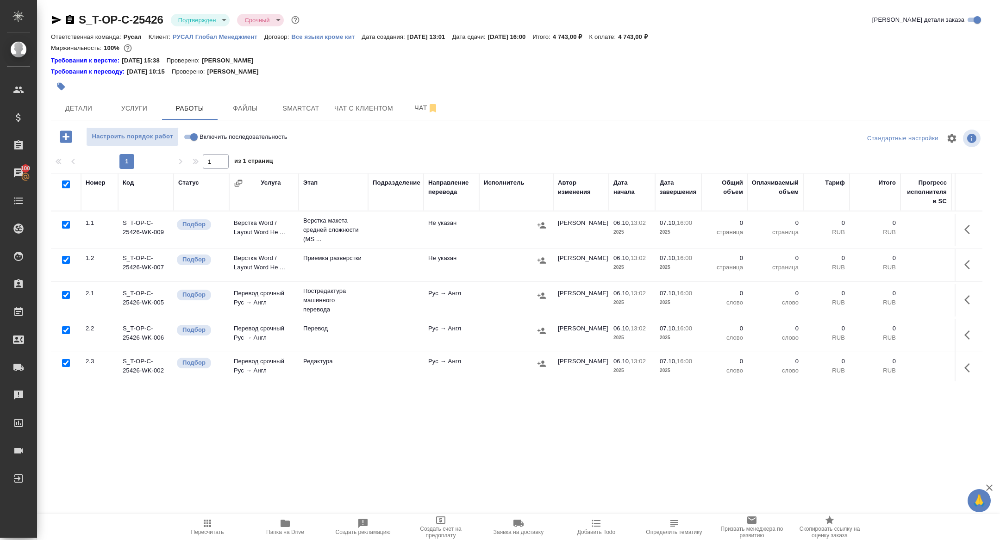
checkbox input "true"
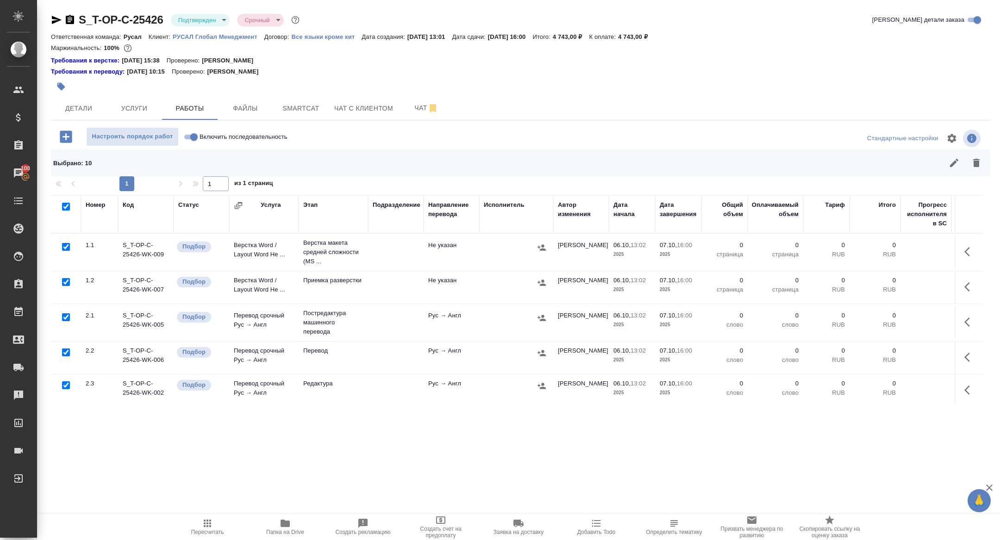
click at [66, 318] on input "checkbox" at bounding box center [66, 318] width 8 height 8
checkbox input "false"
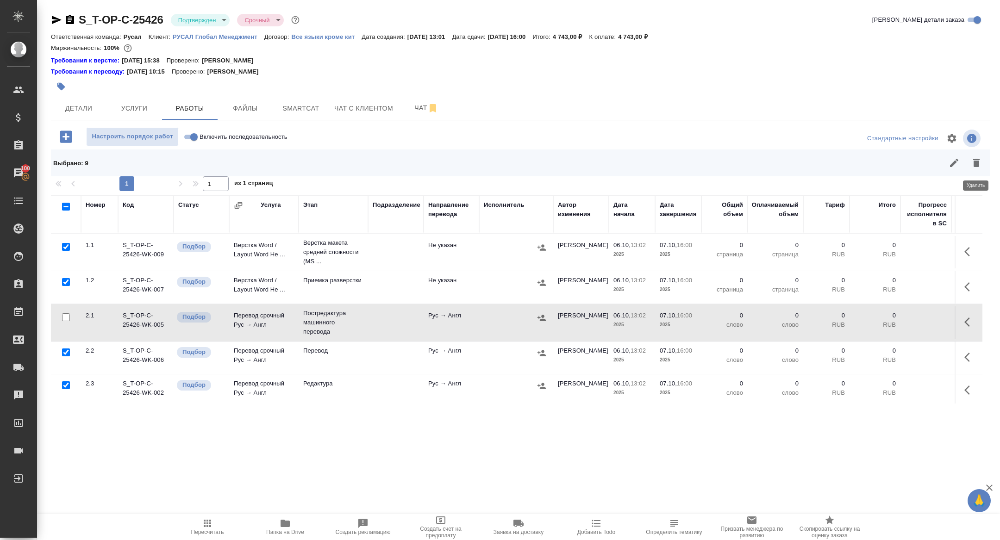
click at [980, 155] on button "button" at bounding box center [977, 163] width 22 height 22
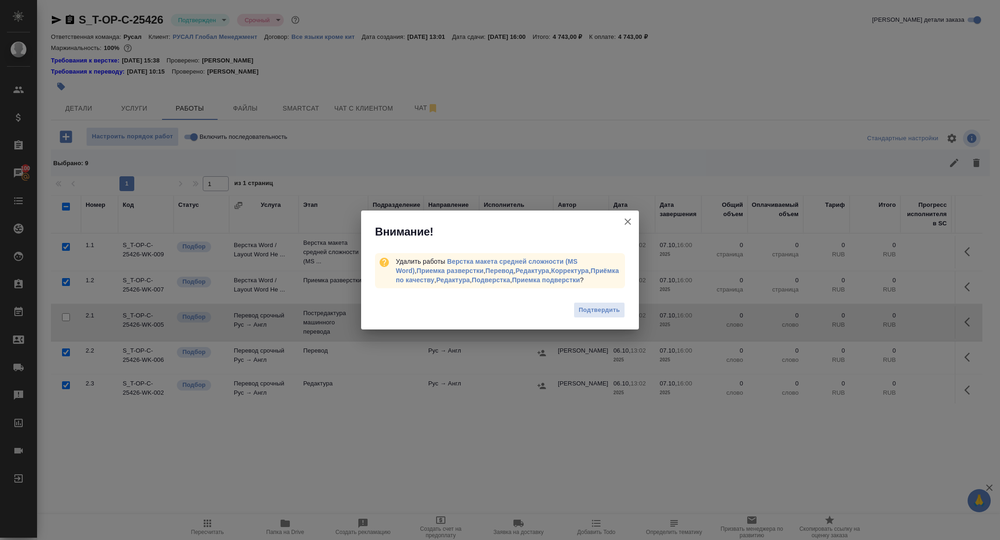
click at [604, 321] on div "Подтвердить" at bounding box center [500, 311] width 278 height 37
click at [598, 310] on span "Подтвердить" at bounding box center [599, 310] width 41 height 11
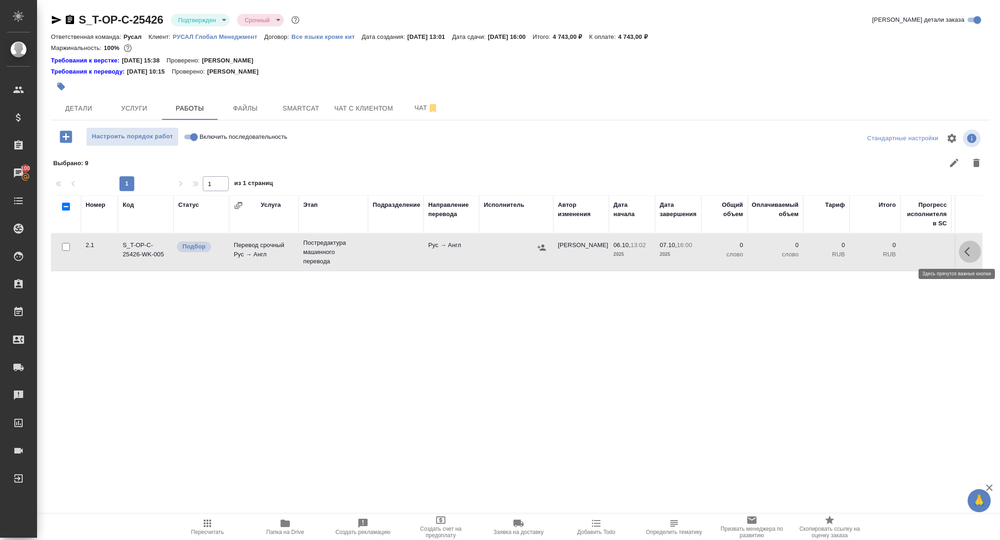
click at [967, 255] on icon "button" at bounding box center [970, 251] width 11 height 11
click at [900, 255] on icon "button" at bounding box center [902, 251] width 11 height 11
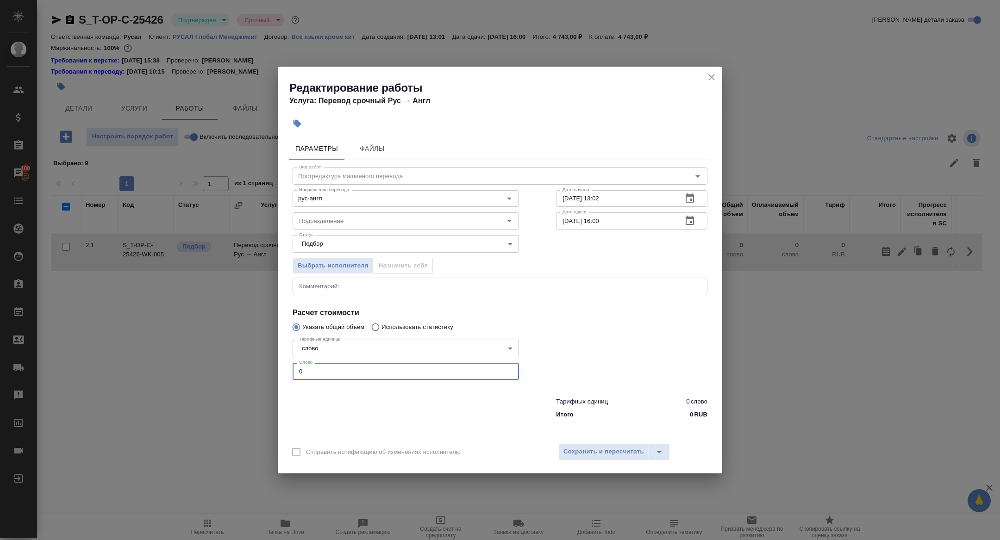
drag, startPoint x: 307, startPoint y: 372, endPoint x: 229, endPoint y: 372, distance: 77.8
click at [229, 372] on div "Редактирование работы Услуга: Перевод срочный Рус → Англ Параметры Файлы Вид ра…" at bounding box center [500, 270] width 1000 height 540
type input "2400"
click at [584, 452] on span "Сохранить и пересчитать" at bounding box center [604, 452] width 81 height 11
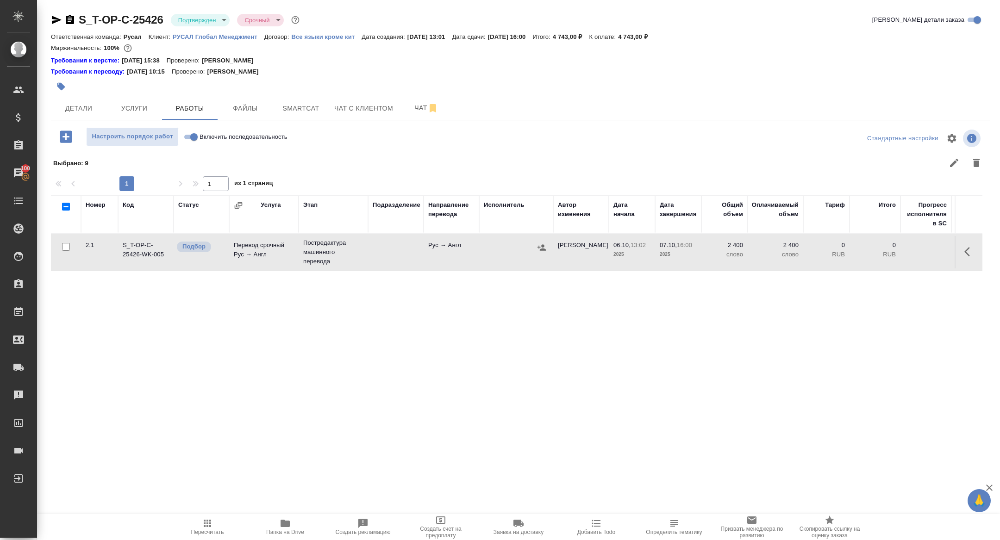
click at [306, 251] on p "Постредактура машинного перевода" at bounding box center [333, 253] width 60 height 28
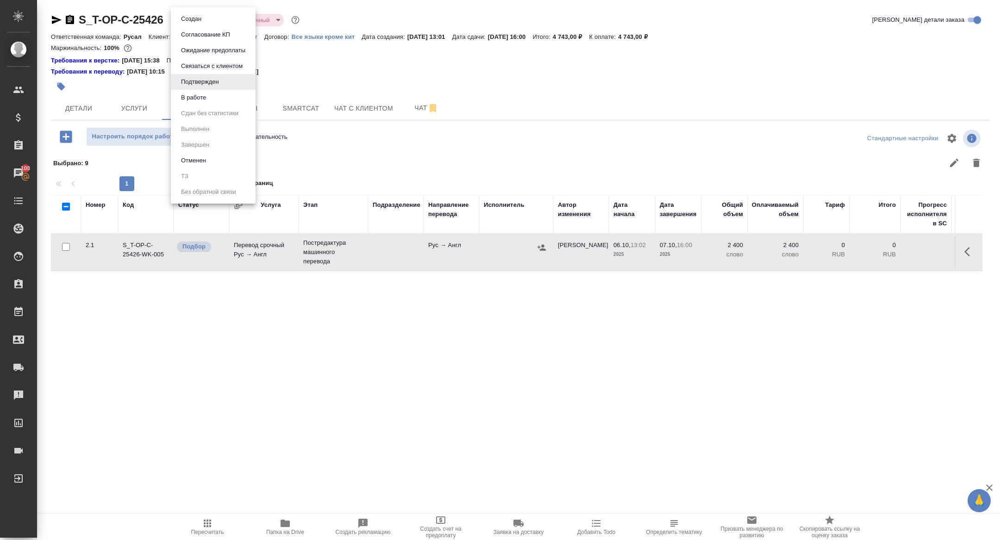
click at [190, 25] on body "🙏 .cls-1 fill:#fff; AWATERA Zhuravleva Alexandra Клиенты Спецификации Заказы 10…" at bounding box center [500, 270] width 1000 height 540
click at [195, 102] on button "В работе" at bounding box center [193, 98] width 31 height 10
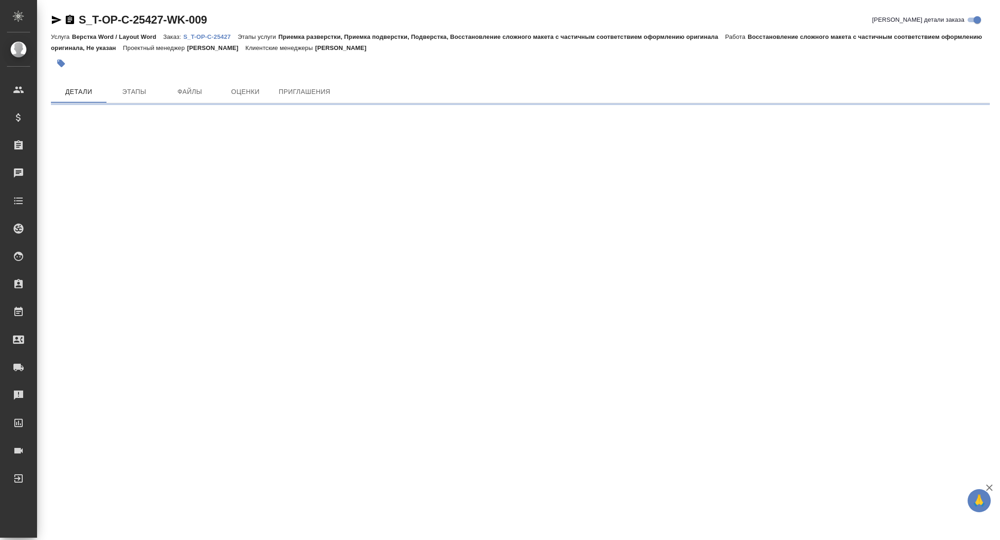
click at [56, 16] on icon "button" at bounding box center [56, 19] width 11 height 11
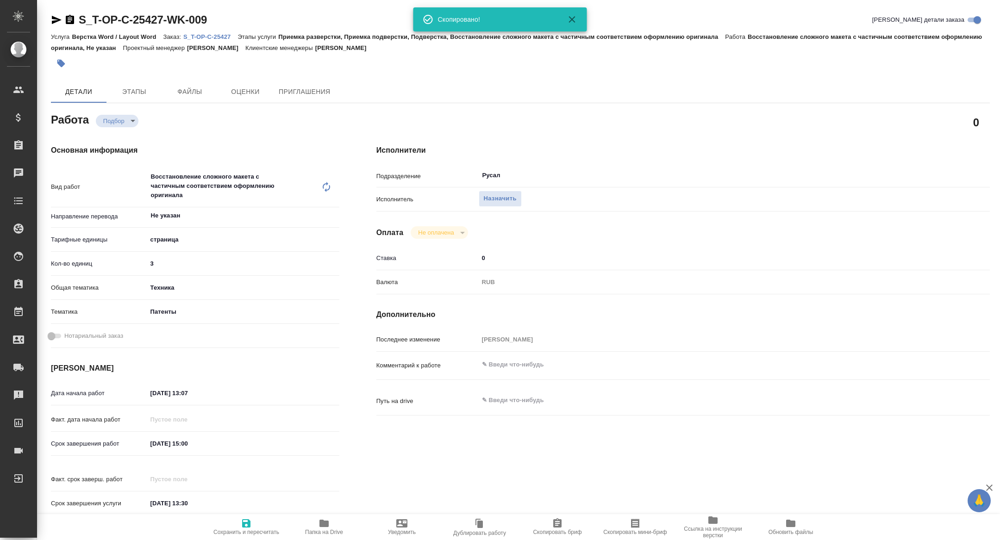
type textarea "x"
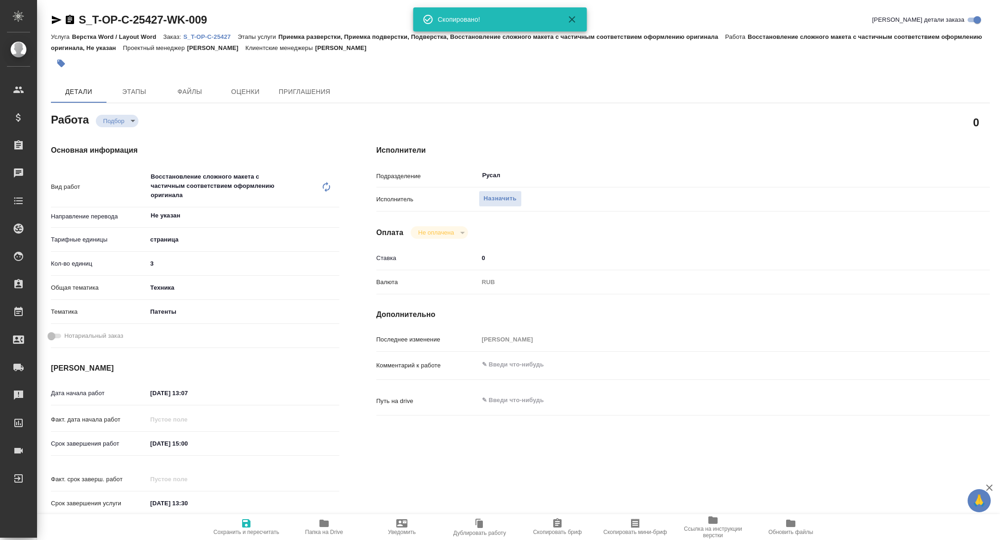
type textarea "x"
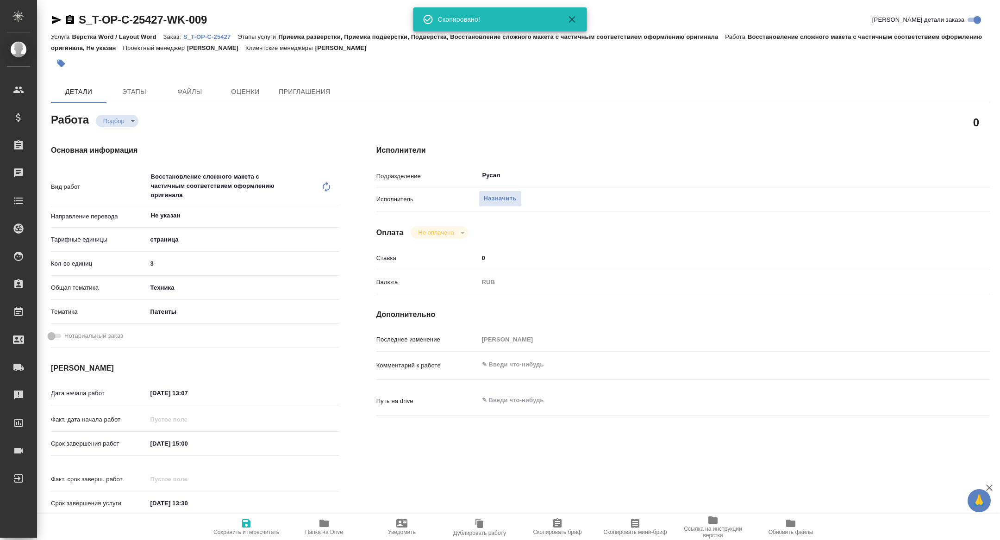
type textarea "x"
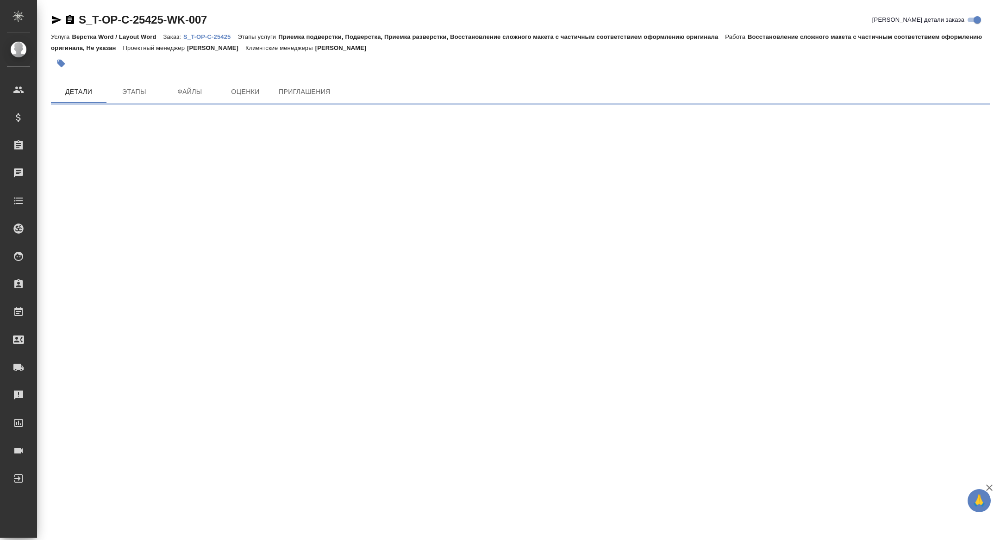
click at [57, 18] on icon "button" at bounding box center [57, 20] width 10 height 8
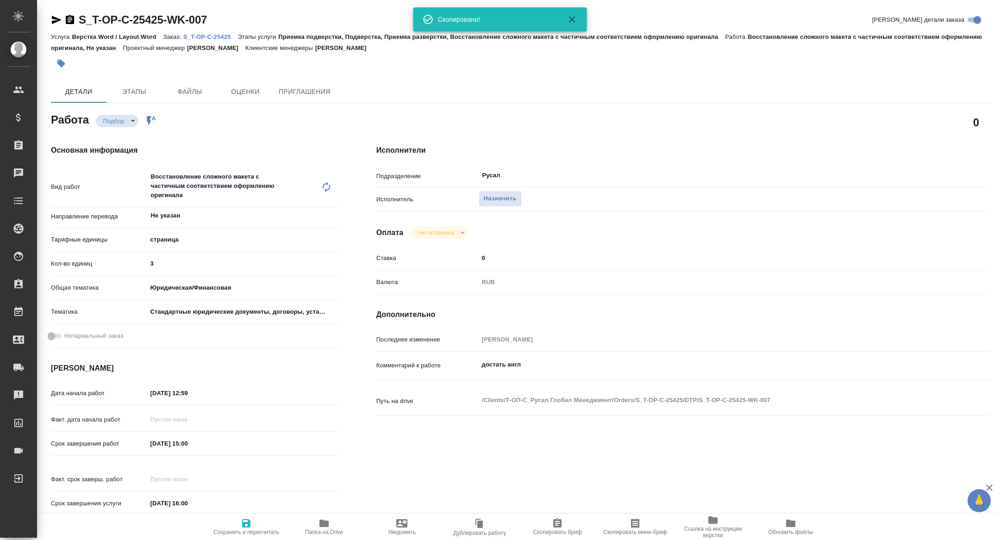
type textarea "x"
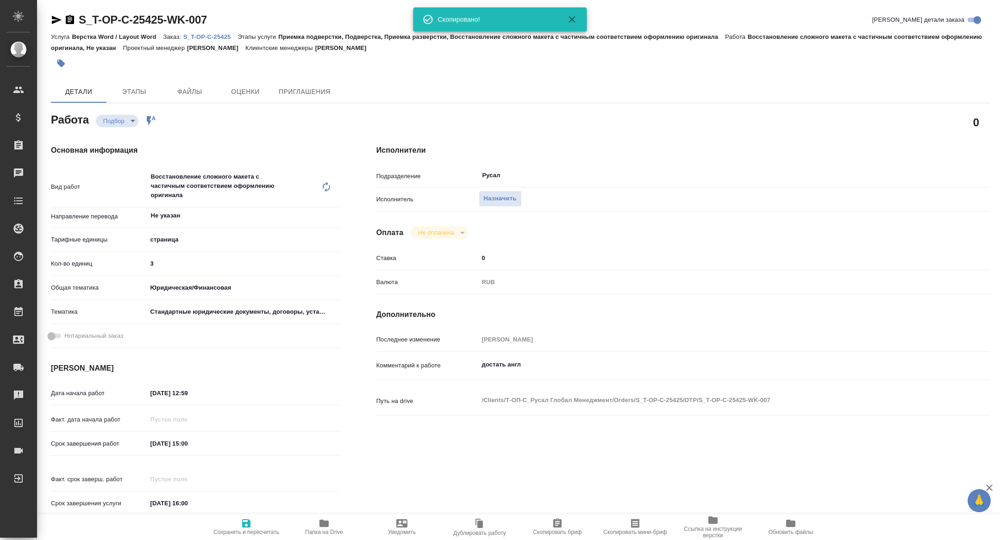
type textarea "x"
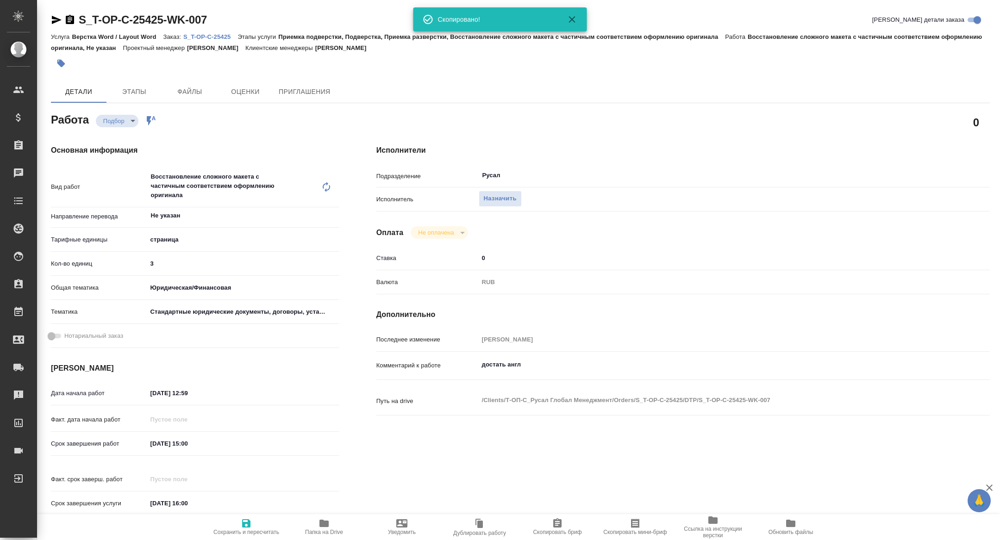
type textarea "x"
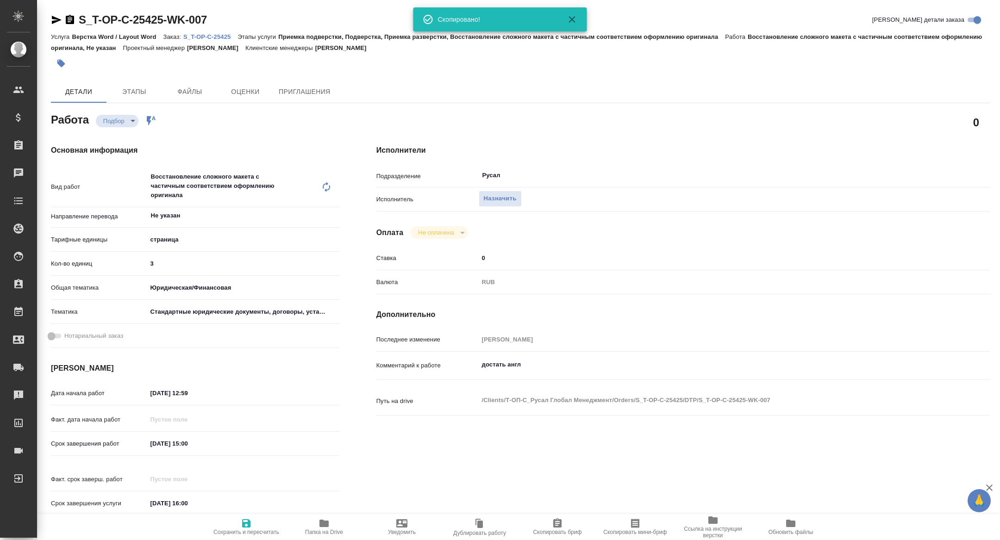
type textarea "x"
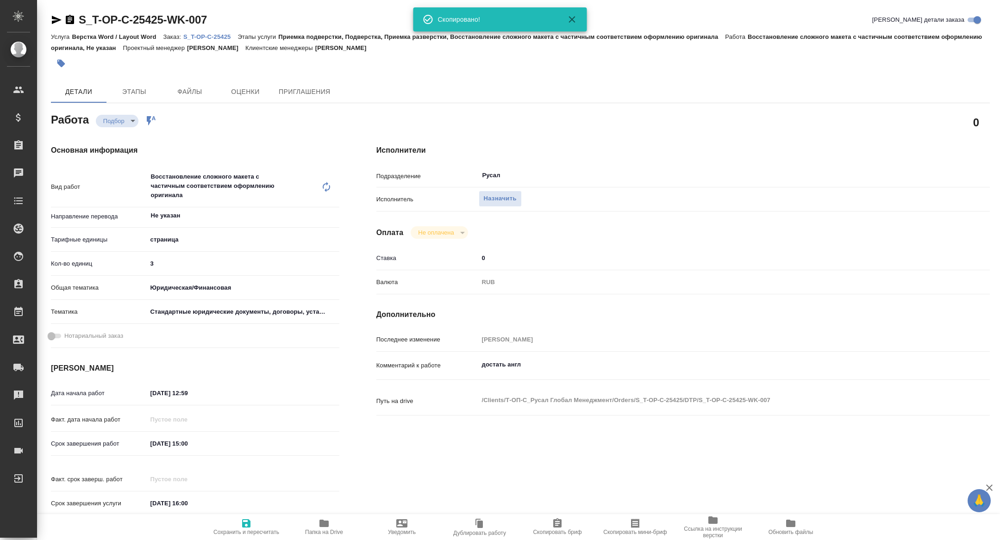
type textarea "x"
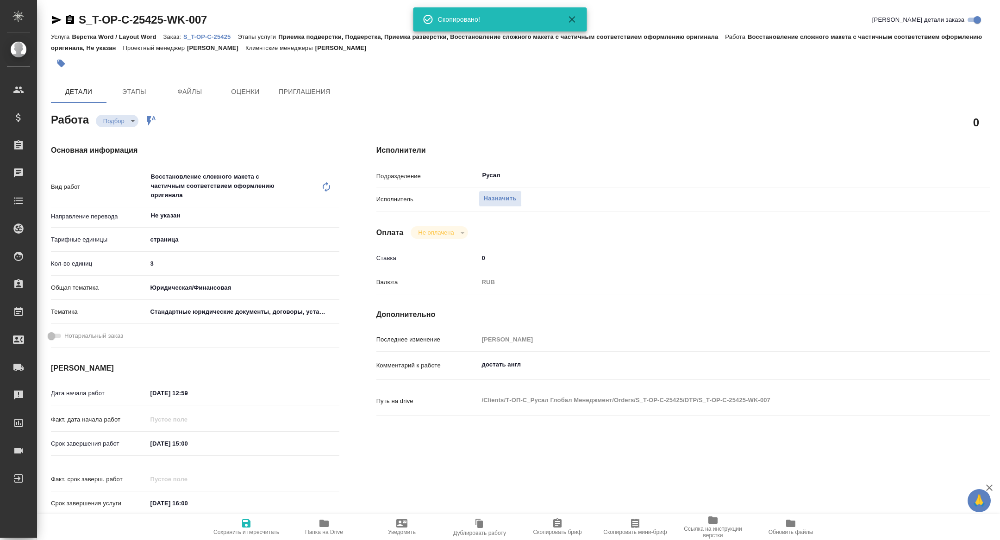
type textarea "x"
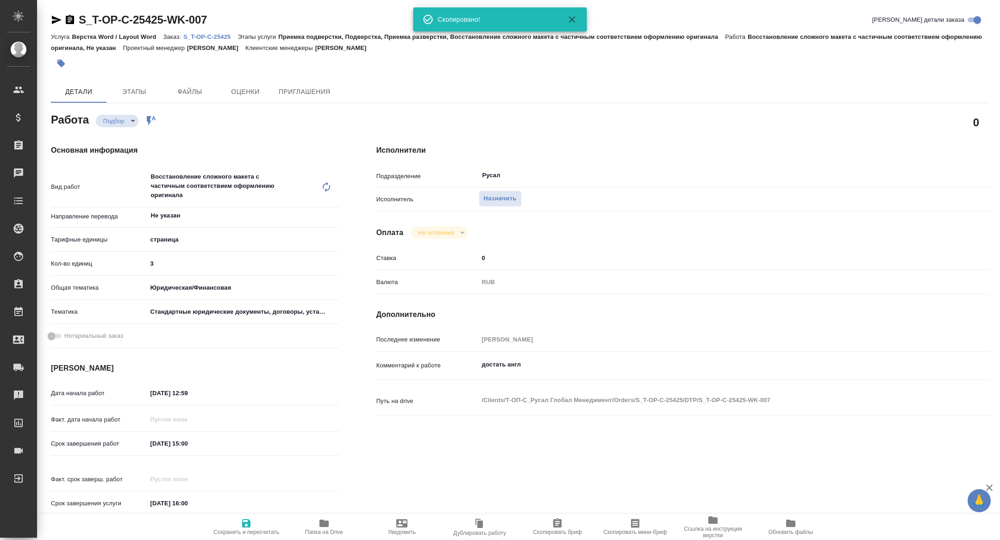
type textarea "x"
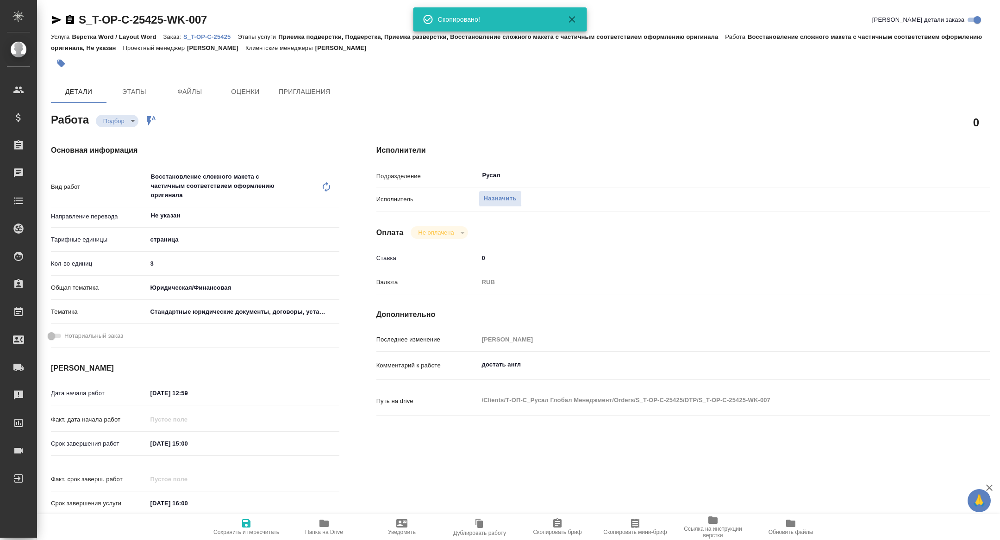
type textarea "x"
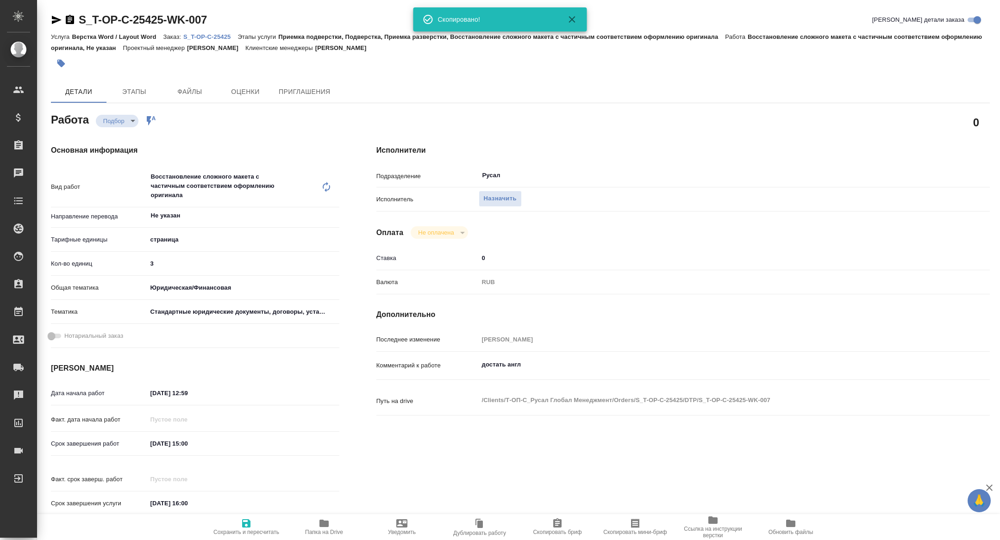
type textarea "x"
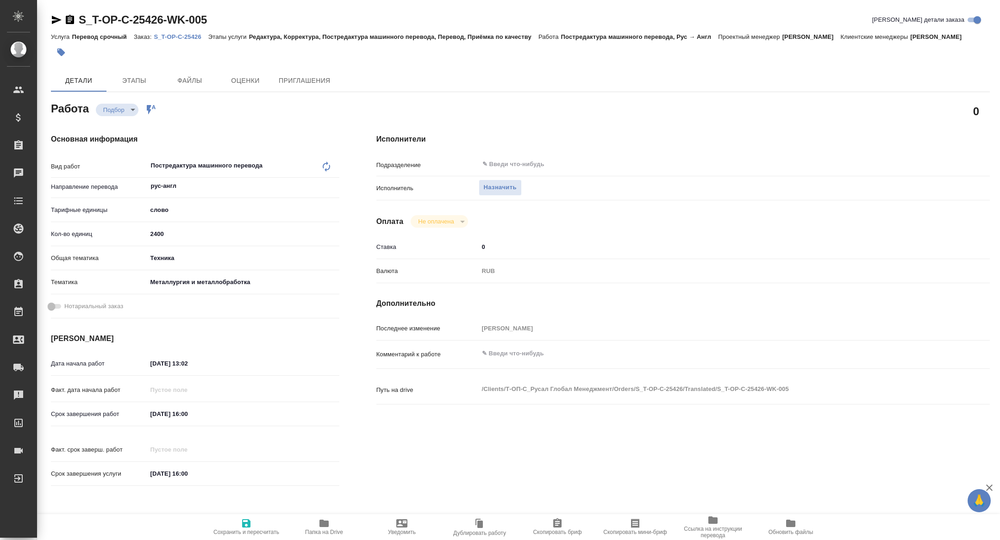
type textarea "x"
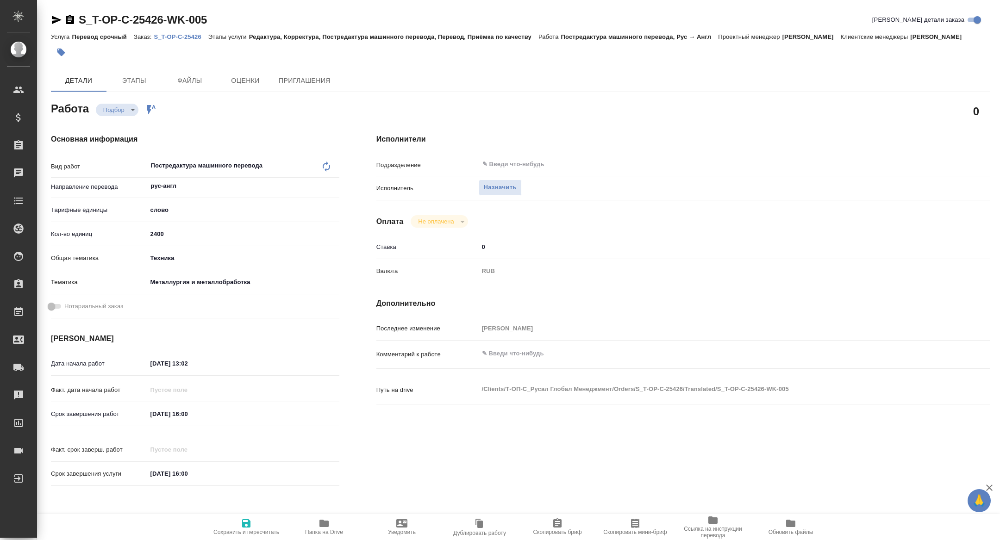
type textarea "x"
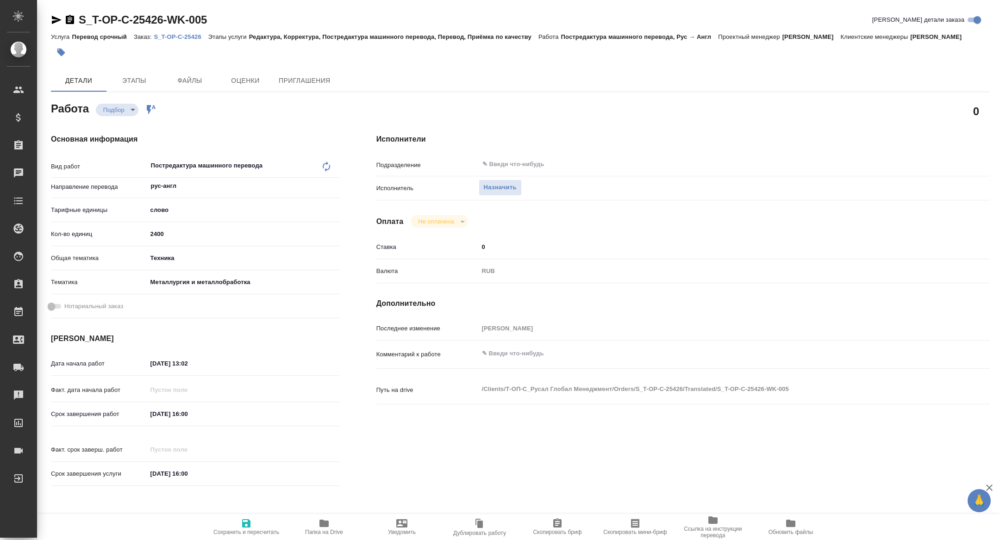
type textarea "x"
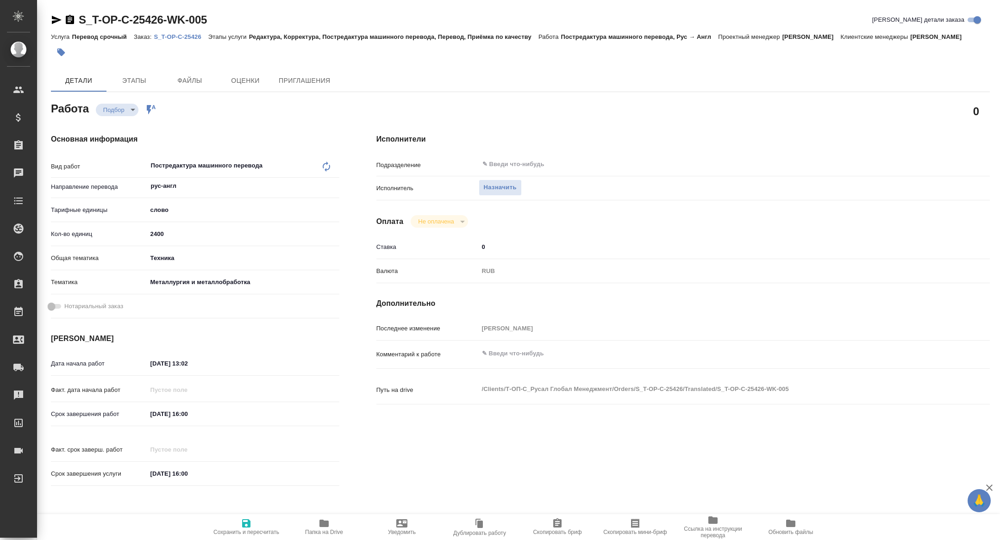
type textarea "x"
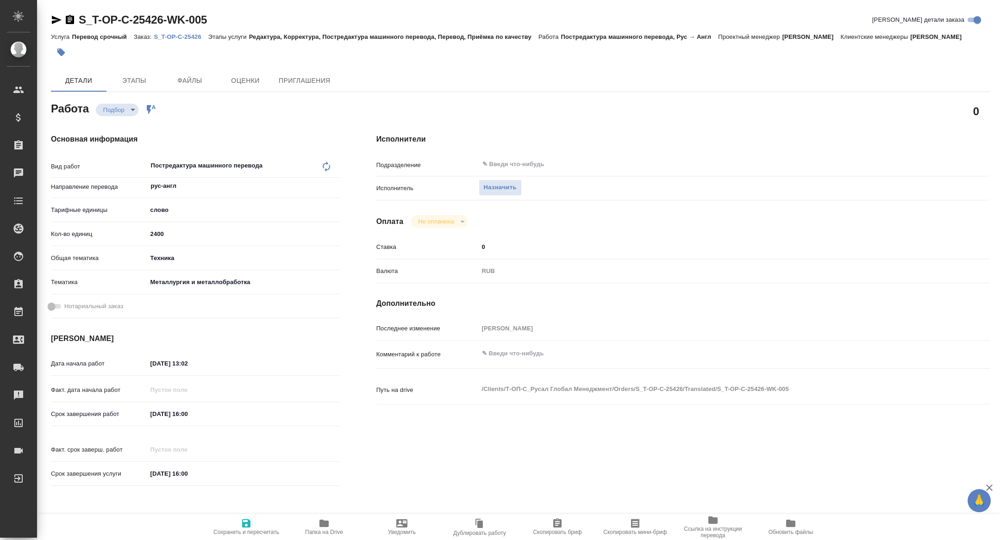
type textarea "x"
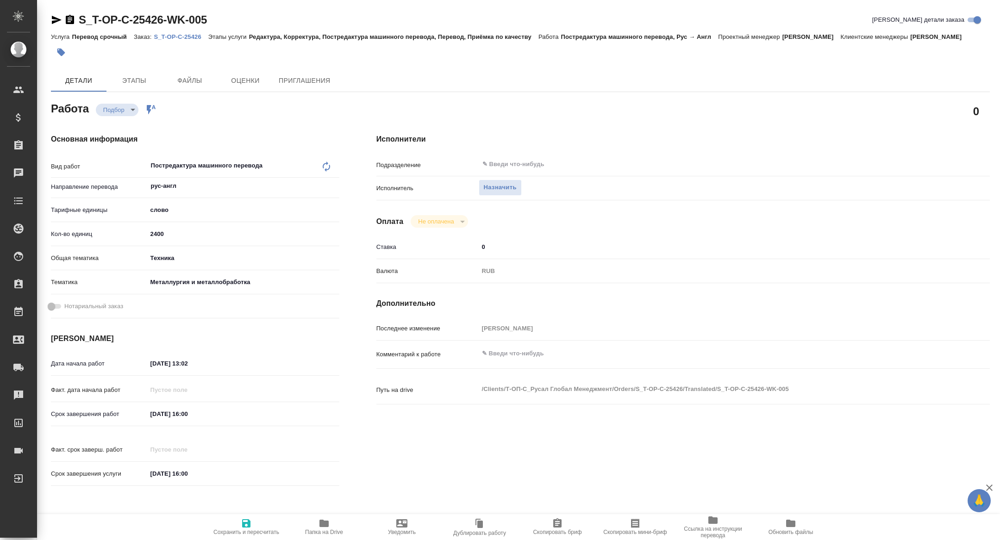
type textarea "x"
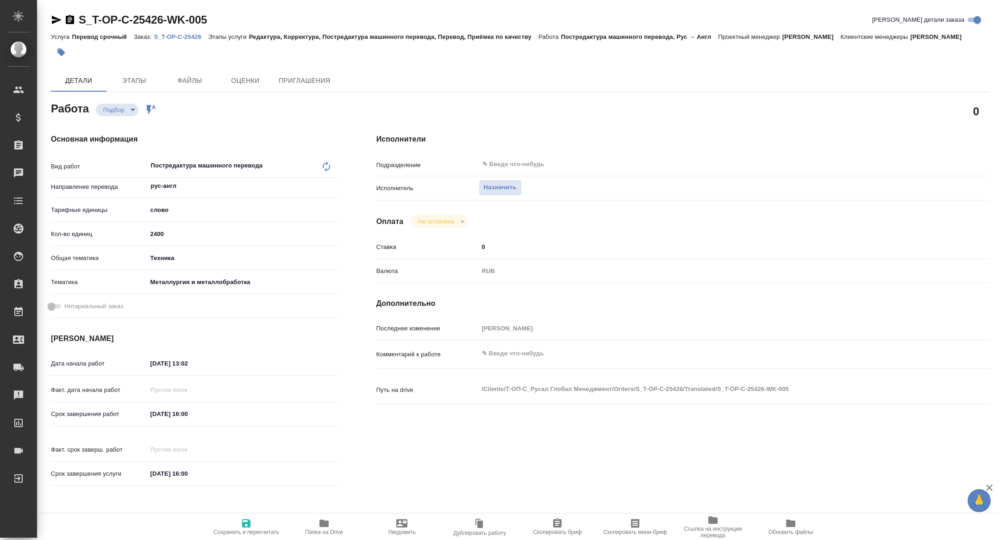
type textarea "x"
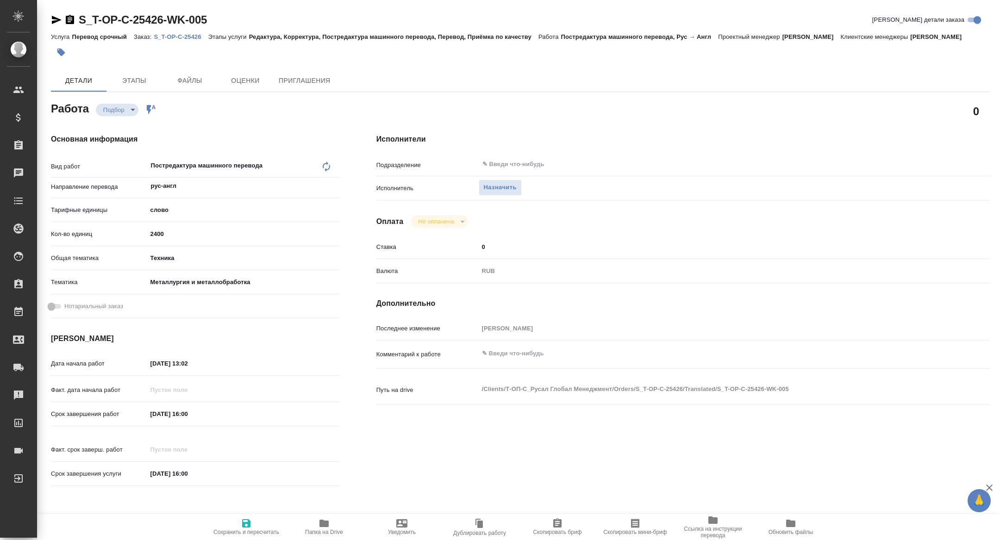
type textarea "x"
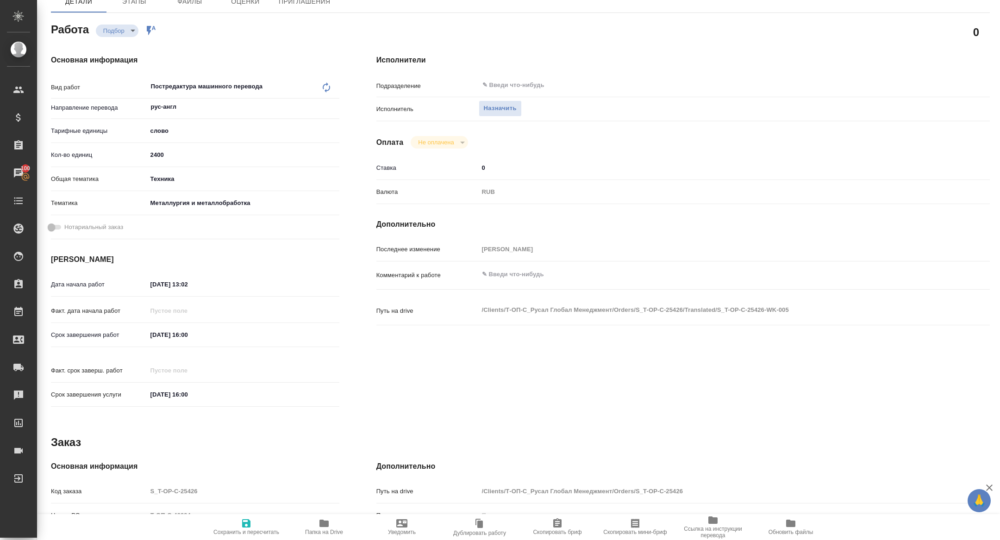
scroll to position [103, 0]
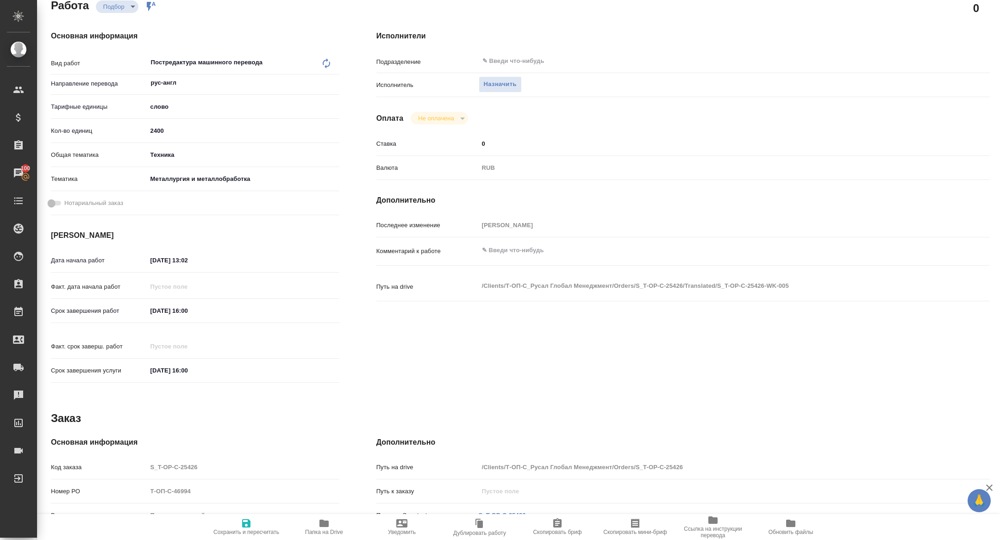
click at [560, 531] on span "Скопировать бриф" at bounding box center [557, 532] width 49 height 6
click at [634, 531] on span "Скопировать мини-бриф" at bounding box center [634, 532] width 63 height 6
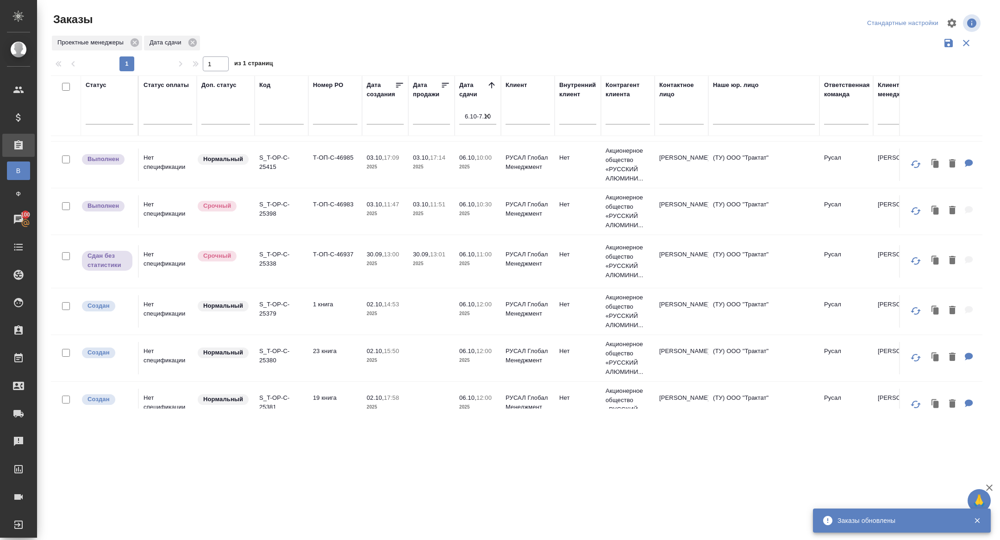
scroll to position [247, 0]
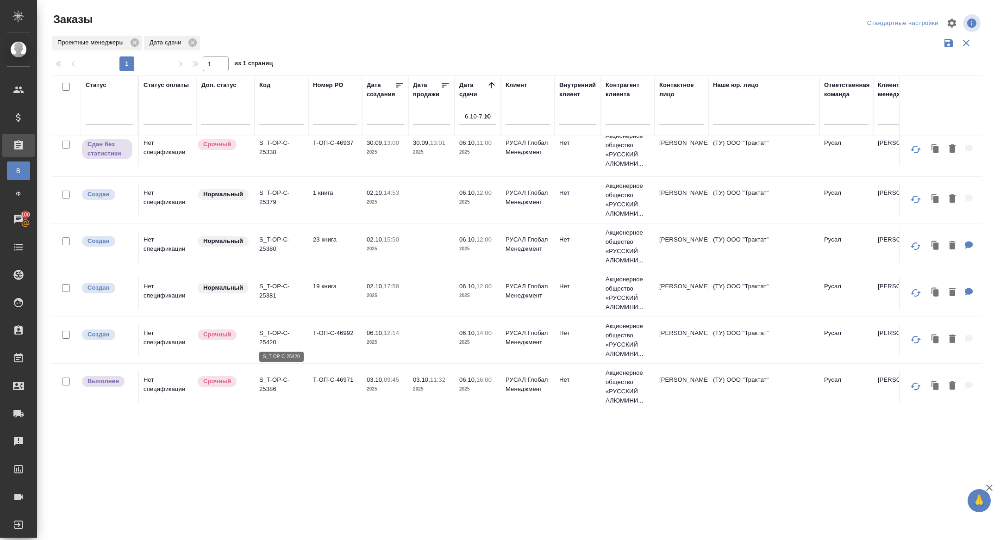
click at [275, 337] on p "S_T-OP-C-25420" at bounding box center [281, 338] width 44 height 19
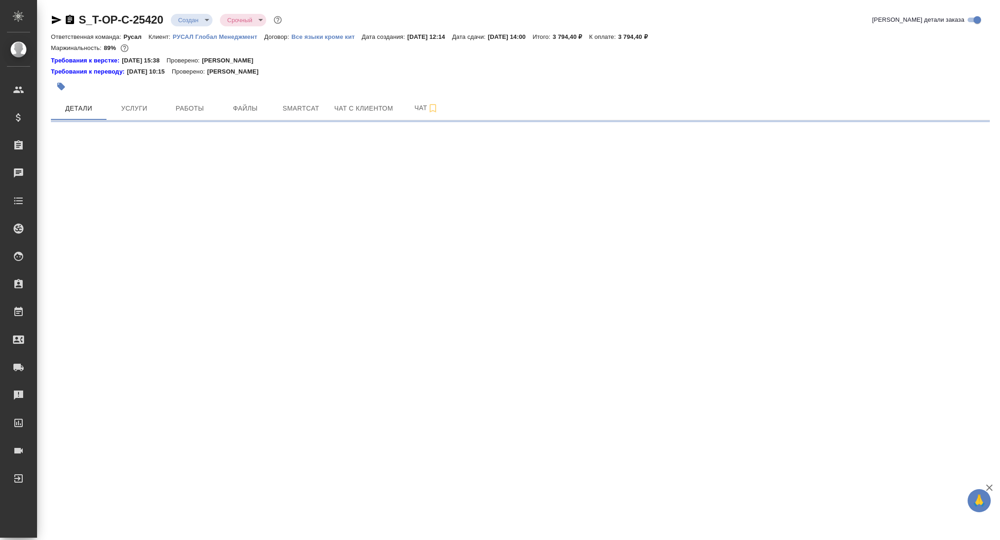
select select "RU"
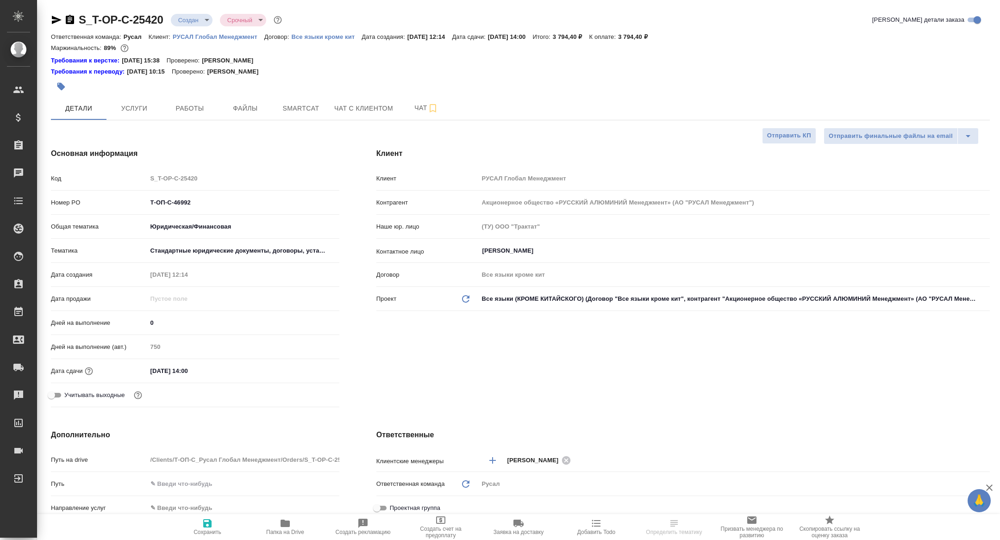
type textarea "x"
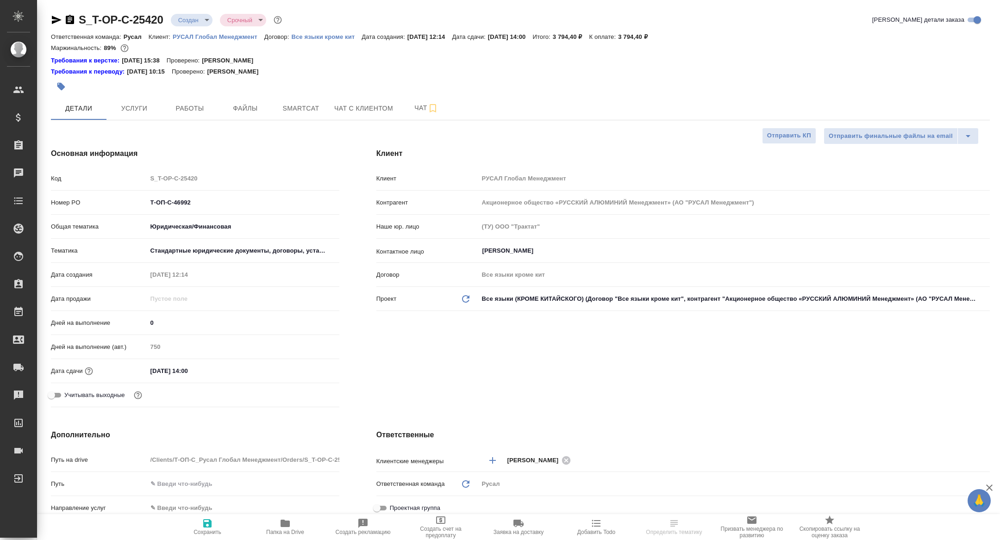
type textarea "x"
drag, startPoint x: 213, startPoint y: 201, endPoint x: 103, endPoint y: 200, distance: 109.8
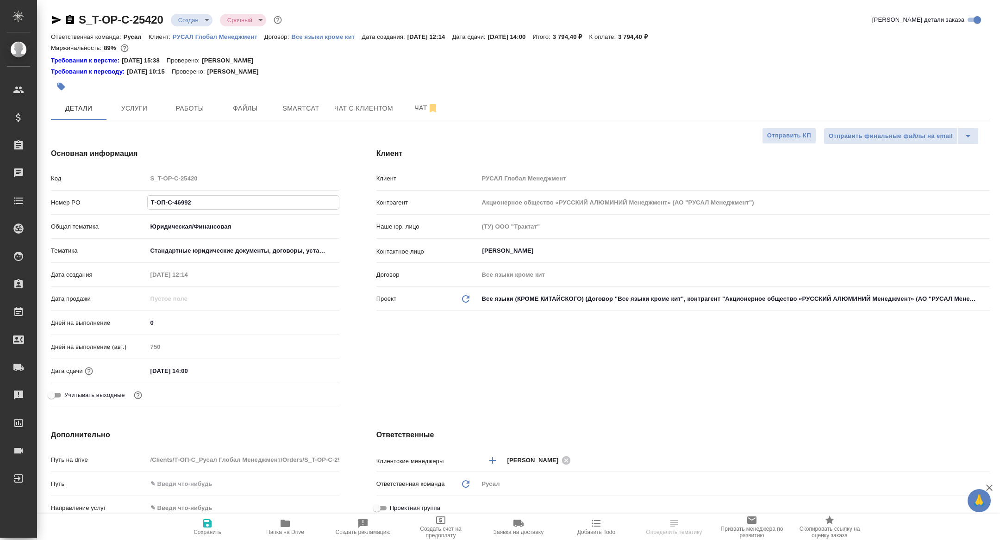
click at [103, 201] on div "Номер PO Т-ОП-С-46992" at bounding box center [195, 203] width 289 height 16
type textarea "x"
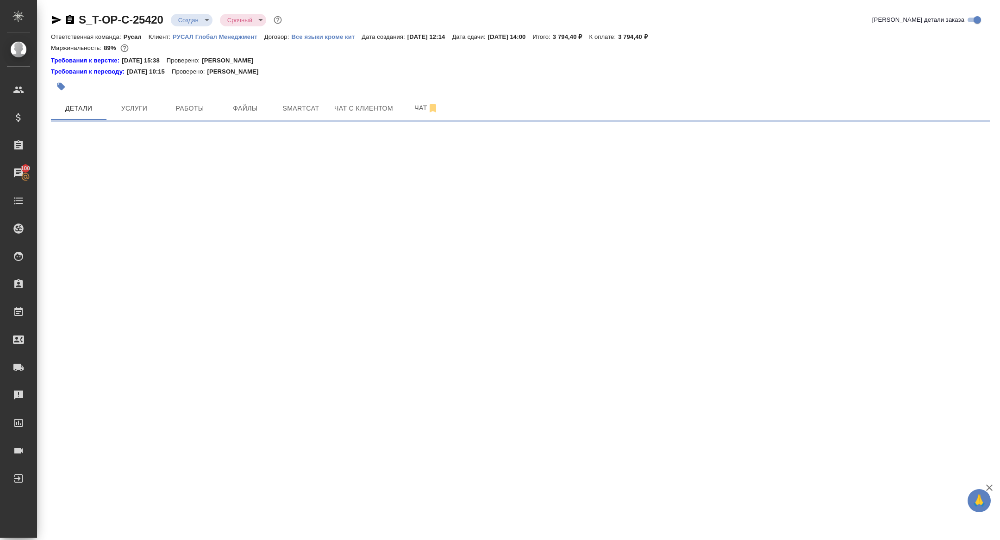
select select "RU"
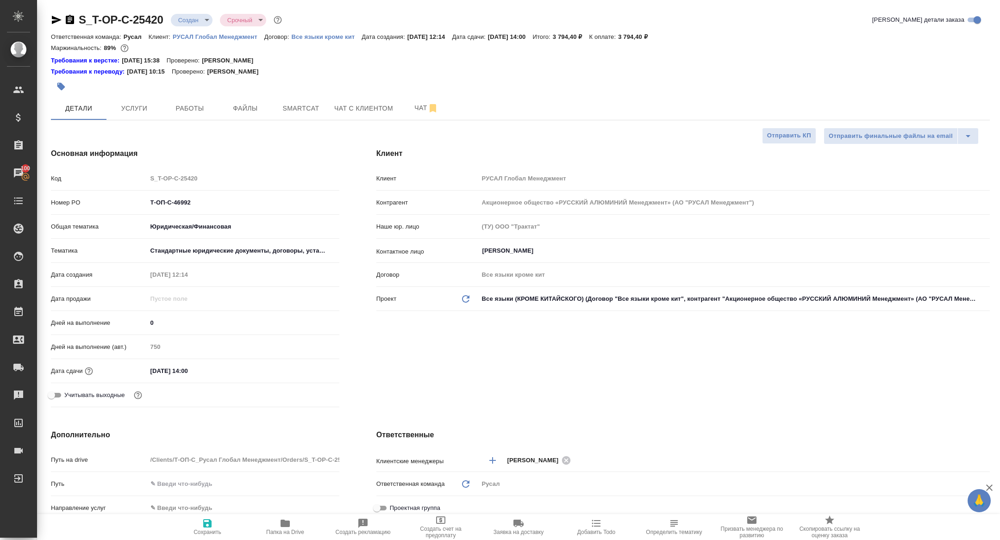
type textarea "x"
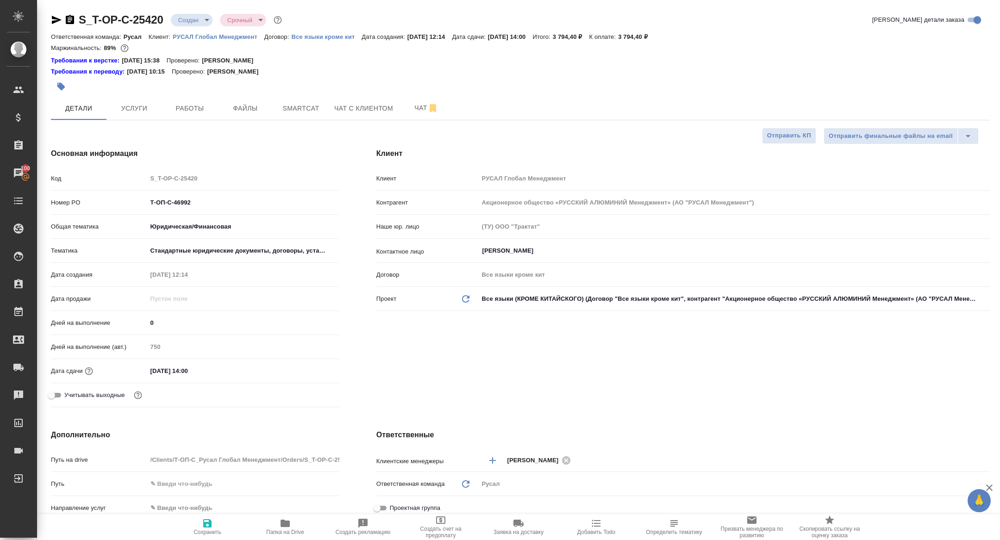
type textarea "x"
click at [187, 18] on body "🙏 .cls-1 fill:#fff; AWATERA Zhuravleva Alexandra Клиенты Спецификации Заказы 10…" at bounding box center [500, 270] width 1000 height 540
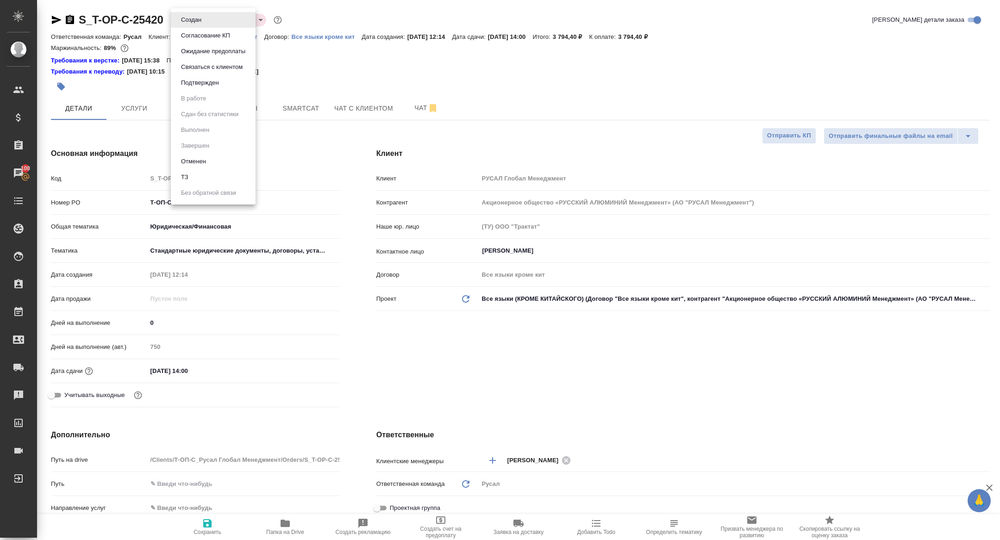
click at [208, 88] on button "Подтвержден" at bounding box center [200, 83] width 44 height 10
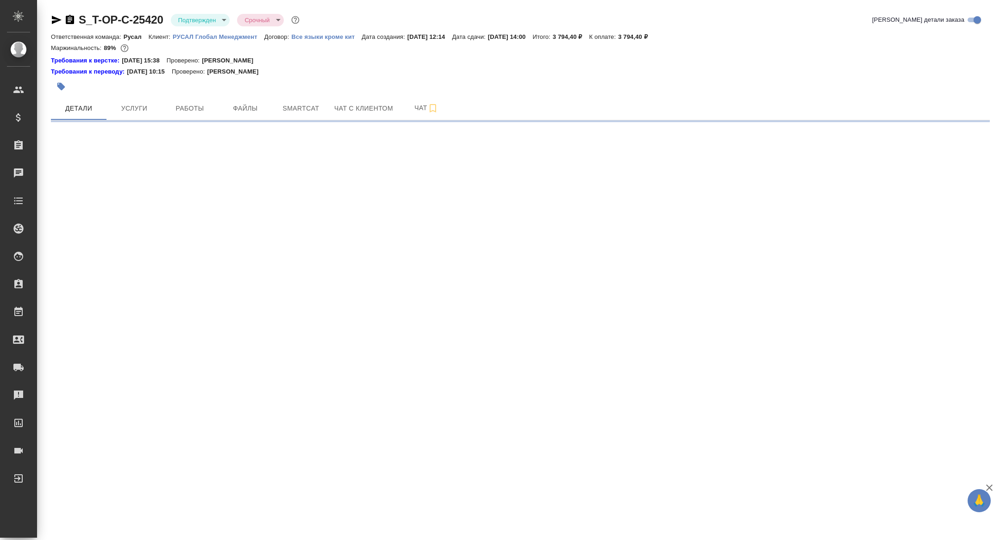
select select "RU"
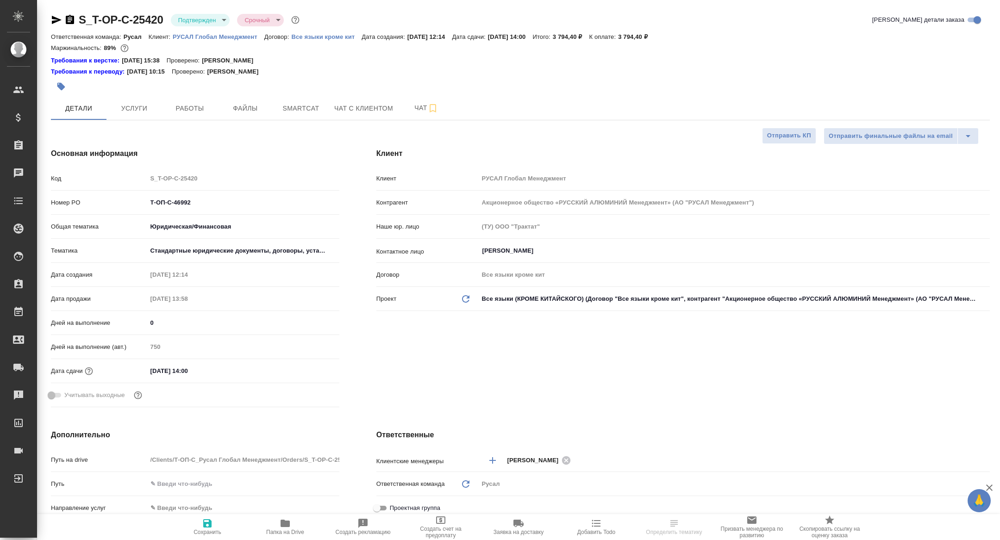
type textarea "x"
click at [201, 20] on body "🙏 .cls-1 fill:#fff; AWATERA [PERSON_NAME] Спецификации Заказы Чаты Todo Проекты…" at bounding box center [500, 270] width 1000 height 540
type textarea "x"
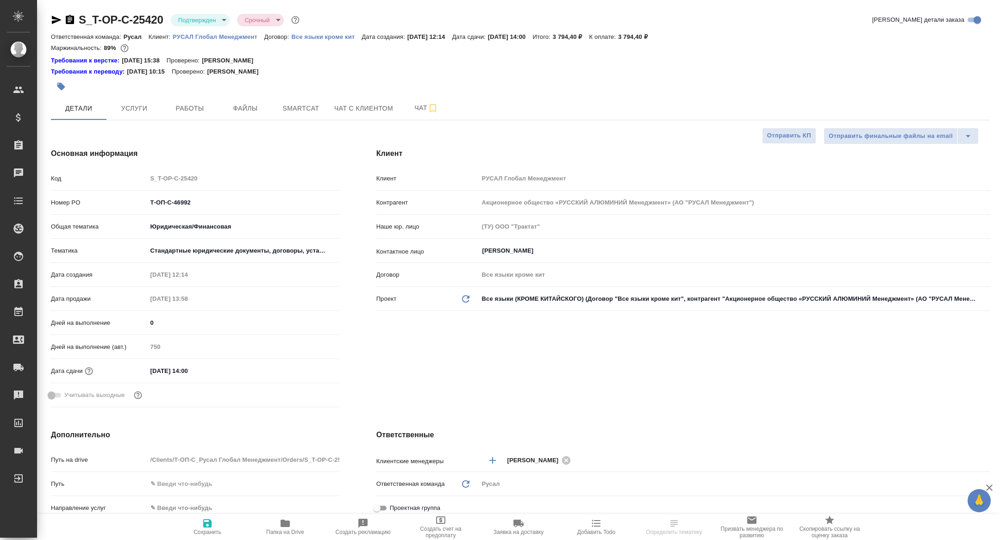
type textarea "x"
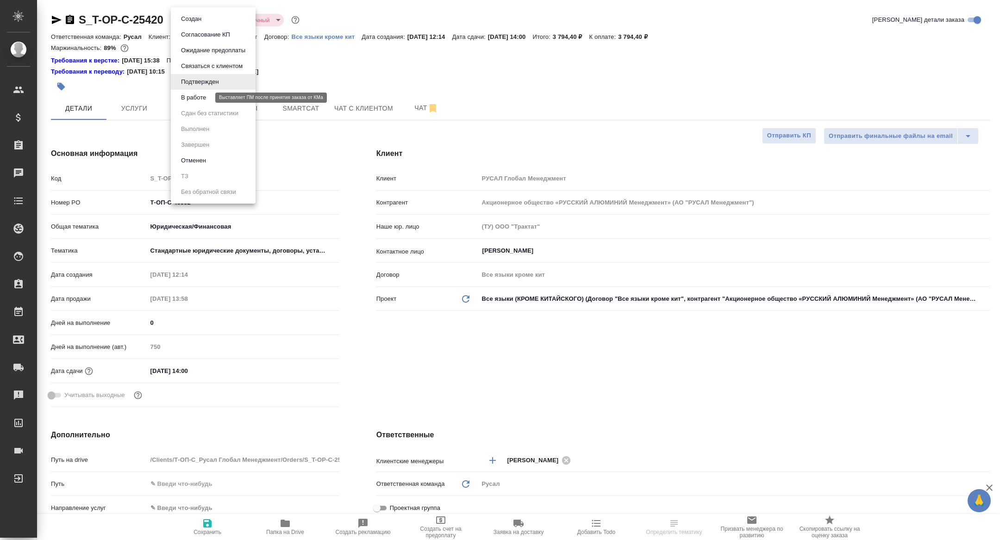
click at [196, 94] on button "В работе" at bounding box center [193, 98] width 31 height 10
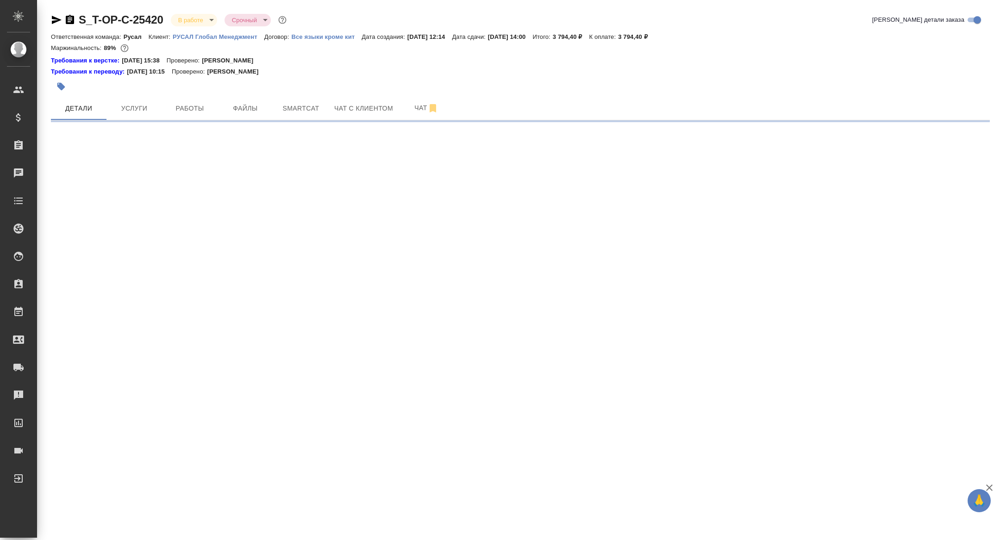
select select "RU"
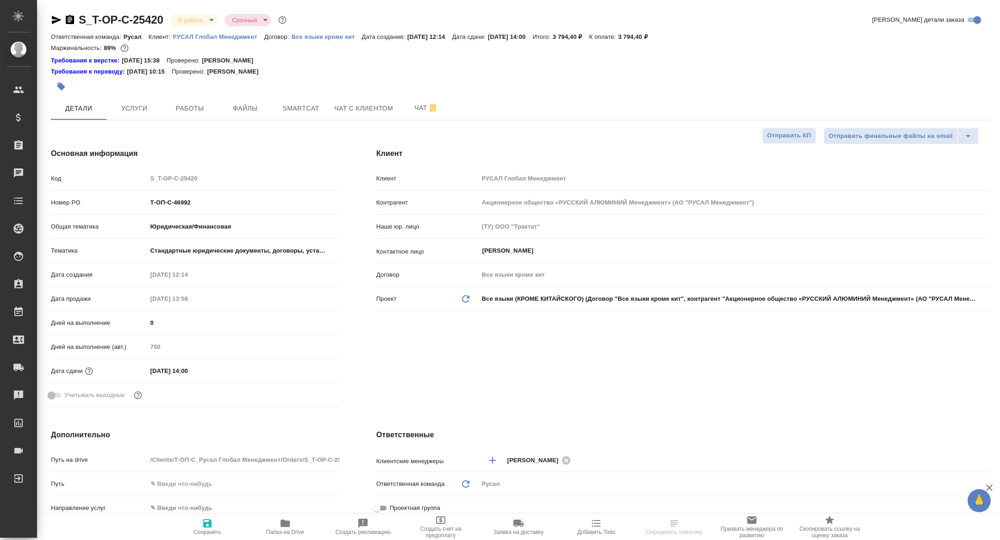
type textarea "x"
click at [179, 22] on body "🙏 .cls-1 fill:#fff; AWATERA [PERSON_NAME] Спецификации Заказы Чаты Todo Проекты…" at bounding box center [500, 270] width 1000 height 540
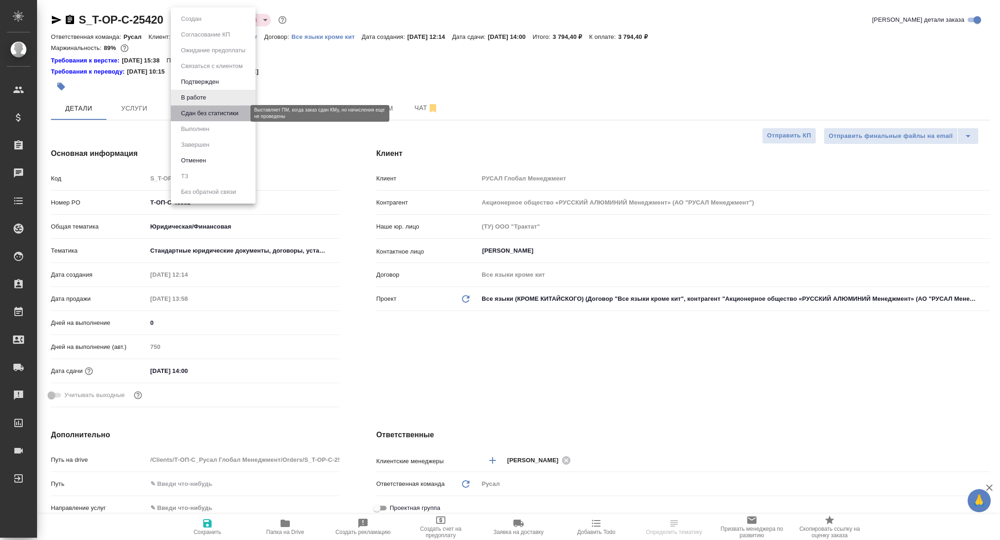
click at [212, 113] on button "Сдан без статистики" at bounding box center [209, 113] width 63 height 10
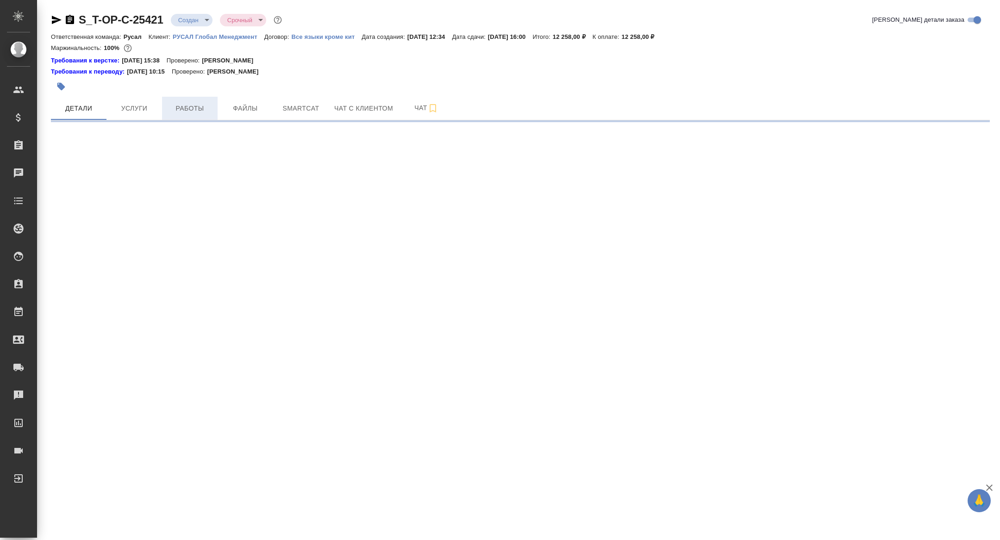
select select "RU"
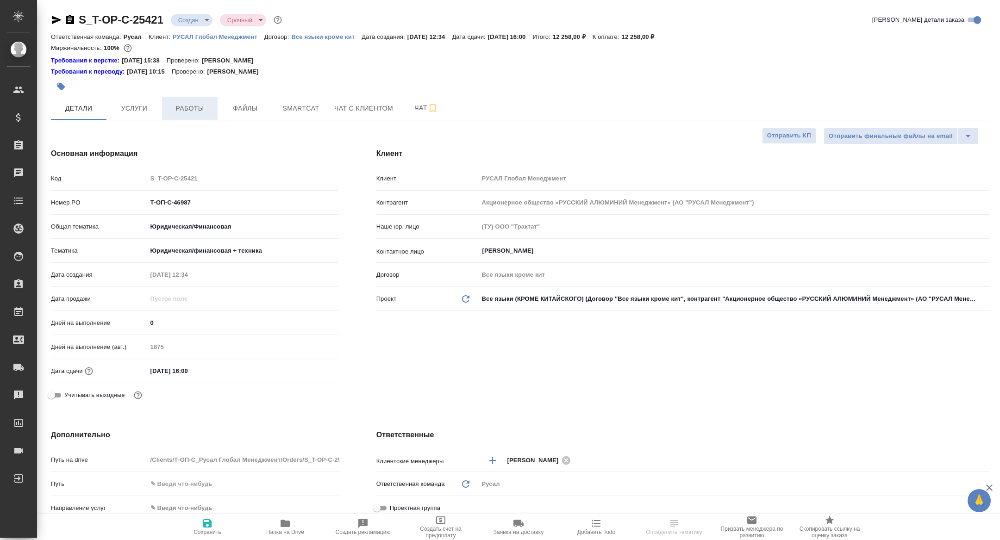
click at [176, 101] on button "Работы" at bounding box center [190, 108] width 56 height 23
type textarea "x"
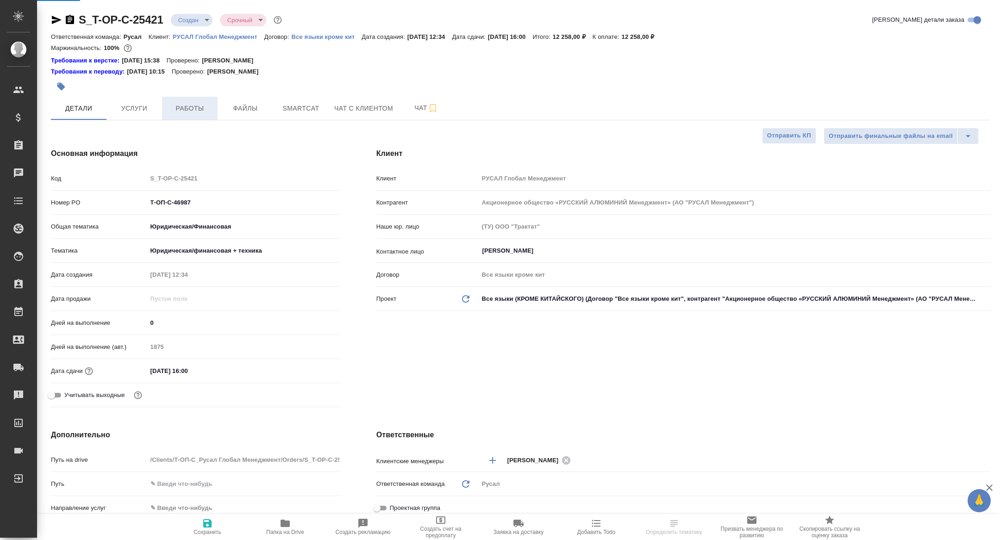
type textarea "x"
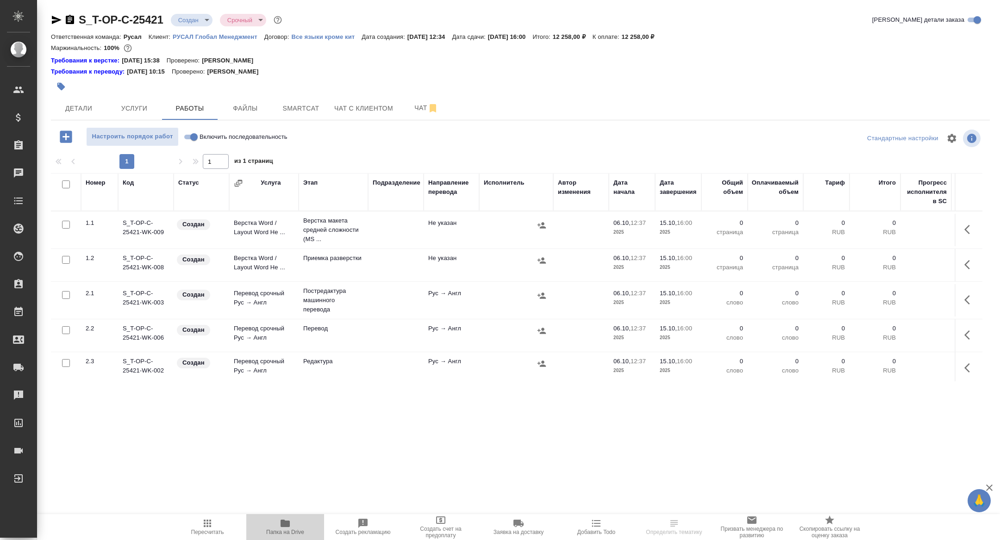
click at [287, 528] on icon "button" at bounding box center [285, 523] width 11 height 11
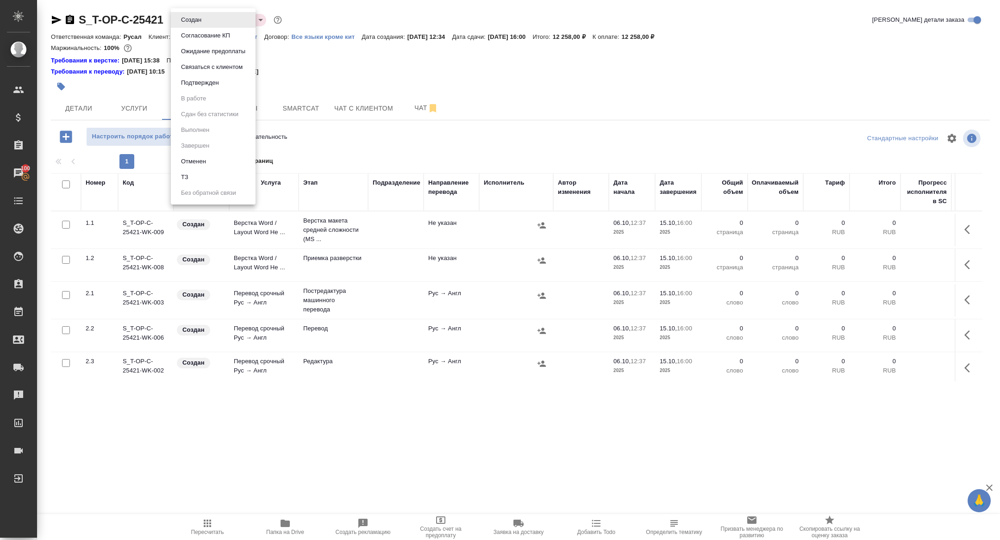
click at [183, 15] on body "🙏 .cls-1 fill:#fff; AWATERA Zhuravleva Alexandra Клиенты Спецификации Заказы 10…" at bounding box center [500, 270] width 1000 height 540
click at [202, 174] on li "ТЗ" at bounding box center [213, 178] width 85 height 16
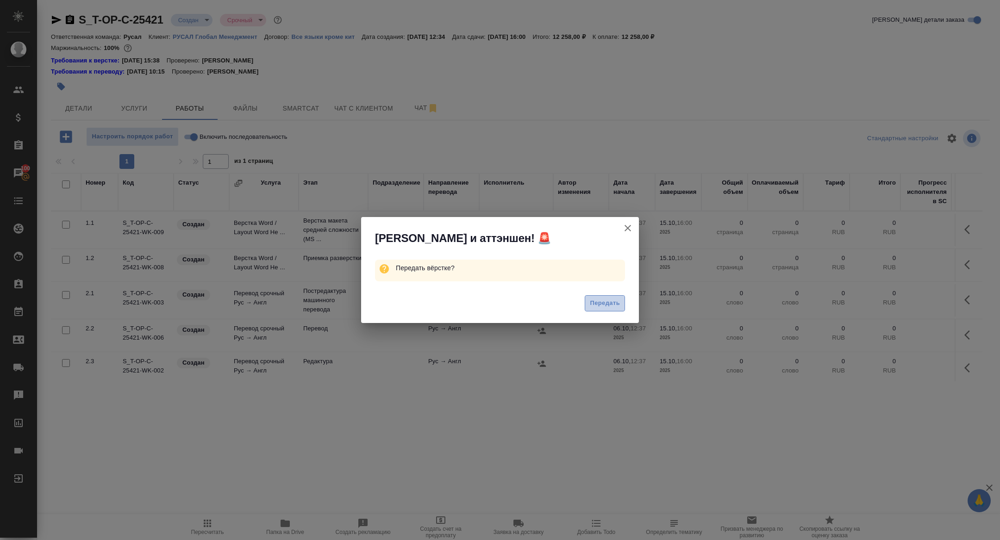
click at [600, 304] on span "Передать" at bounding box center [605, 303] width 30 height 11
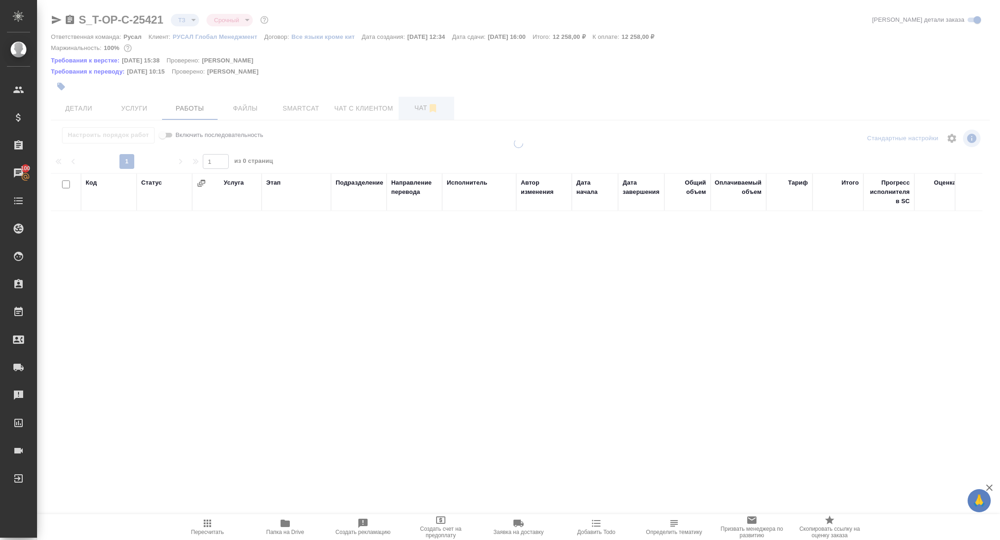
click at [416, 116] on button "Чат" at bounding box center [427, 108] width 56 height 23
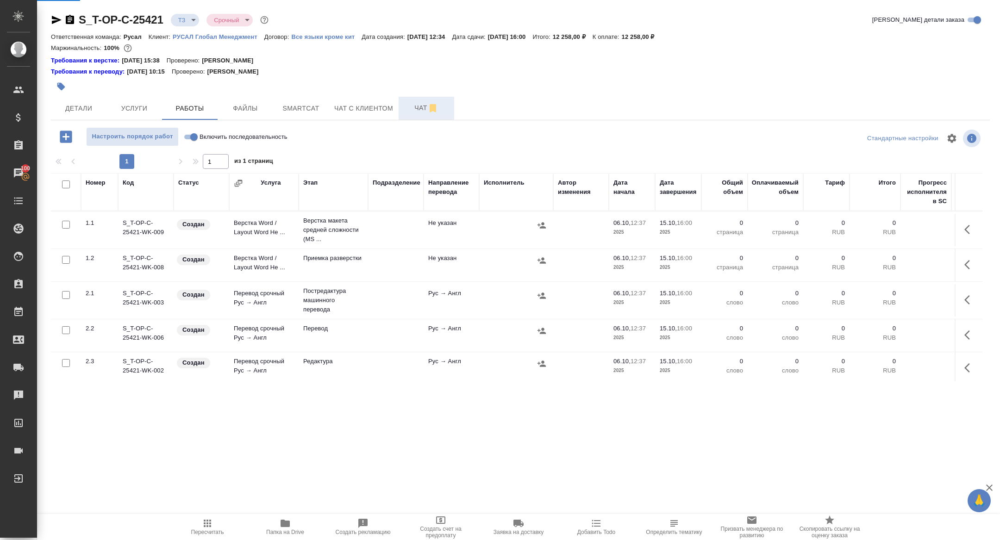
click at [416, 113] on span "Чат" at bounding box center [426, 108] width 44 height 12
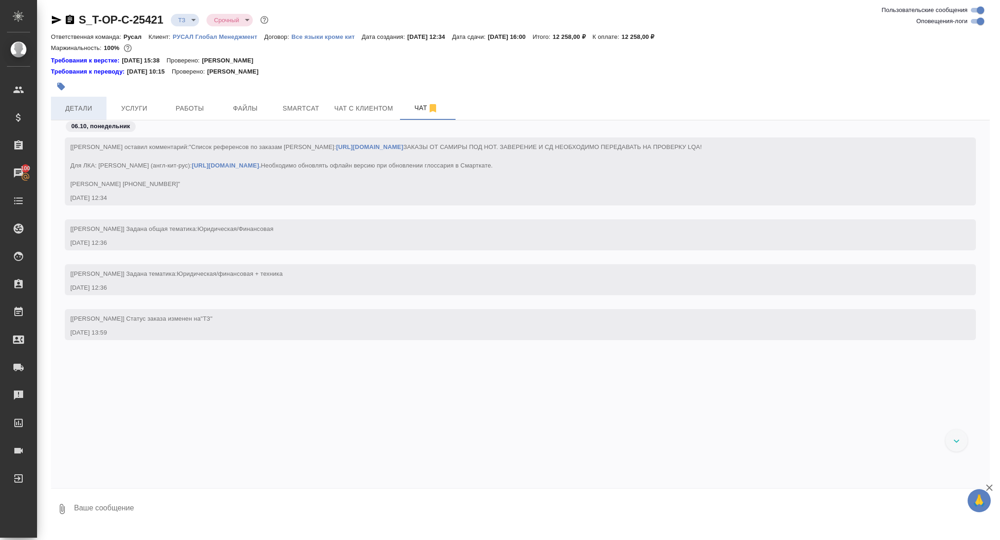
click at [77, 107] on span "Детали" at bounding box center [79, 109] width 44 height 12
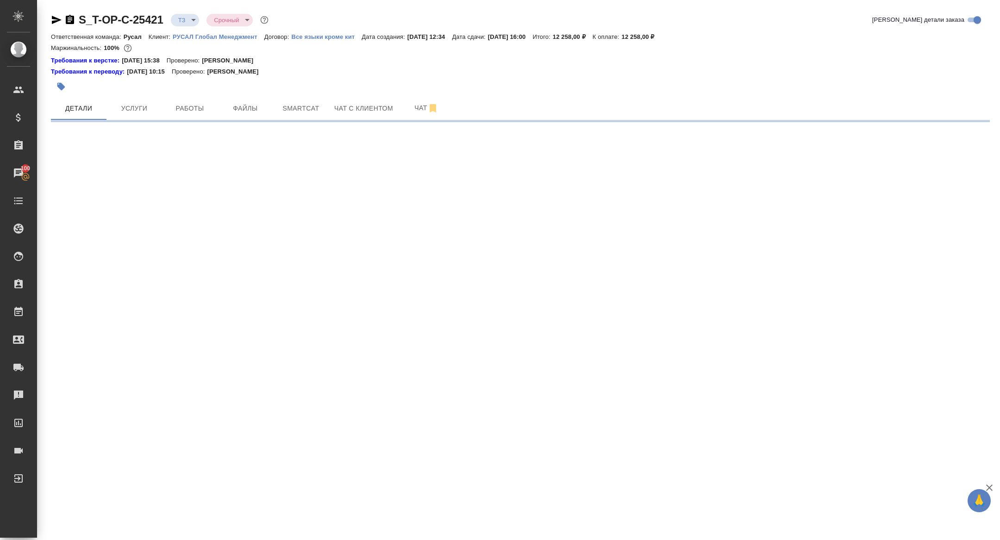
select select "RU"
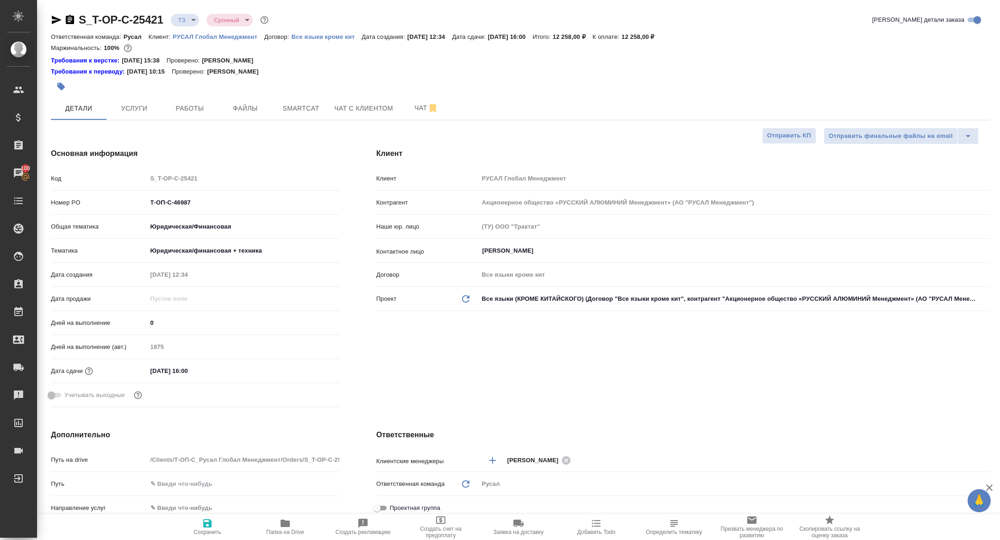
type textarea "x"
click at [133, 113] on span "Услуги" at bounding box center [134, 109] width 44 height 12
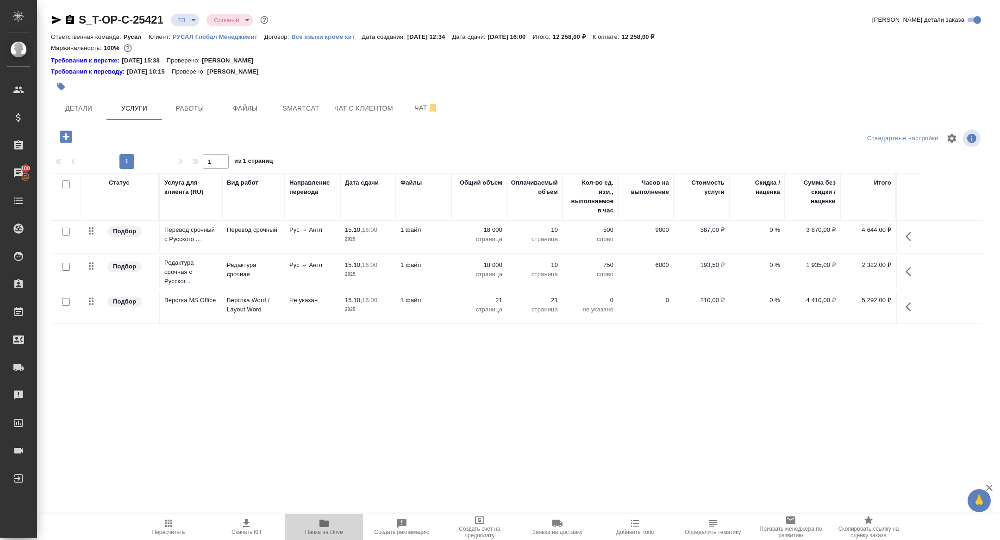
click at [317, 526] on span "Папка на Drive" at bounding box center [324, 527] width 67 height 18
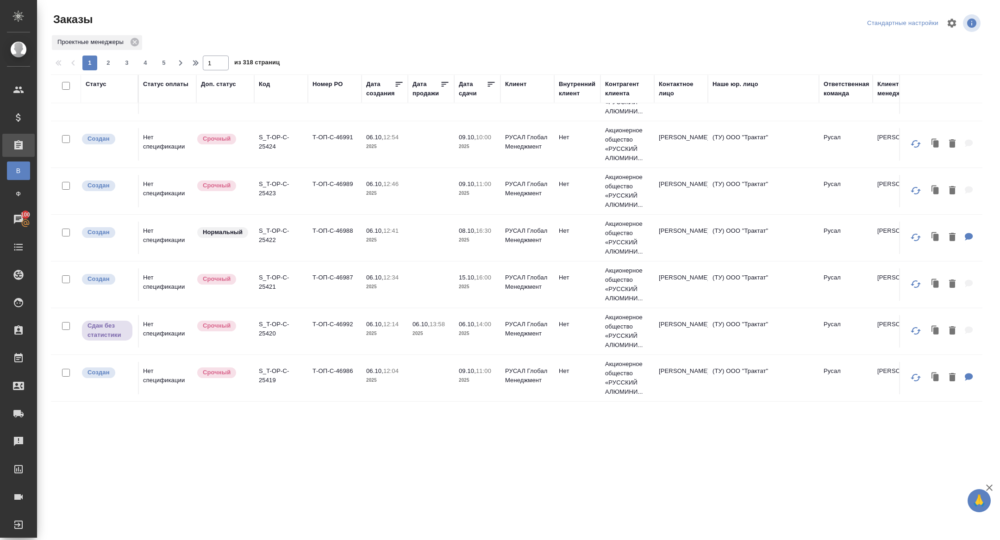
scroll to position [171, 0]
click at [273, 235] on p "S_T-OP-C-25422" at bounding box center [281, 234] width 44 height 19
click at [273, 226] on p "S_T-OP-C-25422" at bounding box center [281, 234] width 44 height 19
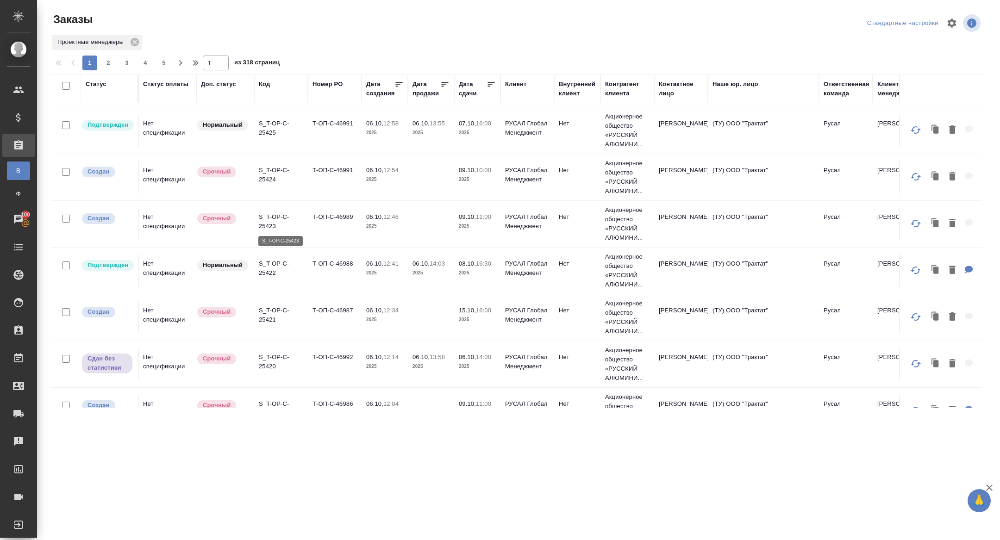
click at [264, 225] on p "S_T-OP-C-25423" at bounding box center [281, 222] width 44 height 19
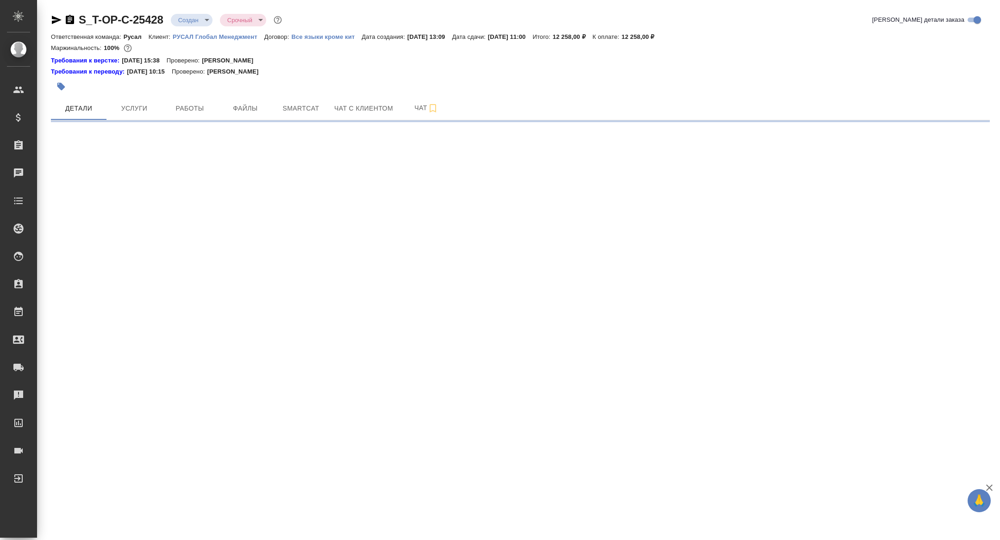
select select "RU"
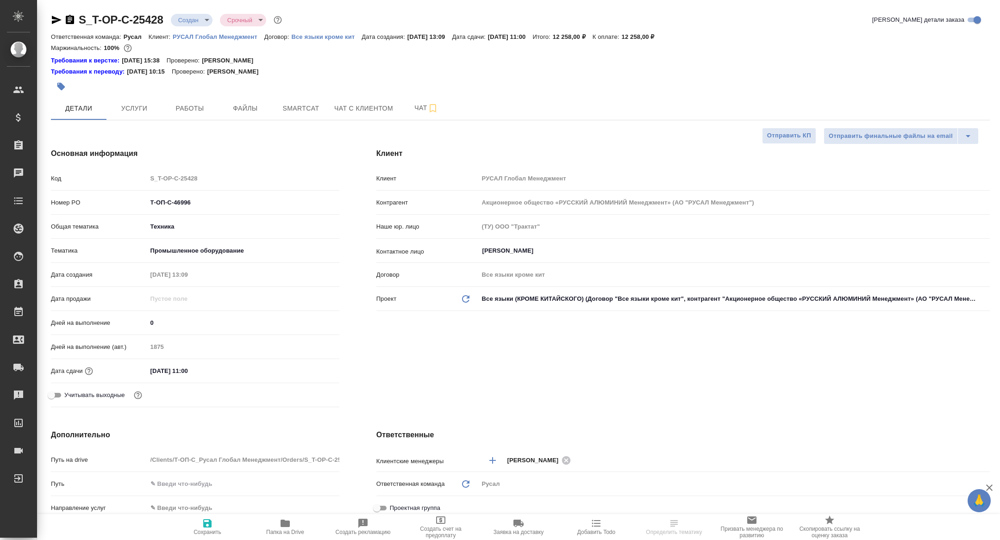
type textarea "x"
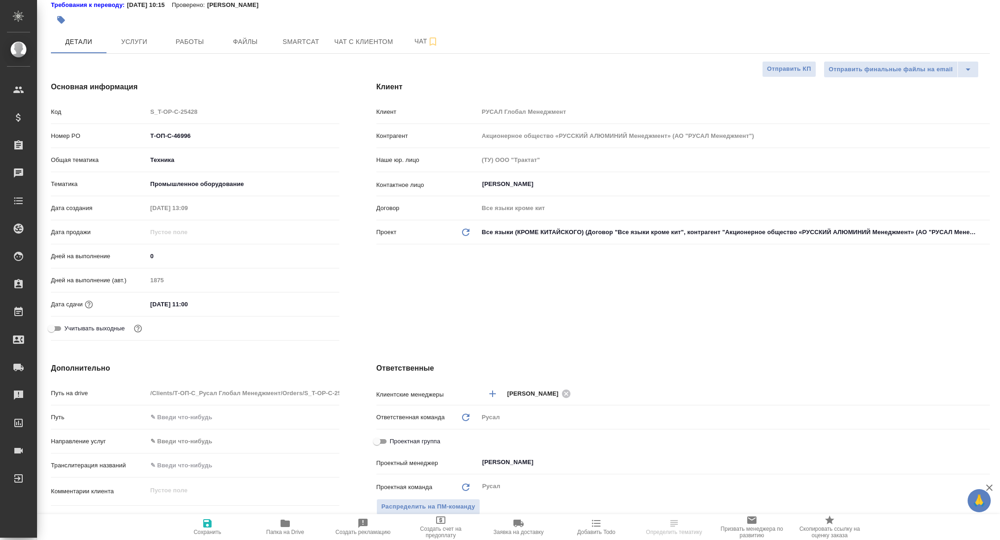
type textarea "x"
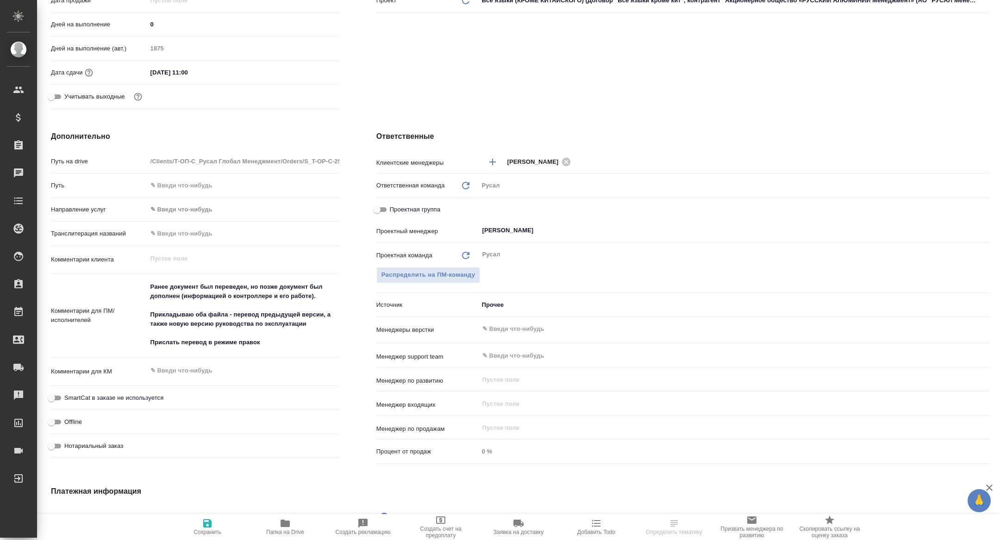
type textarea "x"
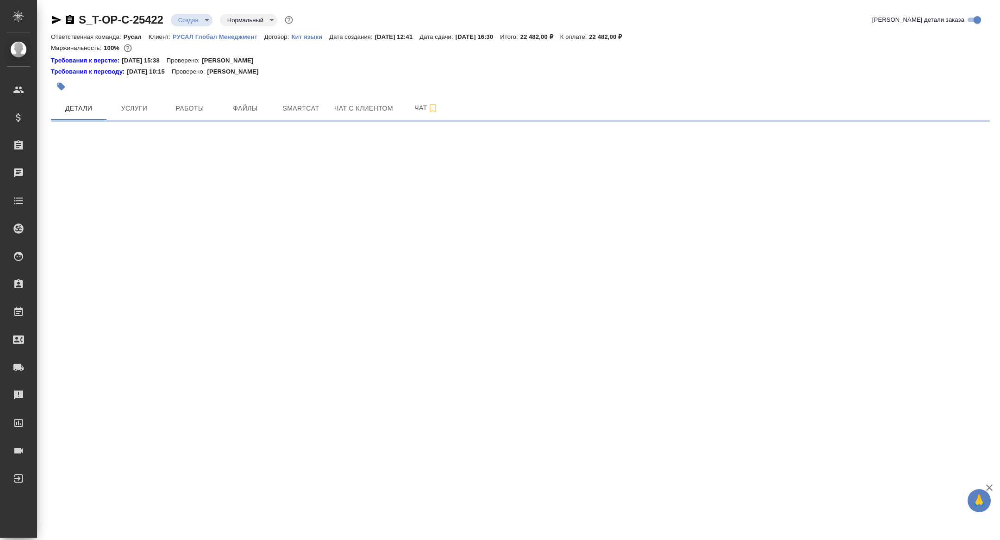
select select "RU"
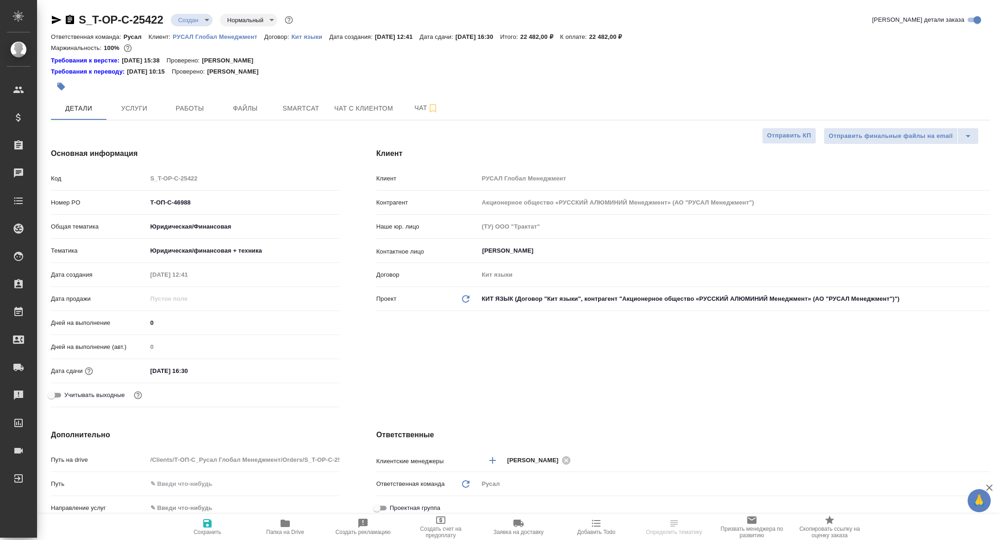
type textarea "x"
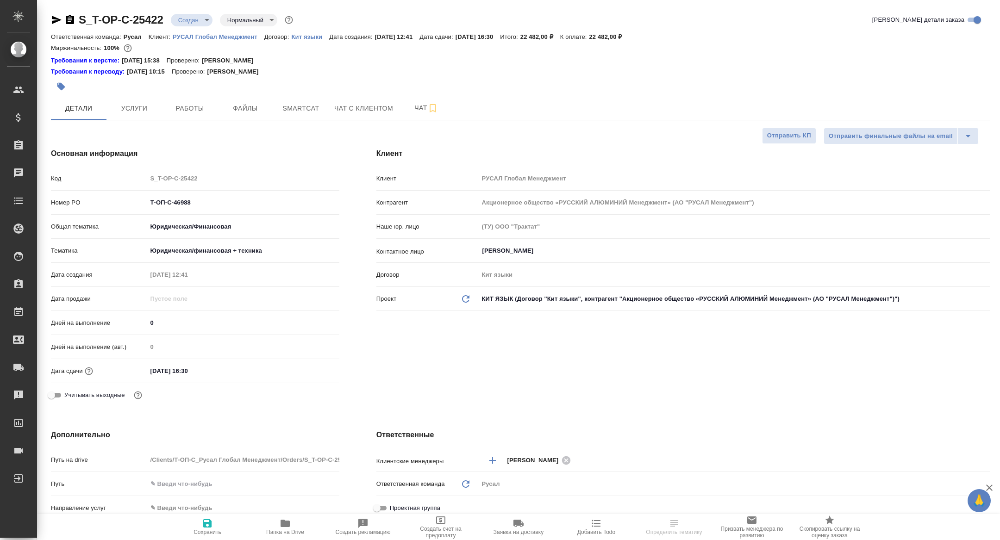
type textarea "x"
click at [290, 534] on span "Папка на Drive" at bounding box center [285, 532] width 38 height 6
type textarea "x"
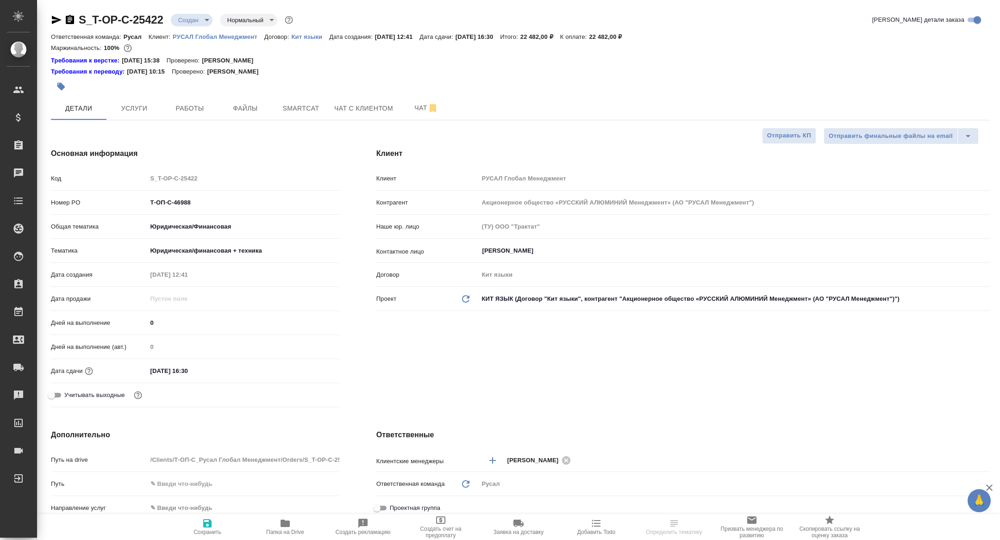
type textarea "x"
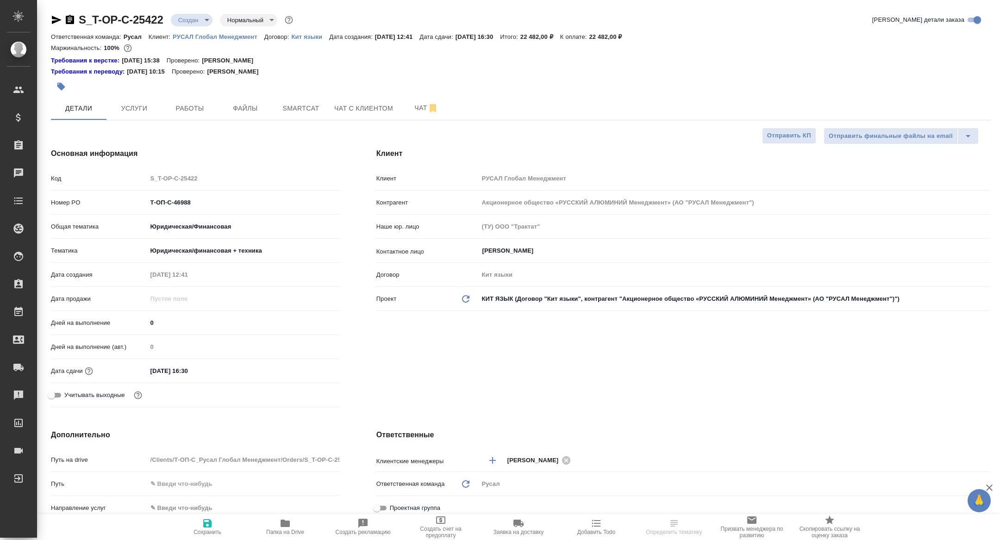
type textarea "x"
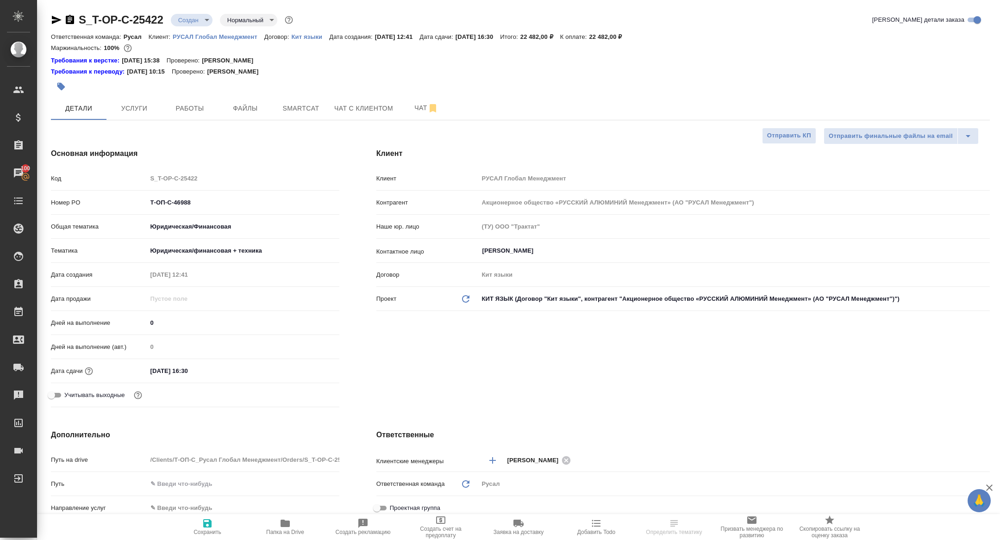
type textarea "x"
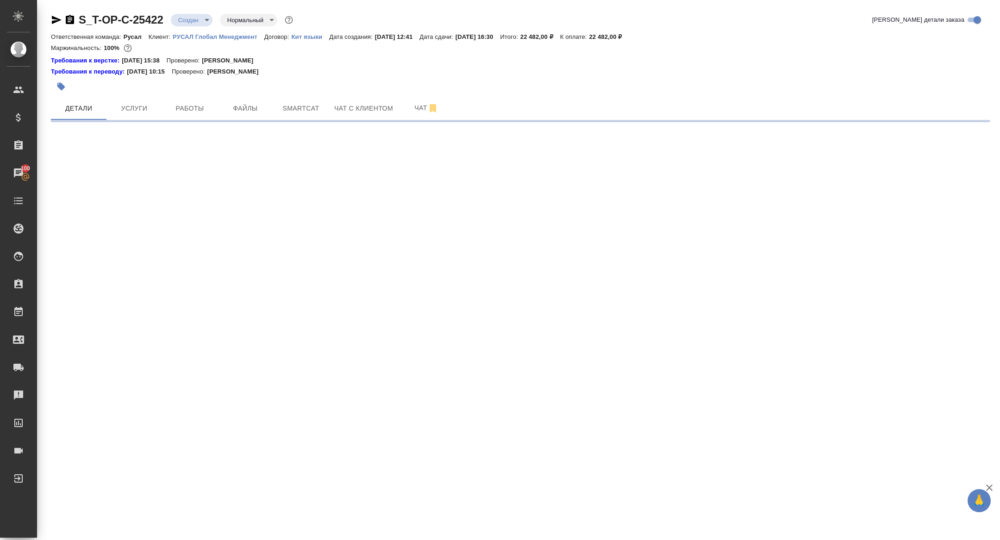
select select "RU"
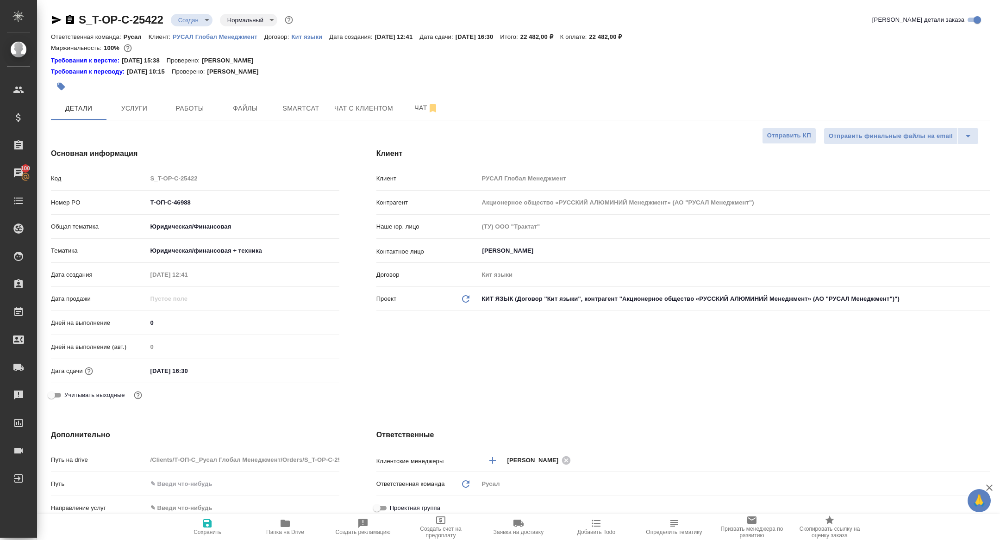
type textarea "x"
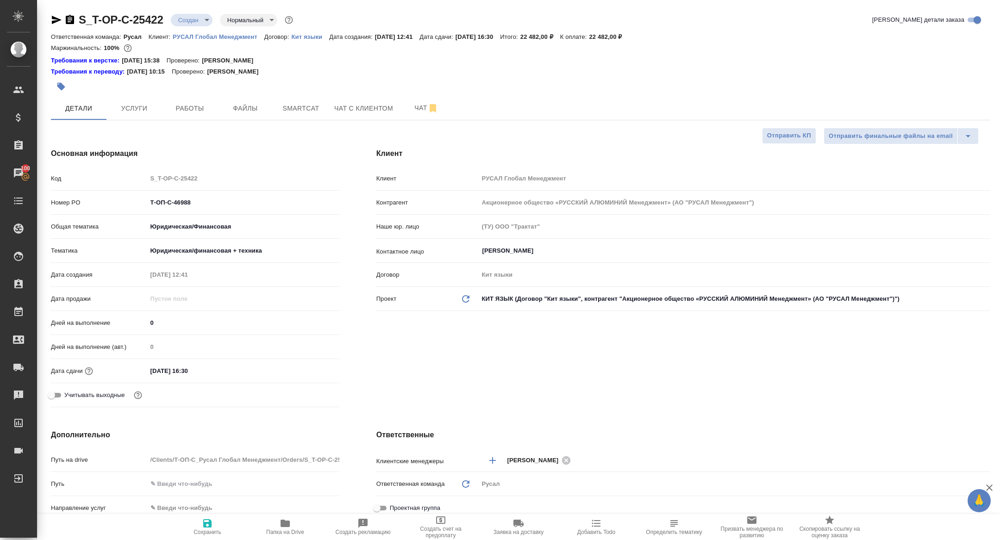
type textarea "x"
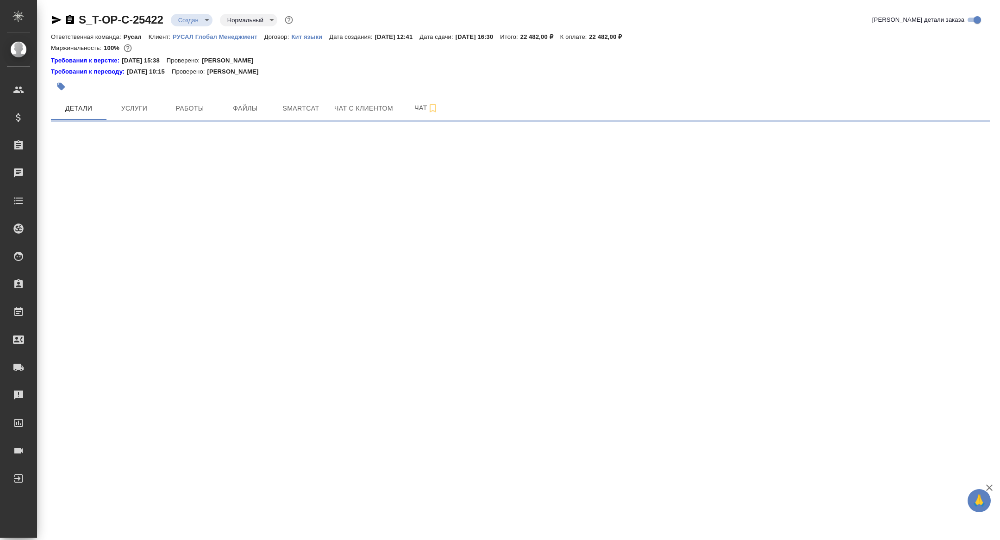
select select "RU"
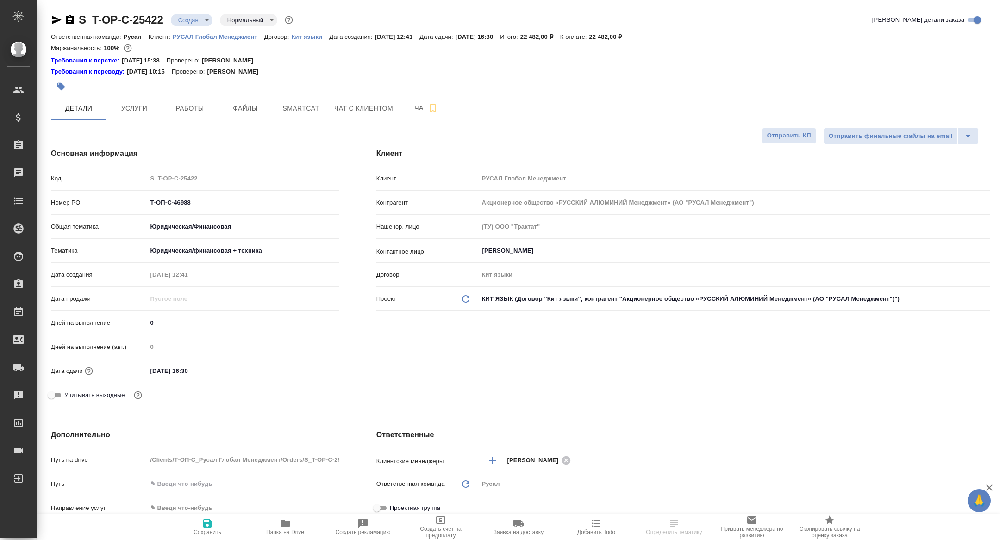
click at [183, 22] on body "🙏 .cls-1 fill:#fff; AWATERA [PERSON_NAME] Спецификации Заказы Чаты Todo Проекты…" at bounding box center [500, 270] width 1000 height 540
type textarea "x"
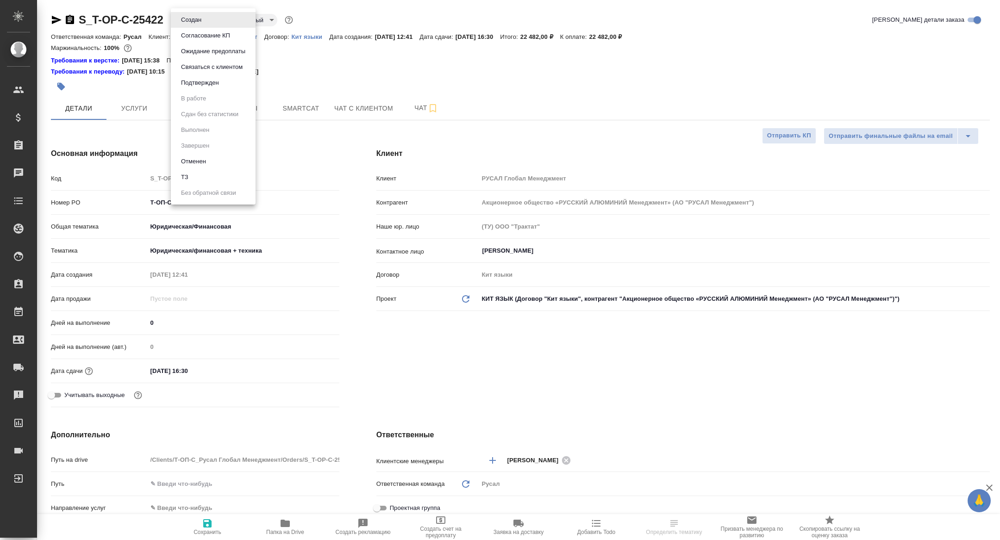
type textarea "x"
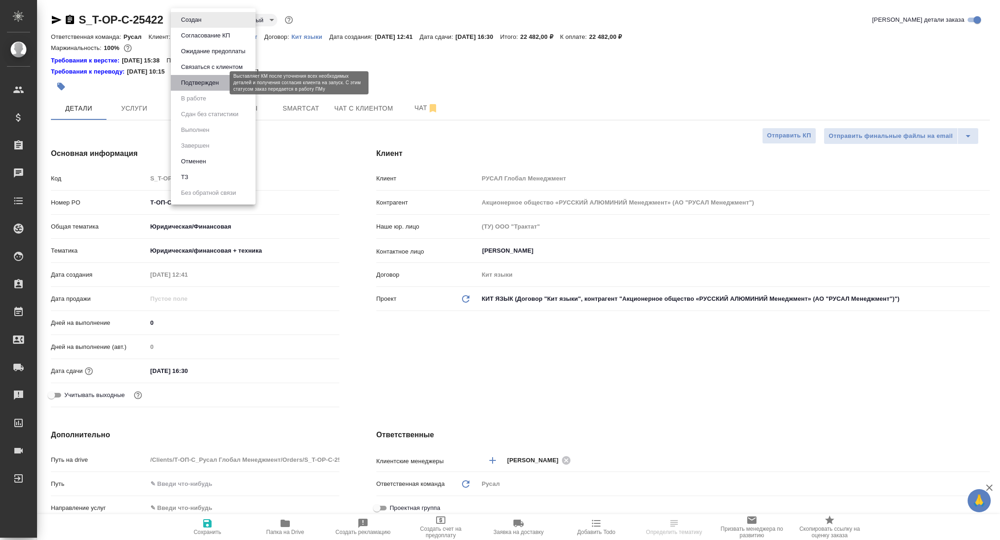
click at [191, 88] on button "Подтвержден" at bounding box center [200, 83] width 44 height 10
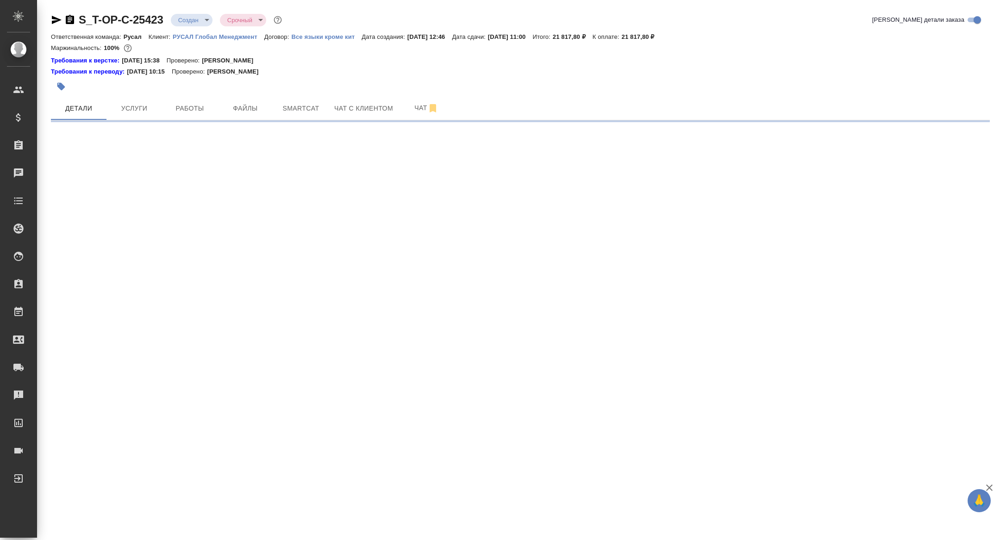
select select "RU"
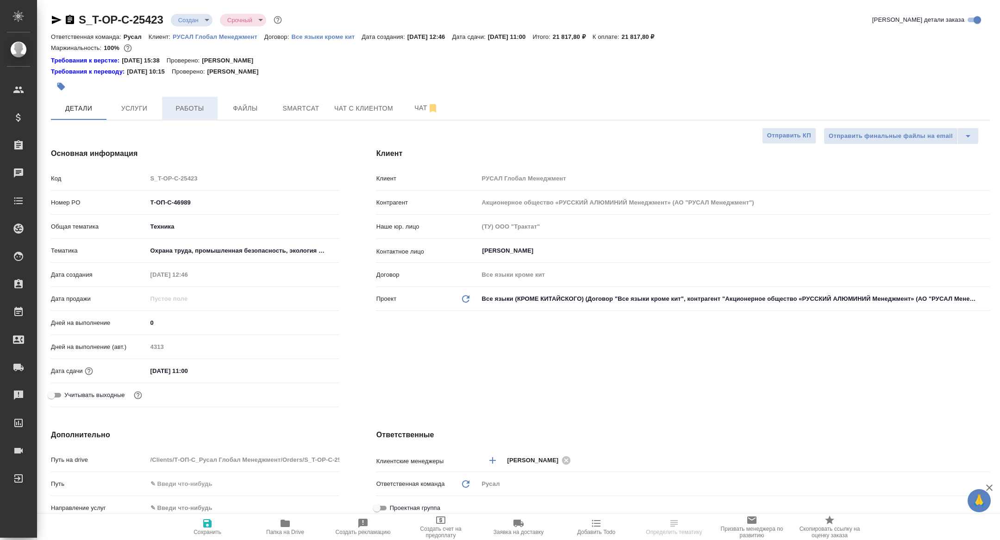
type textarea "x"
click at [187, 108] on span "Работы" at bounding box center [190, 109] width 44 height 12
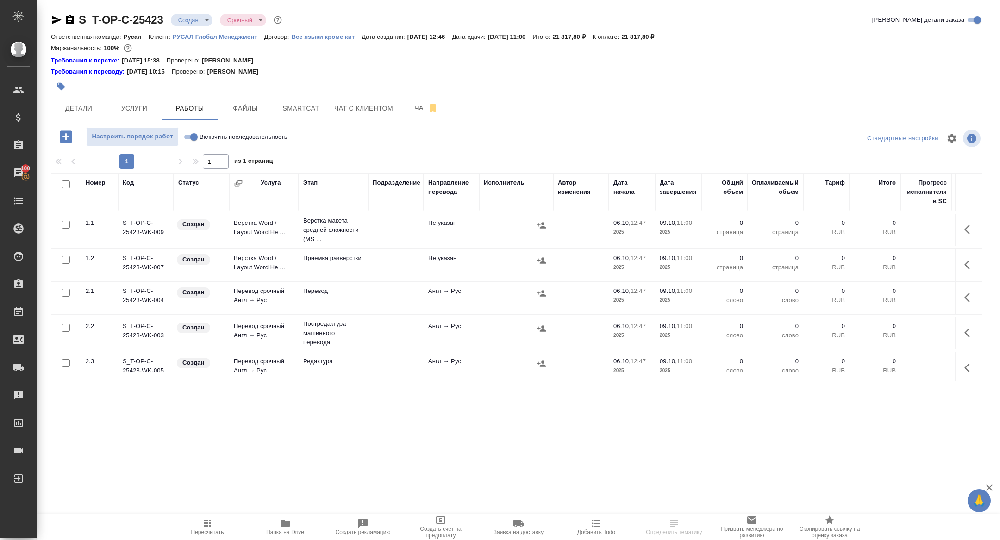
click at [285, 534] on span "Папка на Drive" at bounding box center [285, 532] width 38 height 6
click at [191, 22] on body "🙏 .cls-1 fill:#fff; AWATERA [PERSON_NAME] Спецификации Заказы 100 Чаты Todo Про…" at bounding box center [500, 270] width 1000 height 540
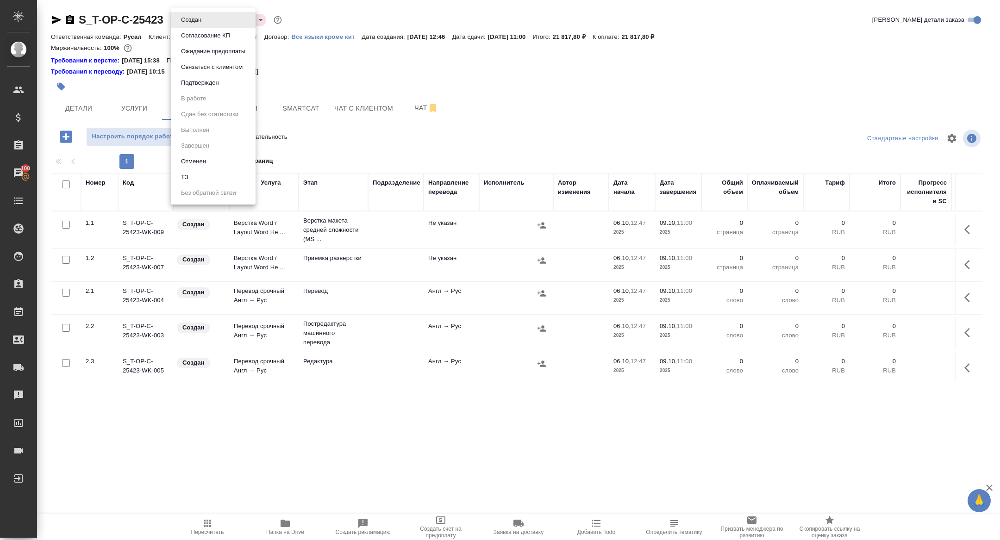
click at [207, 179] on li "ТЗ" at bounding box center [213, 178] width 85 height 16
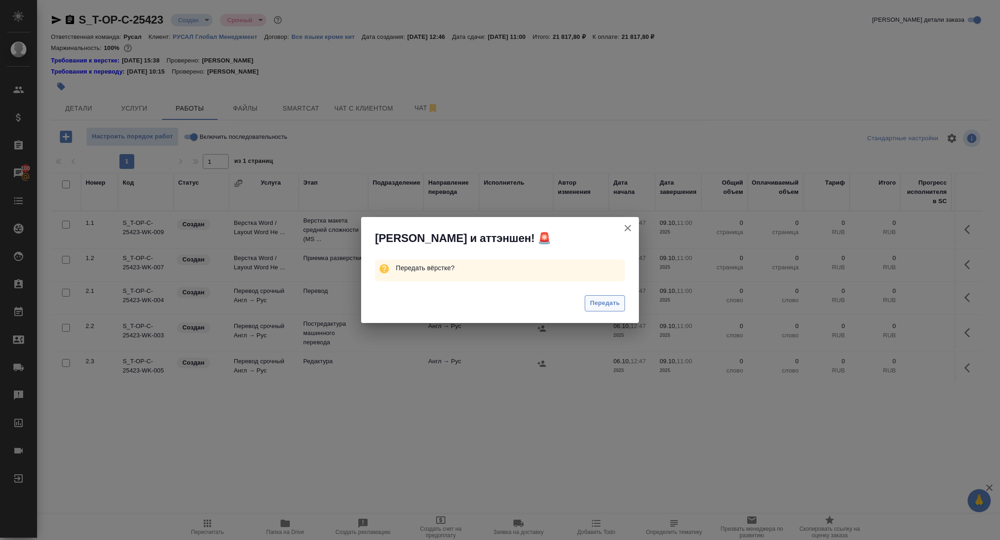
click at [603, 306] on span "Передать" at bounding box center [605, 303] width 30 height 11
